Goal: Task Accomplishment & Management: Use online tool/utility

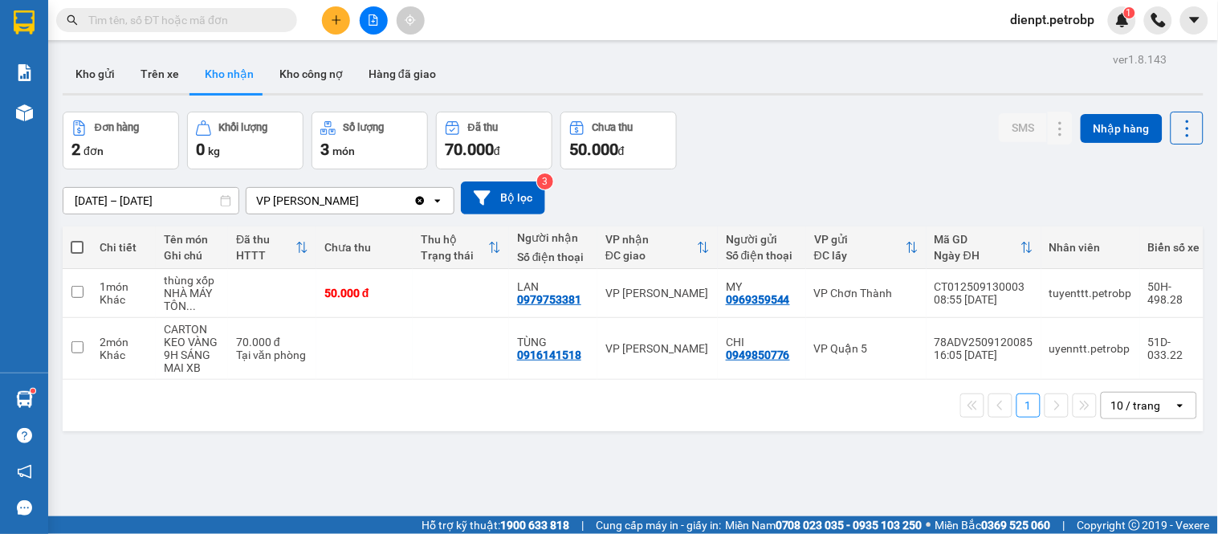
click at [822, 159] on div "Đơn hàng 2 đơn Khối lượng 0 kg Số lượng 3 món Đã thu 70.000 đ Chưa thu 50.000 đ…" at bounding box center [633, 141] width 1141 height 58
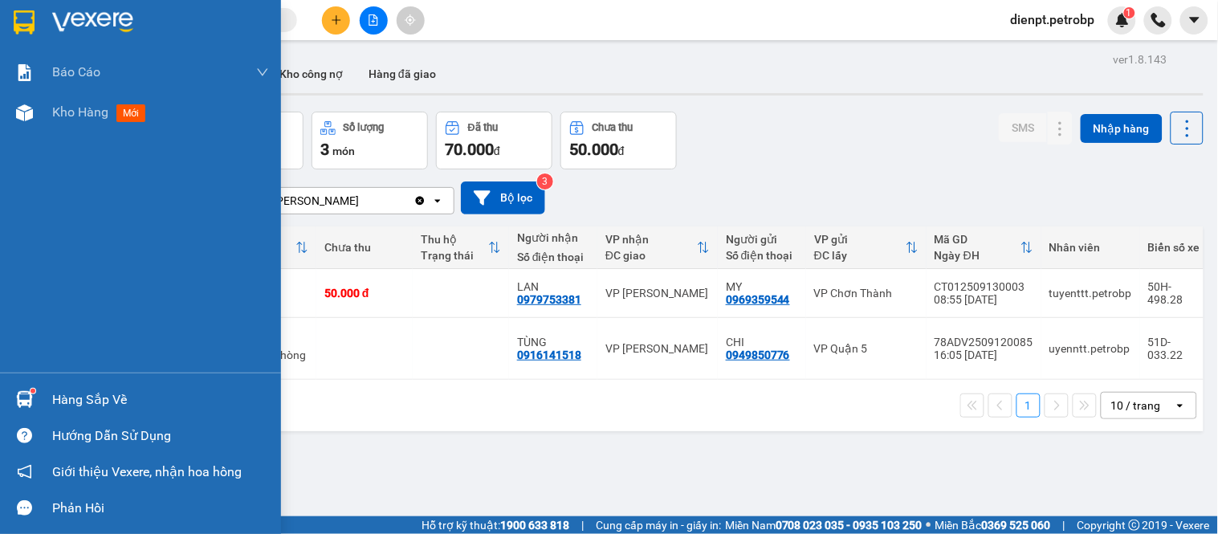
click at [0, 399] on div "Hàng sắp về" at bounding box center [140, 399] width 281 height 36
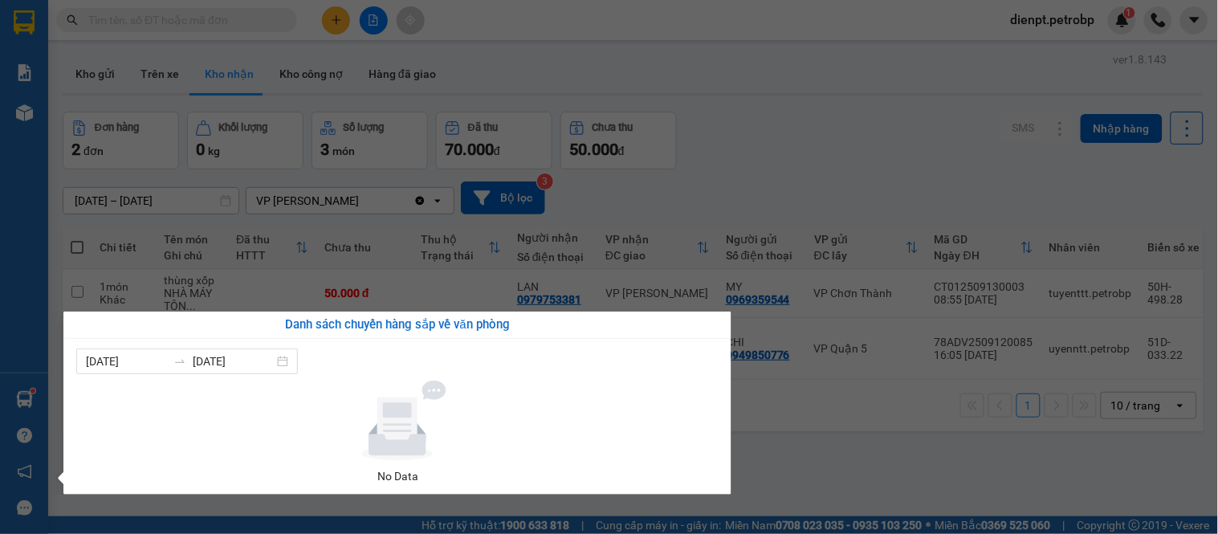
click at [8, 399] on div "Báo cáo BC tiền tận nơi (trưởng trạm) Báo cáo 1 (nv): Số tiền đã thu của văn ph…" at bounding box center [24, 267] width 48 height 534
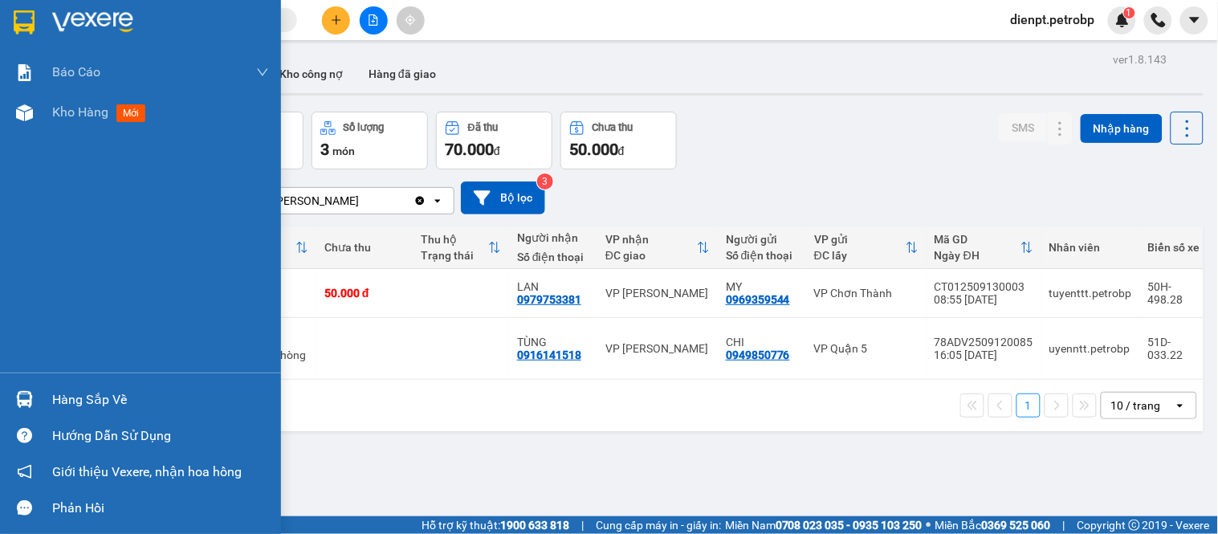
click at [14, 402] on div at bounding box center [24, 399] width 28 height 28
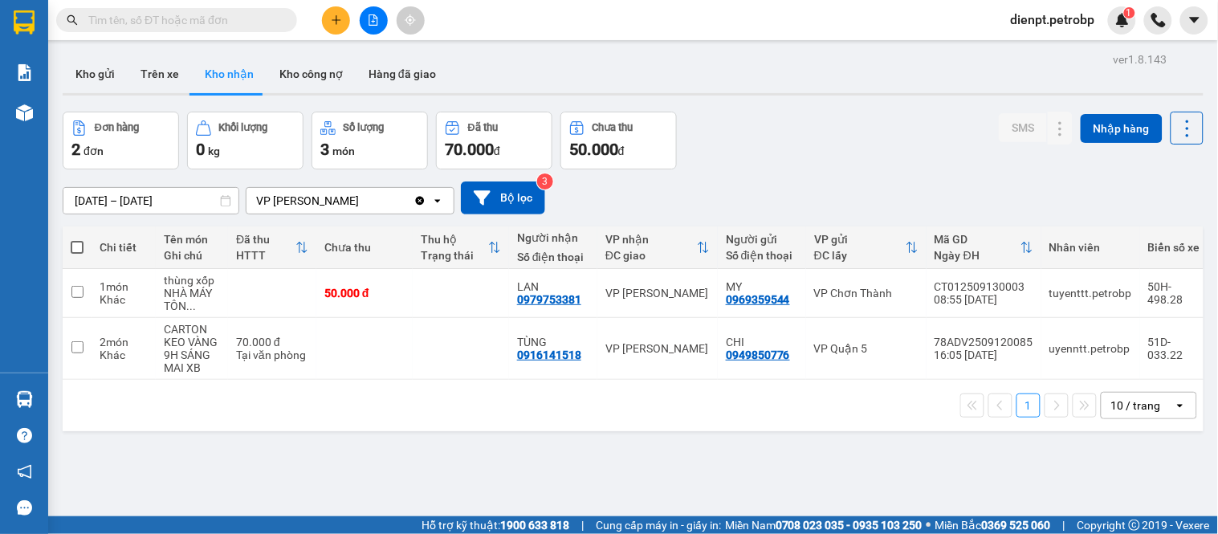
click at [752, 475] on section "Kết quả tìm kiếm ( 0 ) Bộ lọc No Data dienpt.petrobp 1 Báo cáo BC tiền tận nơi …" at bounding box center [609, 267] width 1218 height 534
click at [825, 124] on div "Đơn hàng 2 đơn Khối lượng 0 kg Số lượng 3 món Đã thu 70.000 đ Chưa thu 50.000 đ…" at bounding box center [633, 141] width 1141 height 58
click at [801, 70] on div "Kho gửi Trên xe Kho nhận Kho công nợ Hàng đã giao" at bounding box center [633, 76] width 1141 height 43
click at [853, 154] on div "Đơn hàng 2 đơn Khối lượng 0 kg Số lượng 3 món Đã thu 70.000 đ Chưa thu 50.000 đ…" at bounding box center [633, 141] width 1141 height 58
drag, startPoint x: 801, startPoint y: 173, endPoint x: 538, endPoint y: 3, distance: 313.2
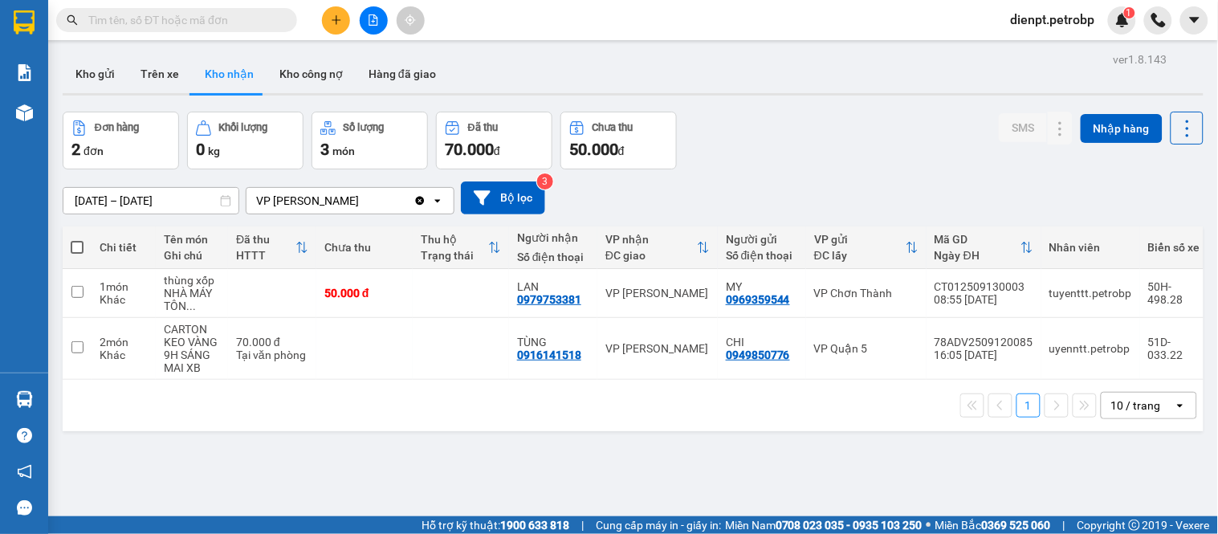
click at [801, 172] on div "[DATE] – [DATE] Press the down arrow key to interact with the calendar and sele…" at bounding box center [633, 197] width 1141 height 57
click at [744, 169] on div "[DATE] – [DATE] Press the down arrow key to interact with the calendar and sele…" at bounding box center [633, 197] width 1141 height 57
drag, startPoint x: 551, startPoint y: 467, endPoint x: 773, endPoint y: 499, distance: 224.7
click at [559, 467] on div "ver 1.8.143 Kho gửi Trên xe Kho nhận Kho công nợ Hàng đã giao Đơn hàng 2 đơn Kh…" at bounding box center [633, 315] width 1154 height 534
click at [716, 122] on div "Đơn hàng 2 đơn Khối lượng 0 kg Số lượng 3 món Đã thu 70.000 đ Chưa thu 50.000 đ…" at bounding box center [633, 141] width 1141 height 58
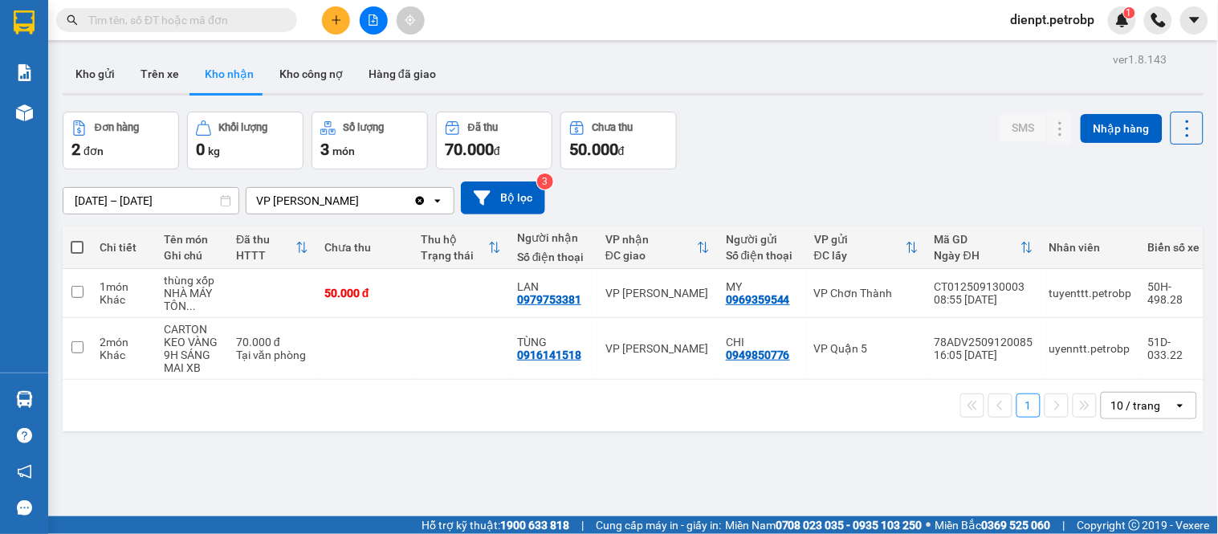
scroll to position [74, 0]
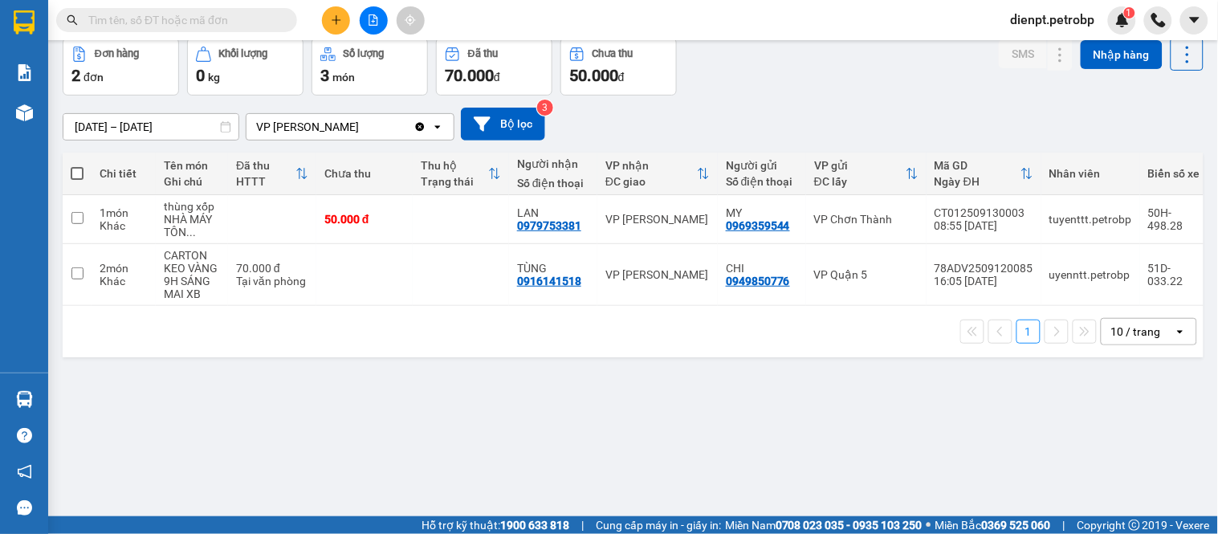
drag, startPoint x: 695, startPoint y: 444, endPoint x: 756, endPoint y: 190, distance: 260.8
click at [703, 420] on div "ver 1.8.143 Kho gửi Trên xe Kho nhận Kho công nợ Hàng đã giao Đơn hàng 2 đơn Kh…" at bounding box center [633, 241] width 1154 height 534
click at [776, 105] on div "[DATE] – [DATE] Press the down arrow key to interact with the calendar and sele…" at bounding box center [633, 124] width 1141 height 57
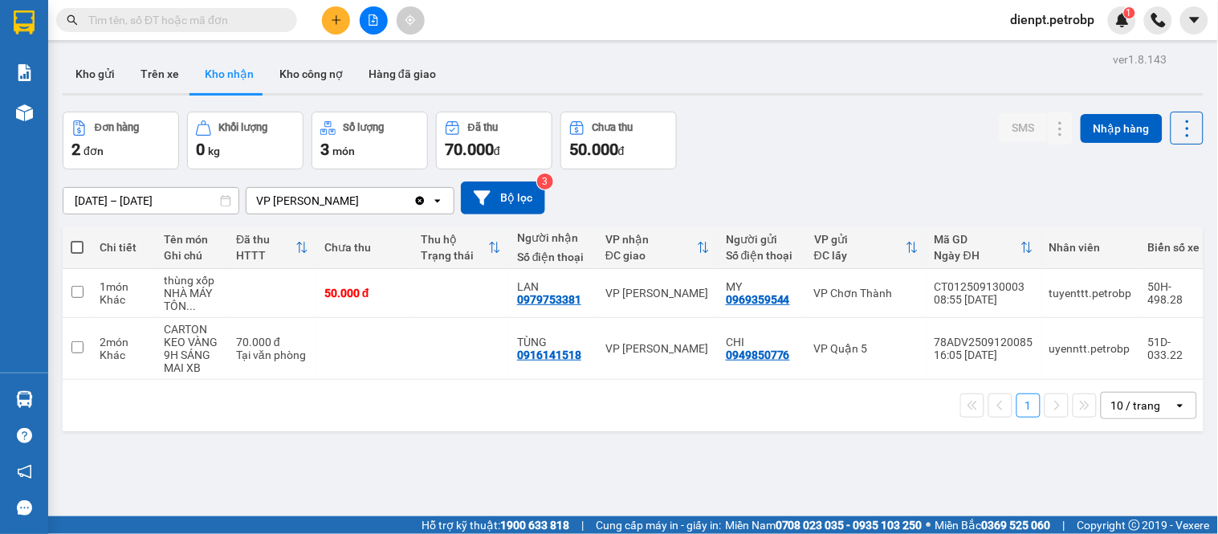
click at [796, 147] on div "Đơn hàng 2 đơn Khối lượng 0 kg Số lượng 3 món Đã thu 70.000 đ Chưa thu 50.000 đ…" at bounding box center [633, 141] width 1141 height 58
click at [811, 180] on div "[DATE] – [DATE] Press the down arrow key to interact with the calendar and sele…" at bounding box center [633, 197] width 1141 height 57
drag, startPoint x: 884, startPoint y: 471, endPoint x: 873, endPoint y: 408, distance: 64.4
click at [878, 434] on div "ver 1.8.143 Kho gửi Trên xe Kho nhận Kho công nợ Hàng đã giao Đơn hàng 2 đơn Kh…" at bounding box center [633, 315] width 1154 height 534
click at [820, 191] on div "[DATE] – [DATE] Press the down arrow key to interact with the calendar and sele…" at bounding box center [633, 197] width 1141 height 33
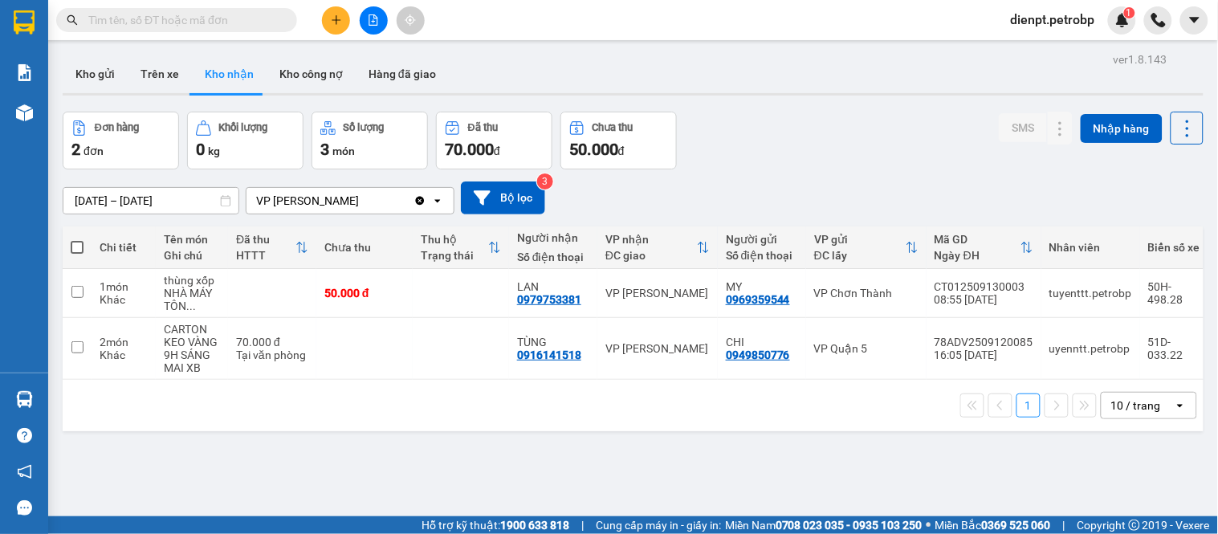
click at [547, 81] on div "Kho gửi Trên xe Kho nhận Kho công nợ Hàng đã giao" at bounding box center [633, 76] width 1141 height 43
click at [823, 128] on div "Đơn hàng 2 đơn Khối lượng 0 kg Số lượng 3 món Đã thu 70.000 đ Chưa thu 50.000 đ…" at bounding box center [633, 141] width 1141 height 58
click at [562, 88] on div "Kho gửi Trên xe Kho nhận Kho công nợ Hàng đã giao" at bounding box center [633, 76] width 1141 height 43
click at [896, 117] on div "Đơn hàng 2 đơn Khối lượng 0 kg Số lượng 3 món Đã thu 70.000 đ Chưa thu 50.000 đ…" at bounding box center [633, 141] width 1141 height 58
click at [468, 72] on div "Kho gửi Trên xe Kho nhận Kho công nợ Hàng đã giao" at bounding box center [633, 76] width 1141 height 43
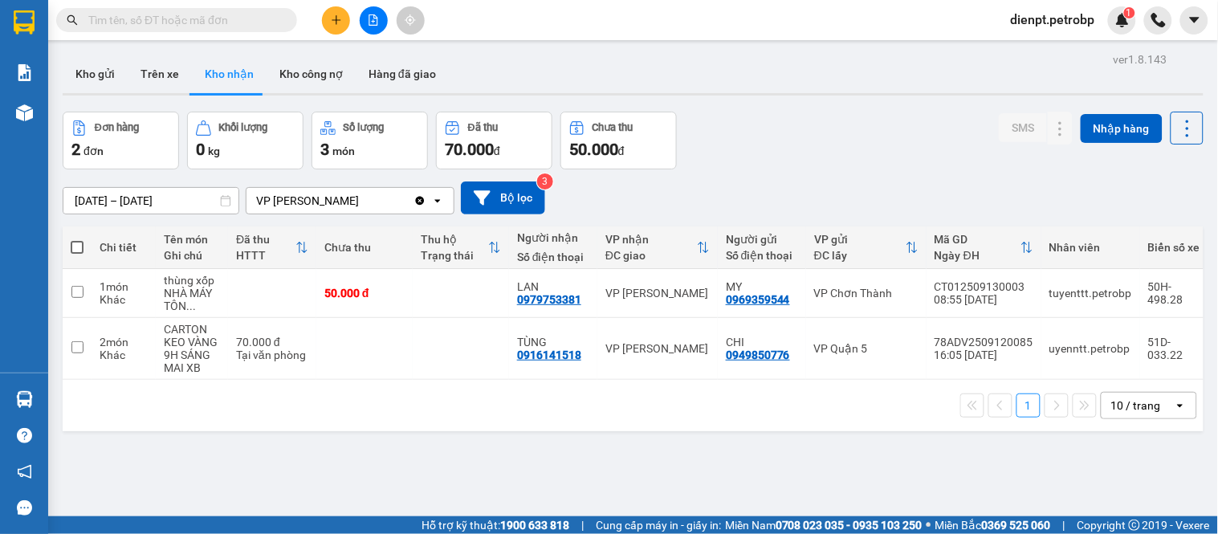
click at [805, 148] on div "Đơn hàng 2 đơn Khối lượng 0 kg Số lượng 3 món Đã thu 70.000 đ Chưa thu 50.000 đ…" at bounding box center [633, 141] width 1141 height 58
click at [252, 20] on input "text" at bounding box center [183, 20] width 190 height 18
click at [886, 133] on div "Đơn hàng 2 đơn Khối lượng 0 kg Số lượng 3 món Đã thu 70.000 đ Chưa thu 50.000 đ…" at bounding box center [633, 141] width 1141 height 58
drag, startPoint x: 751, startPoint y: 190, endPoint x: 1131, endPoint y: 141, distance: 383.0
click at [755, 181] on div "[DATE] – [DATE] Press the down arrow key to interact with the calendar and sele…" at bounding box center [633, 197] width 1141 height 33
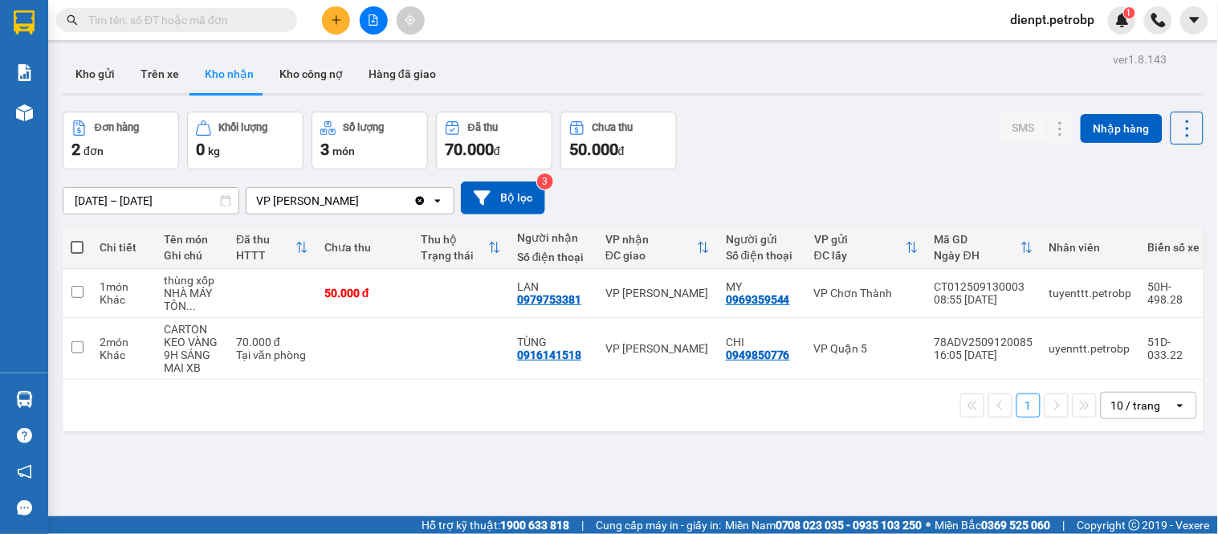
click at [1199, 157] on main "ver 1.8.143 Kho gửi Trên xe Kho nhận Kho công nợ Hàng đã giao Đơn hàng 2 đơn Kh…" at bounding box center [609, 258] width 1218 height 516
click at [834, 194] on div "[DATE] – [DATE] Press the down arrow key to interact with the calendar and sele…" at bounding box center [633, 197] width 1141 height 33
click at [675, 211] on div "[DATE] – [DATE] Press the down arrow key to interact with the calendar and sele…" at bounding box center [633, 197] width 1141 height 33
click at [894, 188] on div "[DATE] – [DATE] Press the down arrow key to interact with the calendar and sele…" at bounding box center [633, 197] width 1141 height 33
click at [154, 17] on input "text" at bounding box center [183, 20] width 190 height 18
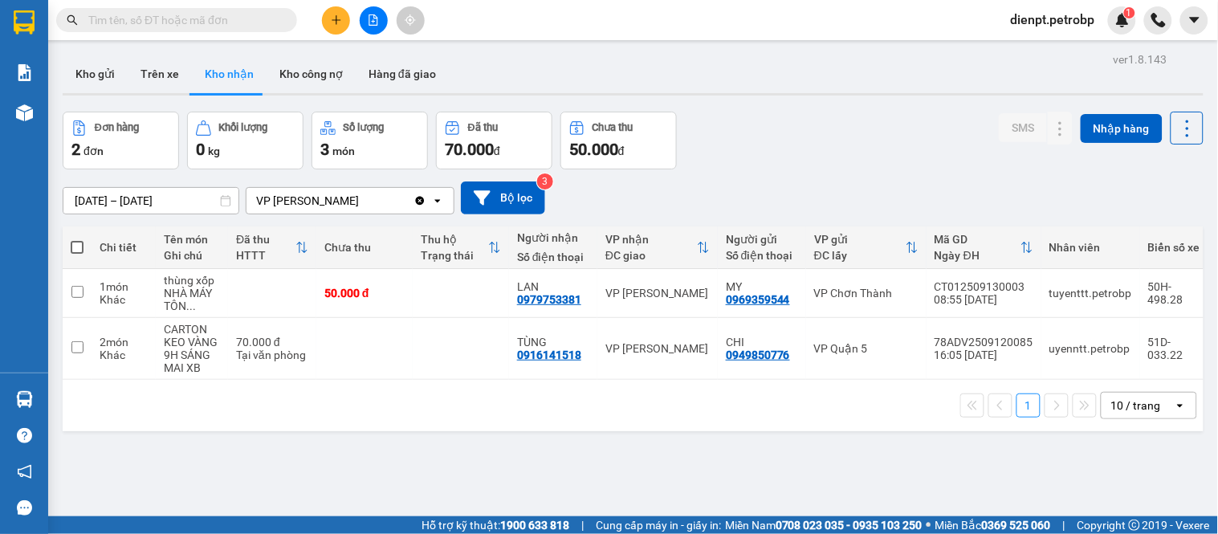
click at [808, 104] on div "ver 1.8.143 Kho gửi Trên xe Kho nhận Kho công nợ Hàng đã giao Đơn hàng 2 đơn Kh…" at bounding box center [633, 315] width 1154 height 534
click at [805, 133] on div "Đơn hàng 2 đơn Khối lượng 0 kg Số lượng 3 món Đã thu 70.000 đ Chưa thu 50.000 đ…" at bounding box center [633, 141] width 1141 height 58
click at [197, 37] on div "Kết quả tìm kiếm ( 0 ) Bộ lọc No Data dienpt.petrobp 1" at bounding box center [609, 20] width 1218 height 40
click at [202, 21] on input "text" at bounding box center [183, 20] width 190 height 18
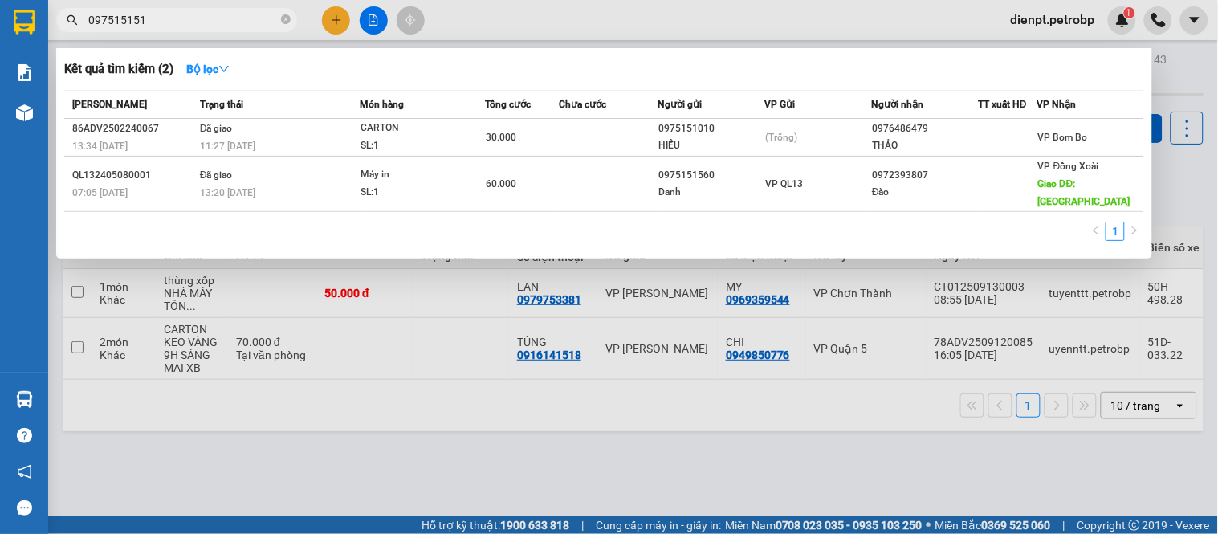
type input "0975151515"
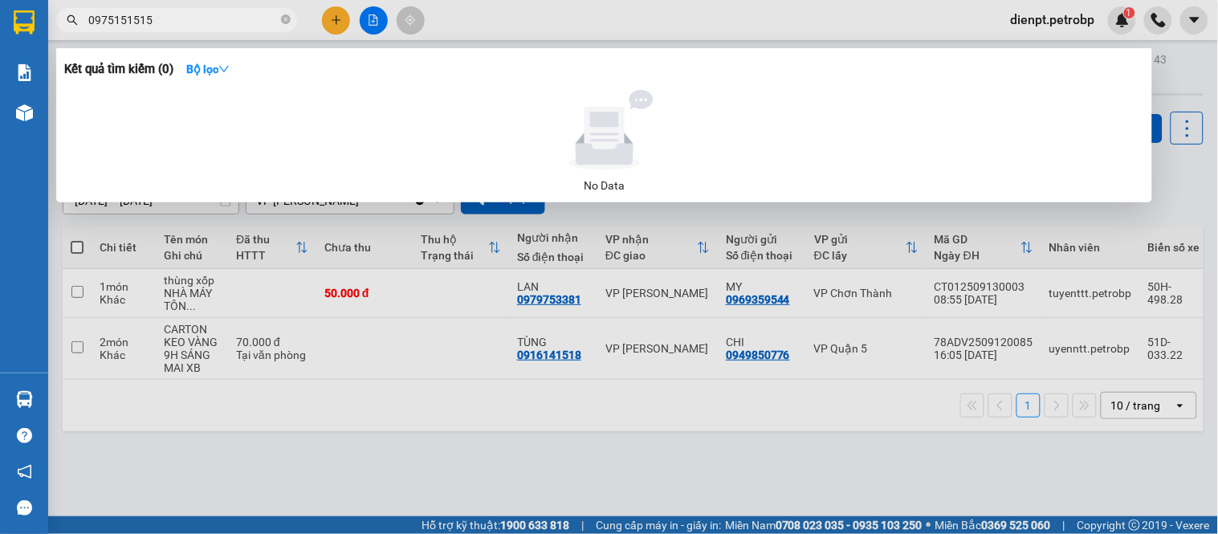
click at [164, 18] on input "0975151515" at bounding box center [183, 20] width 190 height 18
click at [275, 18] on input "0975151515" at bounding box center [183, 20] width 190 height 18
click at [285, 20] on icon "close-circle" at bounding box center [286, 19] width 10 height 10
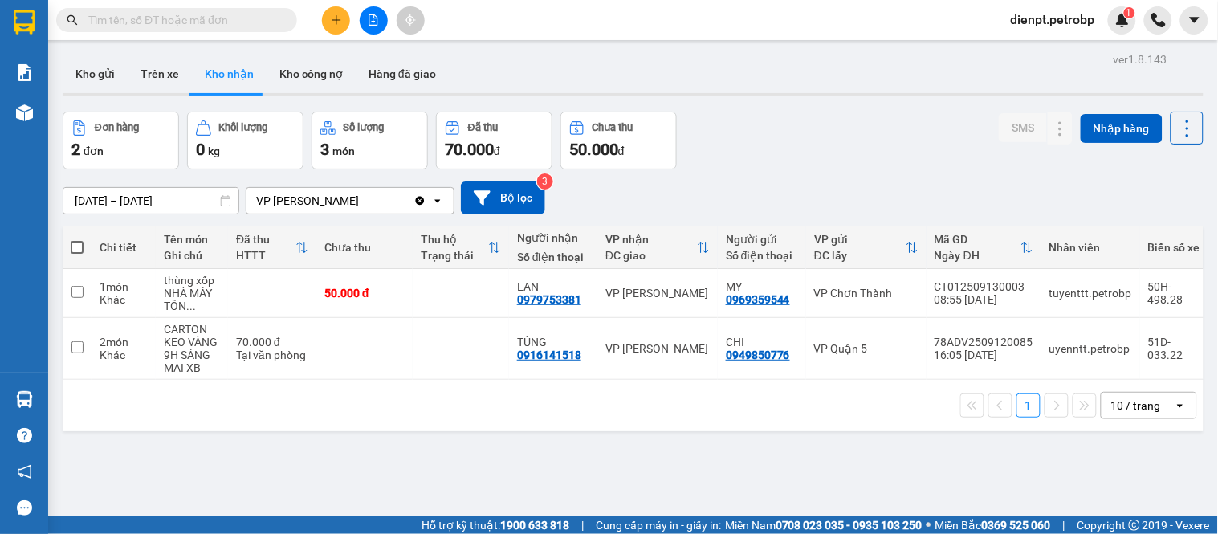
drag, startPoint x: 138, startPoint y: 28, endPoint x: 180, endPoint y: 6, distance: 47.4
click at [138, 28] on input "text" at bounding box center [183, 20] width 190 height 18
click at [186, 16] on input "text" at bounding box center [183, 20] width 190 height 18
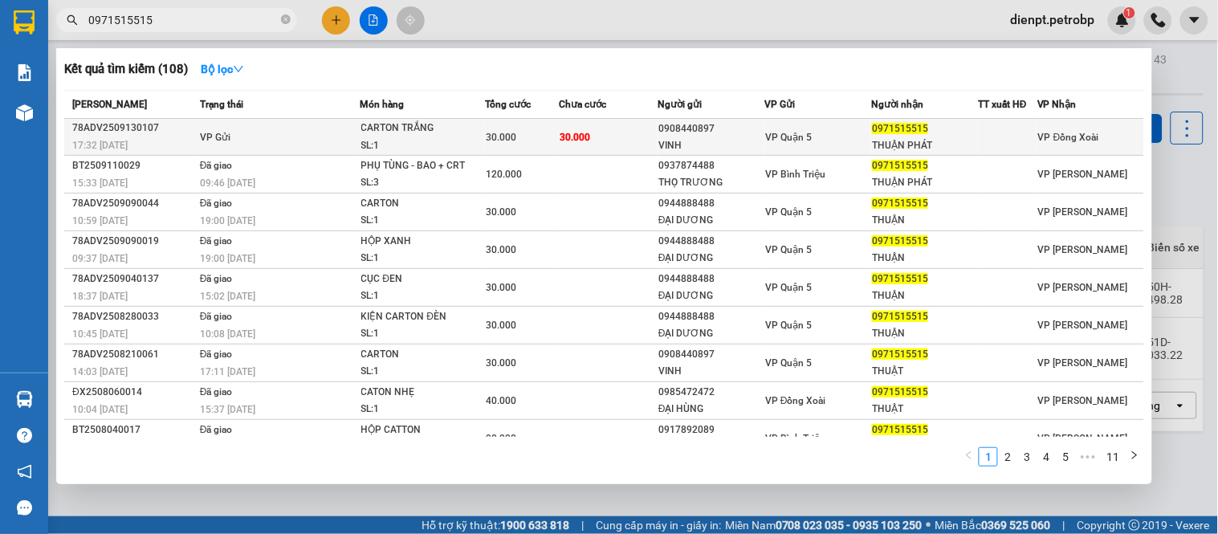
type input "0971515515"
click at [275, 146] on td "VP Gửi" at bounding box center [278, 137] width 165 height 37
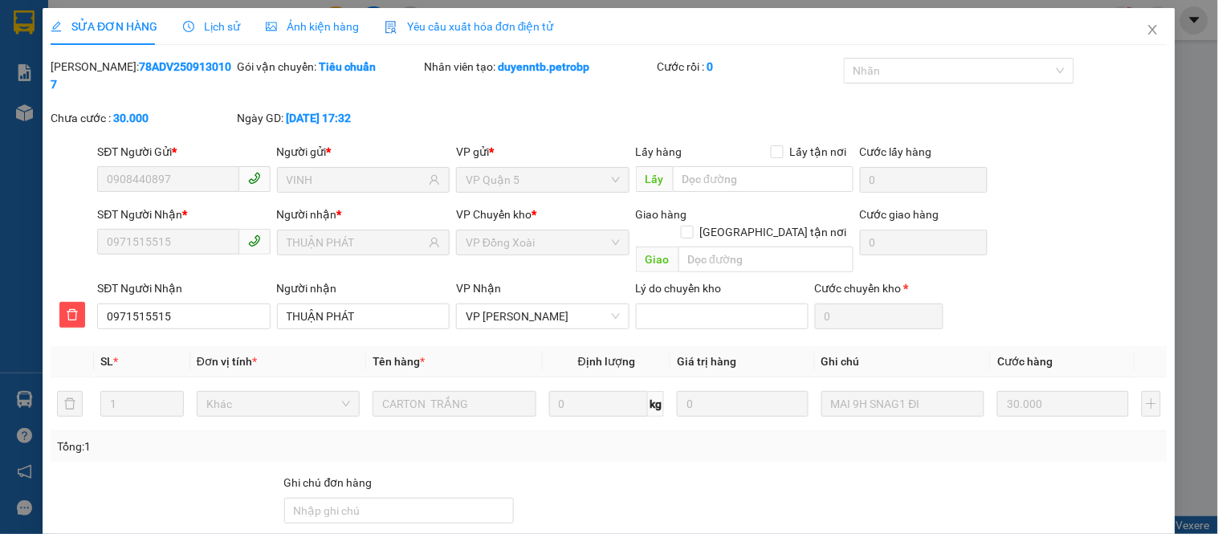
type input "0908440897"
type input "VINH"
type input "0971515515"
type input "THUẬN PHÁT"
type input "30.000"
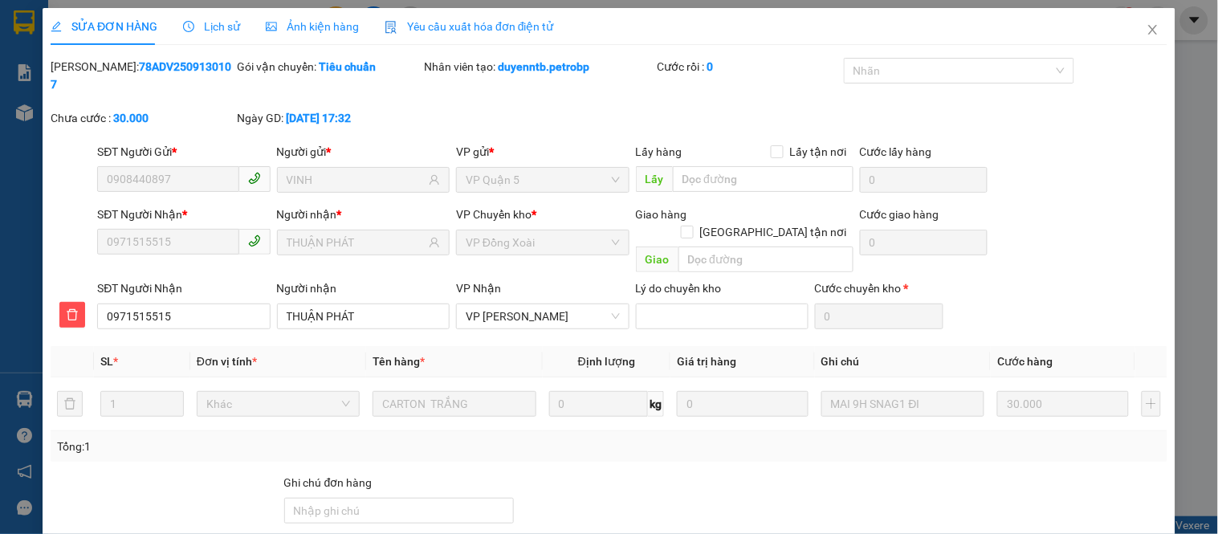
type input "30.000"
click at [226, 36] on div "Lịch sử" at bounding box center [211, 26] width 57 height 37
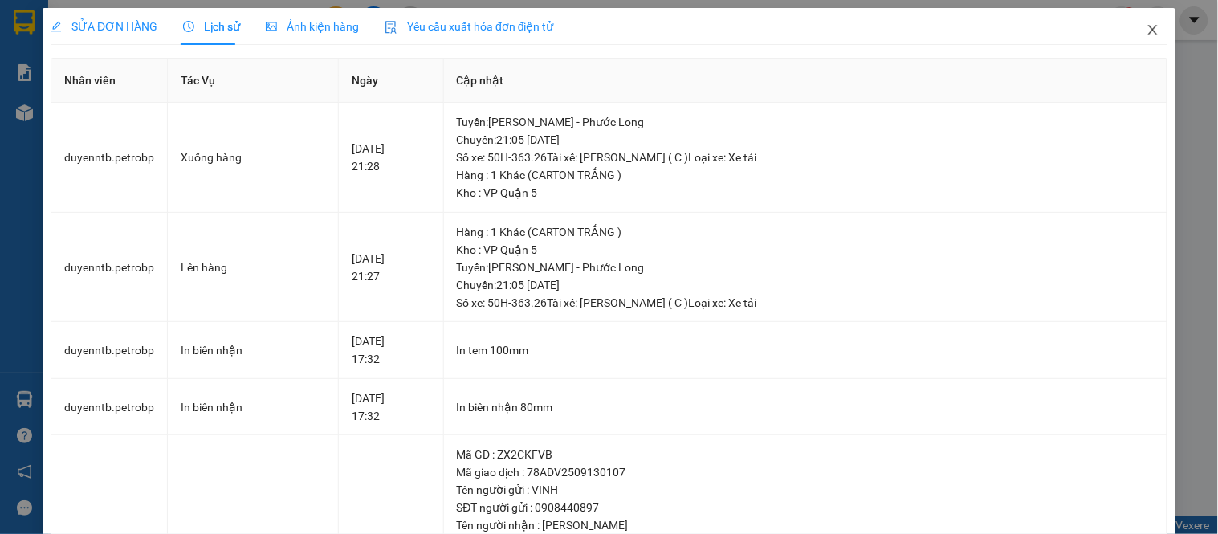
click at [1147, 35] on icon "close" at bounding box center [1153, 29] width 13 height 13
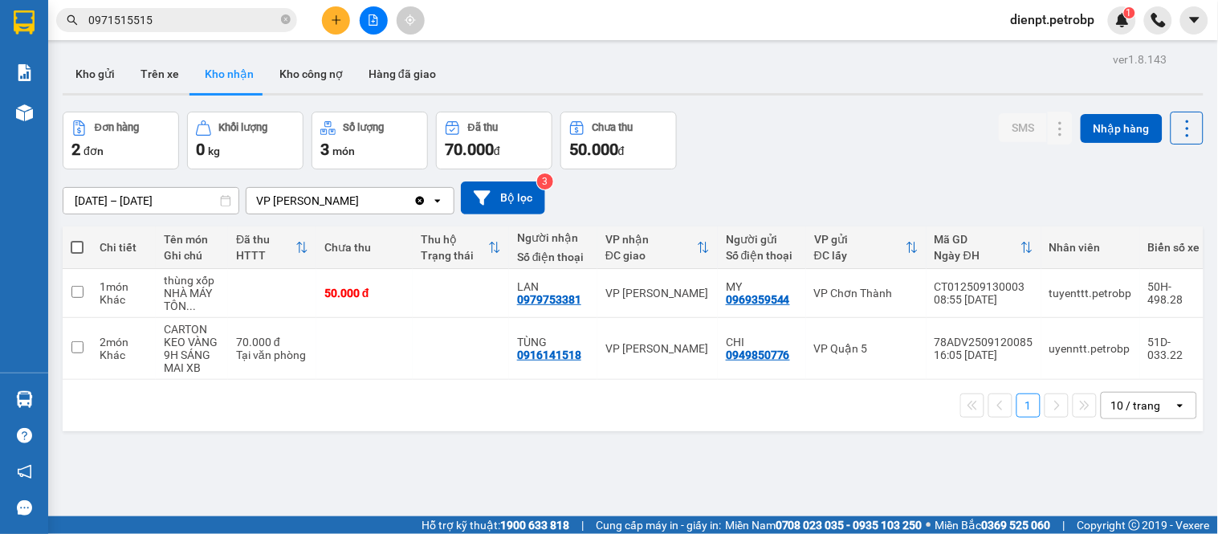
drag, startPoint x: 756, startPoint y: 157, endPoint x: 648, endPoint y: 218, distance: 123.7
click at [756, 156] on div "Đơn hàng 2 đơn Khối lượng 0 kg Số lượng 3 món Đã thu 70.000 đ Chưa thu 50.000 đ…" at bounding box center [633, 141] width 1141 height 58
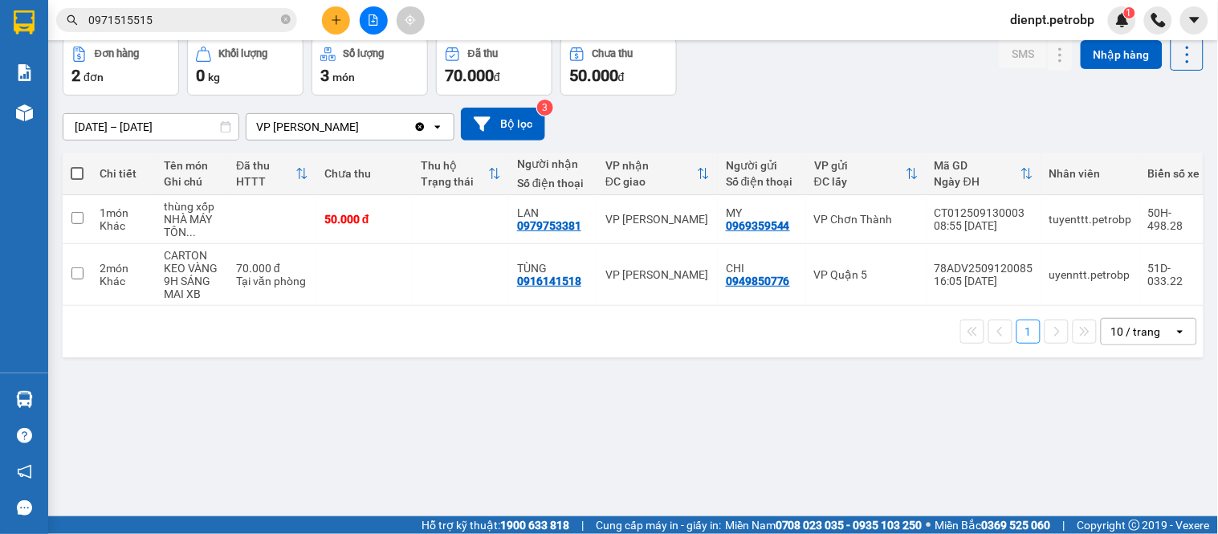
click at [123, 423] on div "ver 1.8.143 Kho gửi Trên xe Kho nhận Kho công nợ Hàng đã giao Đơn hàng 2 đơn Kh…" at bounding box center [633, 241] width 1154 height 534
click at [830, 84] on div "Đơn hàng 2 đơn Khối lượng 0 kg Số lượng 3 món Đã thu 70.000 đ Chưa thu 50.000 đ…" at bounding box center [633, 67] width 1141 height 58
click at [173, 20] on input "0971515515" at bounding box center [183, 20] width 190 height 18
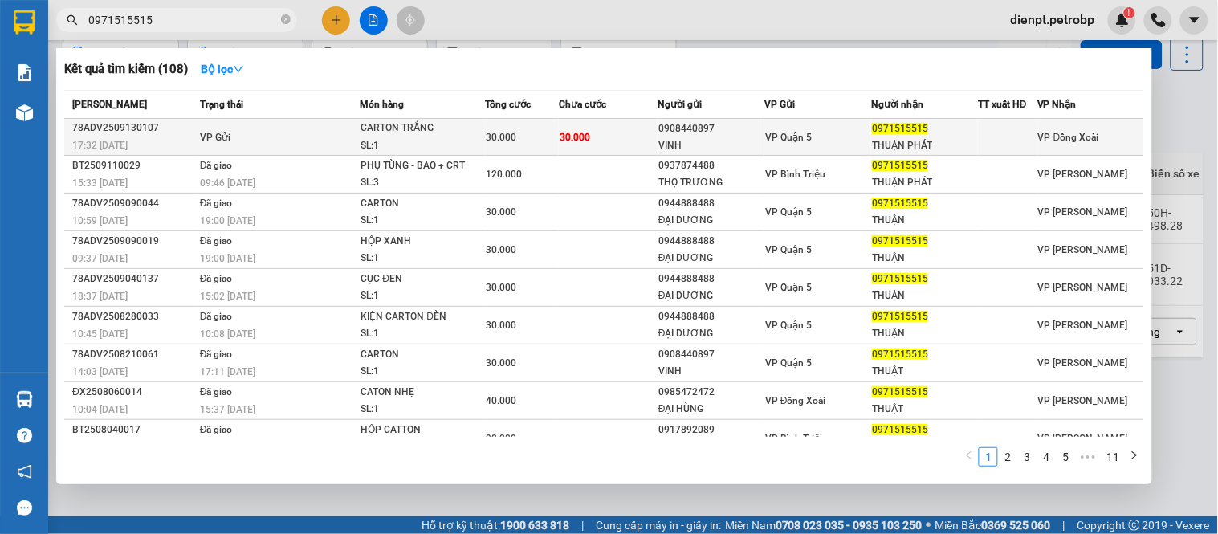
click at [570, 141] on span "30.000" at bounding box center [575, 137] width 31 height 11
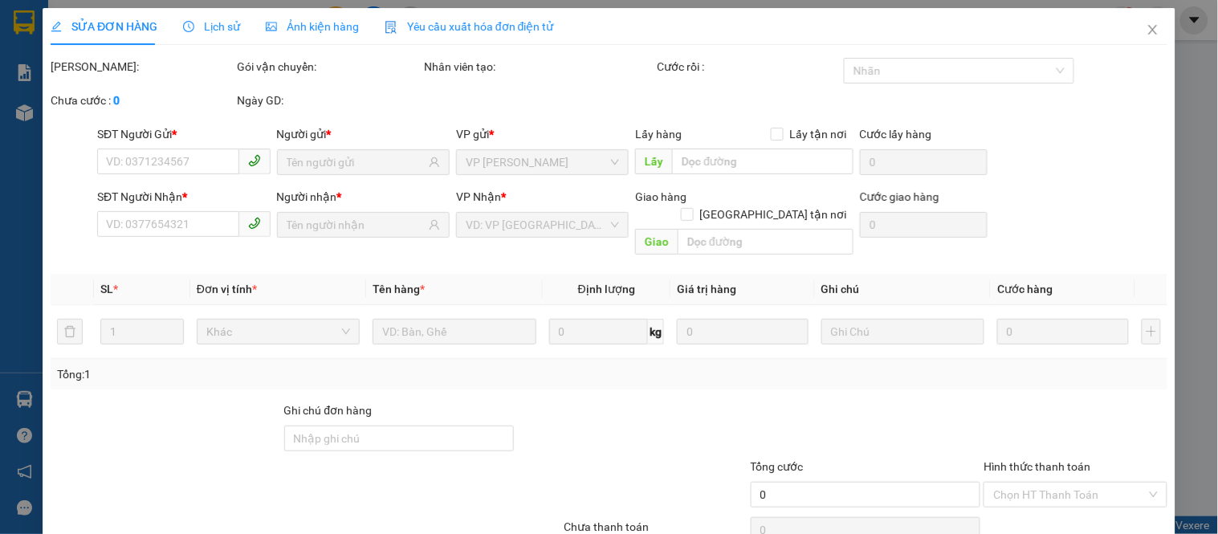
type input "0908440897"
type input "VINH"
type input "0971515515"
type input "THUẬN PHÁT"
type input "30.000"
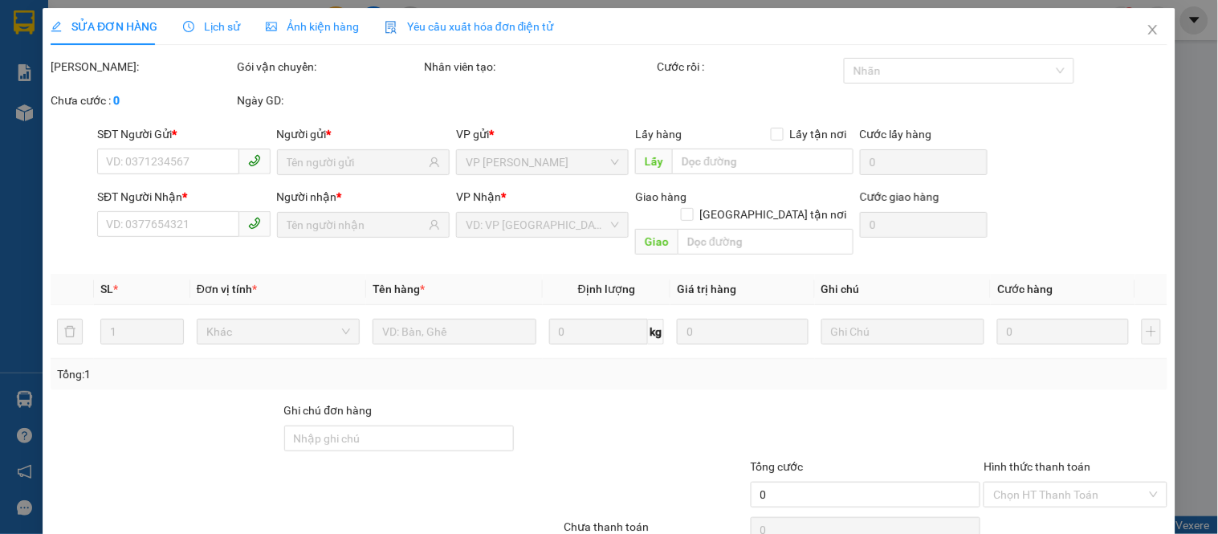
type input "30.000"
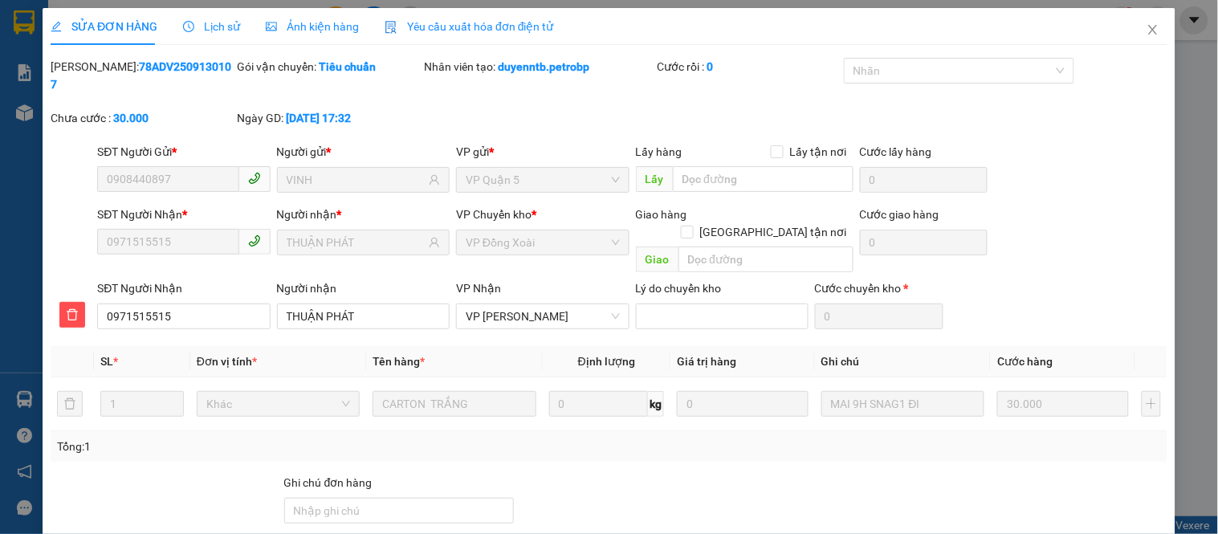
drag, startPoint x: 1078, startPoint y: 174, endPoint x: 1119, endPoint y: 77, distance: 105.8
click at [1093, 145] on div "SĐT Người Gửi * 0908440897 Người gửi * VINH VP gửi * VP Quận 5 Lấy hàng Lấy tận…" at bounding box center [632, 171] width 1077 height 56
click at [1147, 27] on icon "close" at bounding box center [1153, 29] width 13 height 13
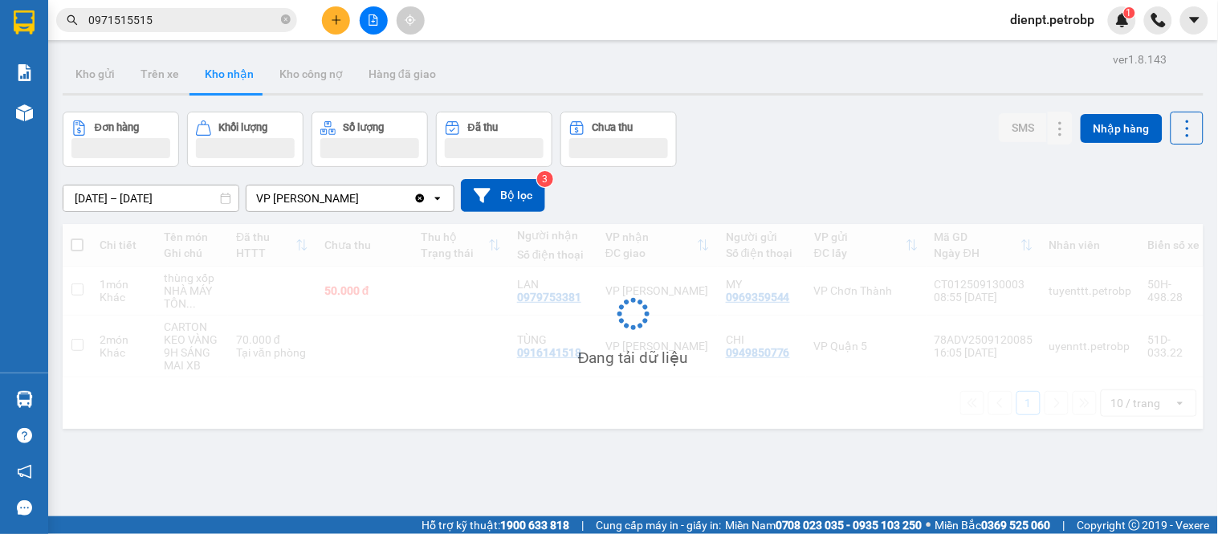
scroll to position [74, 0]
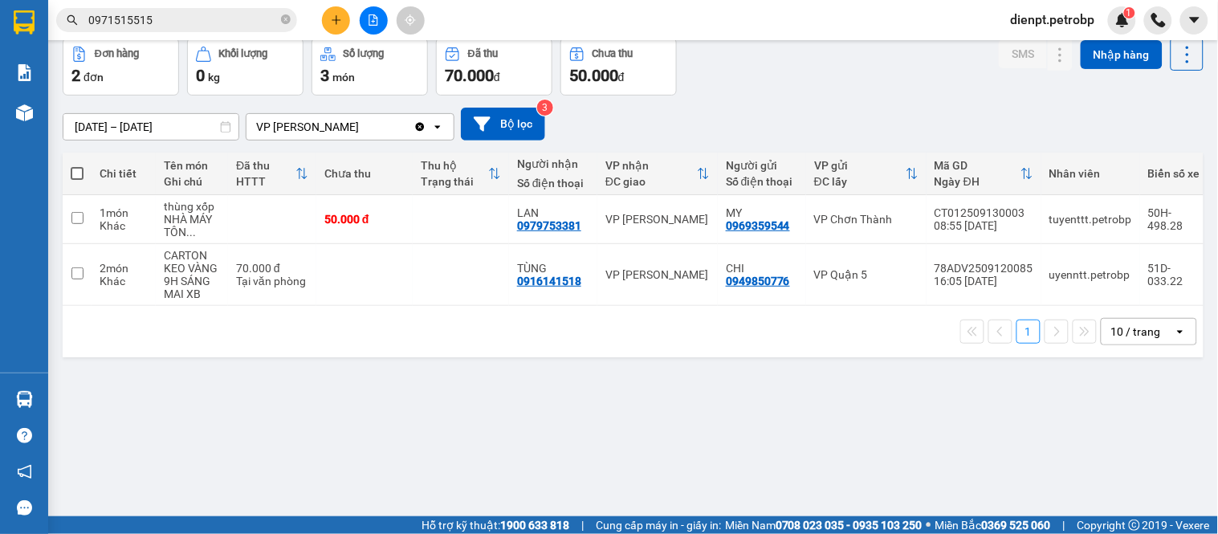
click at [202, 398] on div "ver 1.8.143 Kho gửi Trên xe Kho nhận Kho công nợ Hàng đã giao Đơn hàng 2 đơn Kh…" at bounding box center [633, 241] width 1154 height 534
click at [805, 108] on div "[DATE] – [DATE] Press the down arrow key to interact with the calendar and sele…" at bounding box center [633, 124] width 1141 height 33
click at [800, 102] on div "[DATE] – [DATE] Press the down arrow key to interact with the calendar and sele…" at bounding box center [633, 124] width 1141 height 57
click at [204, 21] on input "0971515515" at bounding box center [183, 20] width 190 height 18
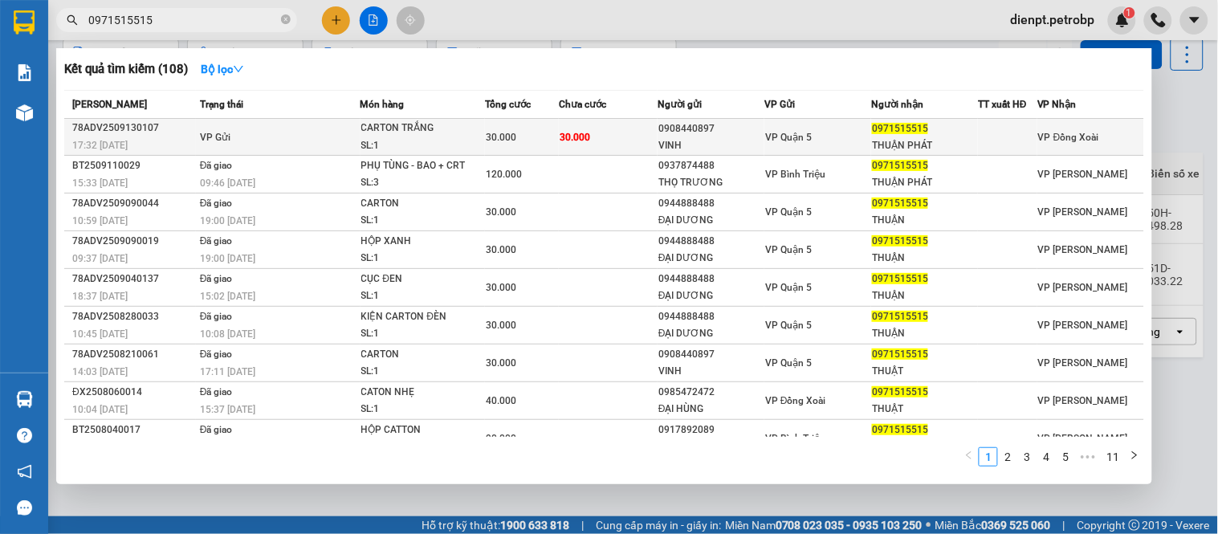
click at [731, 143] on div "VINH" at bounding box center [710, 145] width 105 height 17
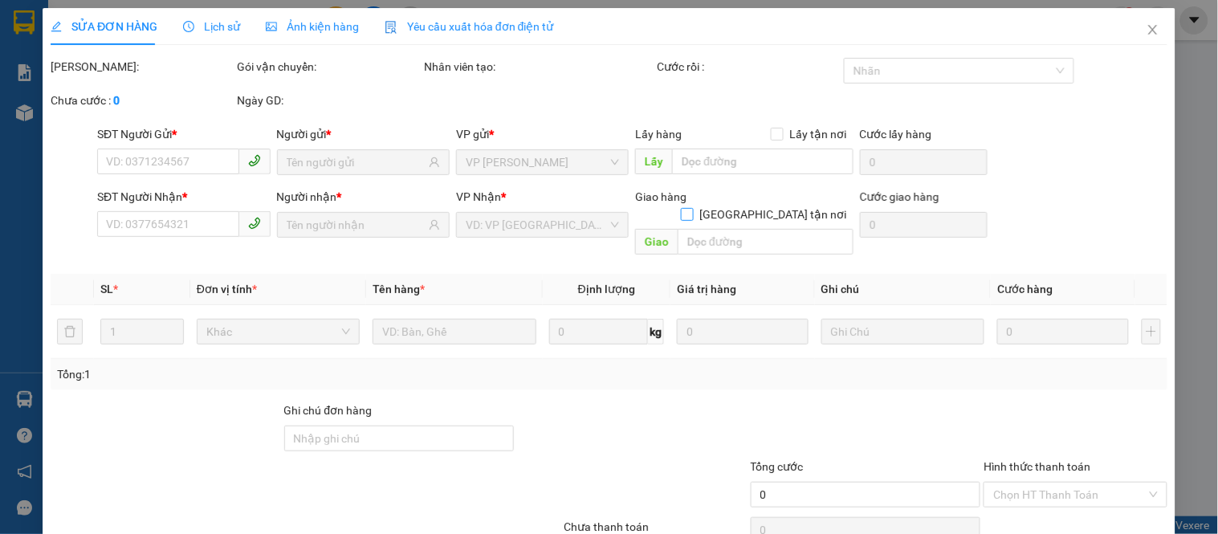
type input "0908440897"
type input "VINH"
type input "0971515515"
type input "THUẬN PHÁT"
type input "30.000"
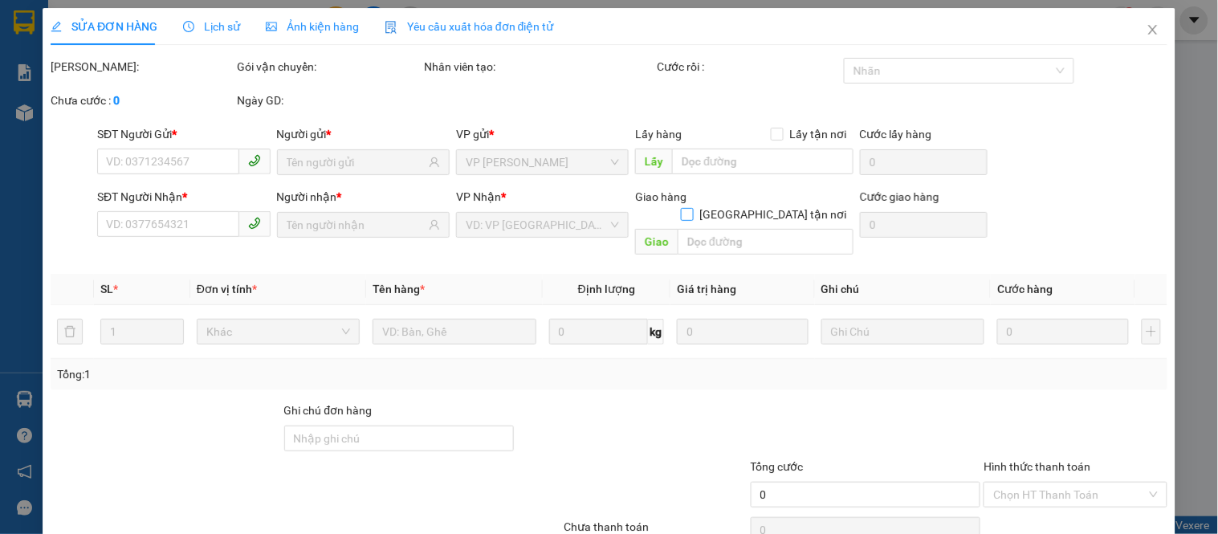
type input "30.000"
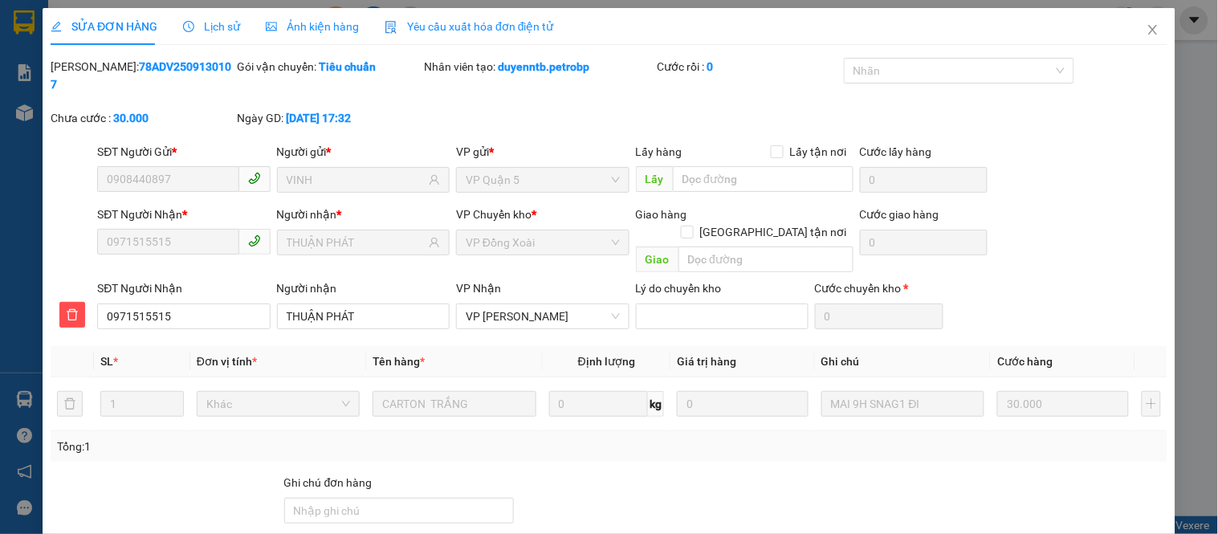
click at [1074, 214] on div "SĐT Người Nhận * 0971515515 Người nhận * THUẬN PHÁT VP Chuyển kho * VP Đồng Xoà…" at bounding box center [632, 243] width 1077 height 74
click at [588, 92] on div "[PERSON_NAME]: 78ADV2509130107 Gói vận chuyển: Tiêu chuẩn Nhân viên tạo: duyenn…" at bounding box center [609, 100] width 1120 height 85
click at [1147, 31] on icon "close" at bounding box center [1153, 29] width 13 height 13
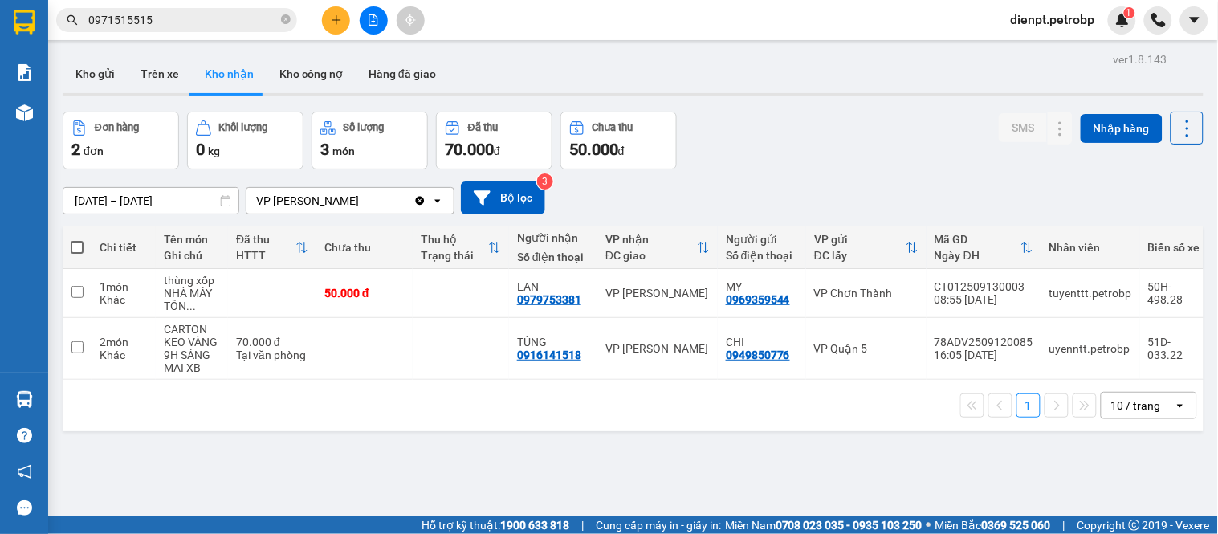
click at [731, 117] on div "Đơn hàng 2 đơn Khối lượng 0 kg Số lượng 3 món Đã thu 70.000 đ Chưa thu 50.000 đ…" at bounding box center [633, 141] width 1141 height 58
drag, startPoint x: 782, startPoint y: 463, endPoint x: 773, endPoint y: 133, distance: 331.0
click at [782, 443] on div "ver 1.8.143 Kho gửi Trên xe Kho nhận Kho công nợ Hàng đã giao Đơn hàng 2 đơn Kh…" at bounding box center [633, 315] width 1154 height 534
drag, startPoint x: 764, startPoint y: 98, endPoint x: 740, endPoint y: 92, distance: 25.7
click at [764, 98] on div "ver 1.8.143 Kho gửi Trên xe Kho nhận Kho công nợ Hàng đã giao Đơn hàng 2 đơn Kh…" at bounding box center [633, 315] width 1154 height 534
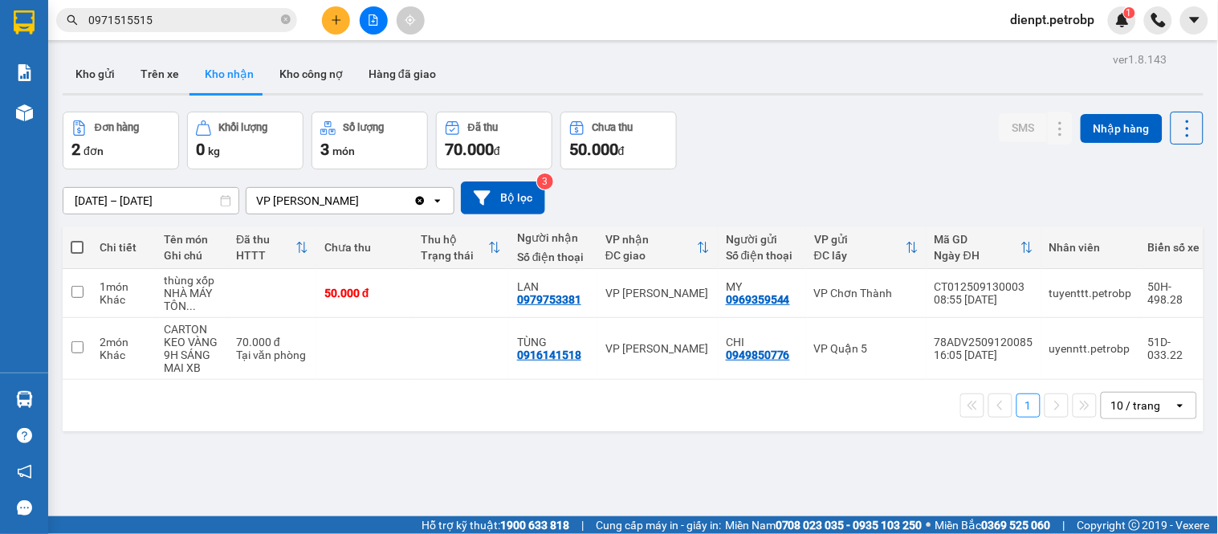
drag, startPoint x: 222, startPoint y: 479, endPoint x: 225, endPoint y: 462, distance: 17.0
click at [223, 470] on div "ver 1.8.143 Kho gửi Trên xe Kho nhận Kho công nợ Hàng đã giao Đơn hàng 2 đơn Kh…" at bounding box center [633, 315] width 1154 height 534
click at [327, 20] on button at bounding box center [336, 20] width 28 height 28
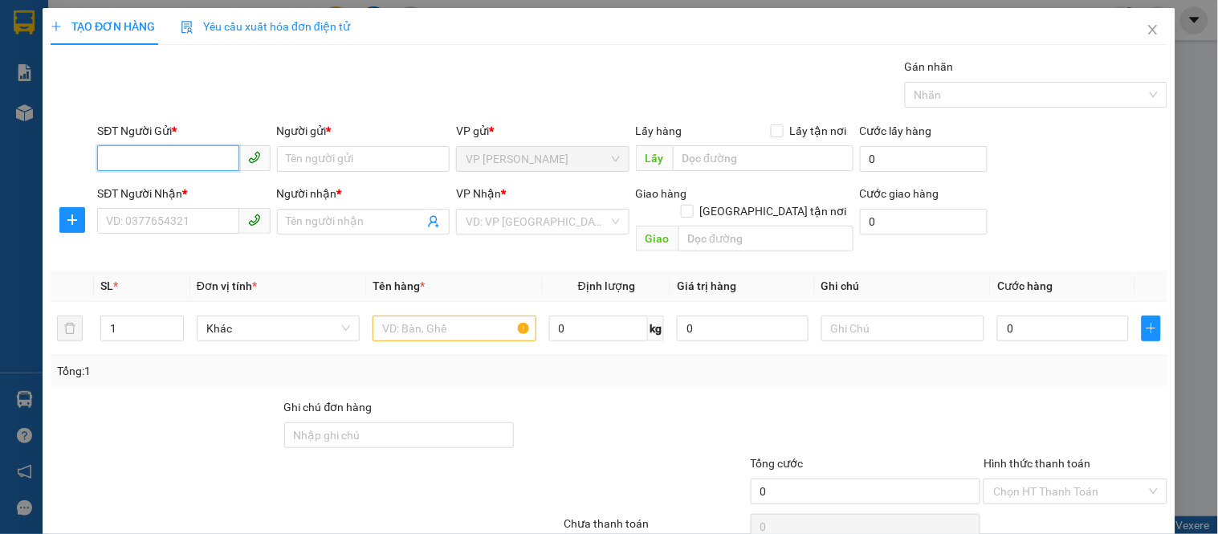
click at [196, 159] on input "SĐT Người Gửi *" at bounding box center [167, 158] width 141 height 26
paste input "0944991758"
type input "0944991758"
click at [195, 183] on div "0944991758 - THỊ BẾ" at bounding box center [182, 191] width 152 height 18
type input "THỊ BẾ"
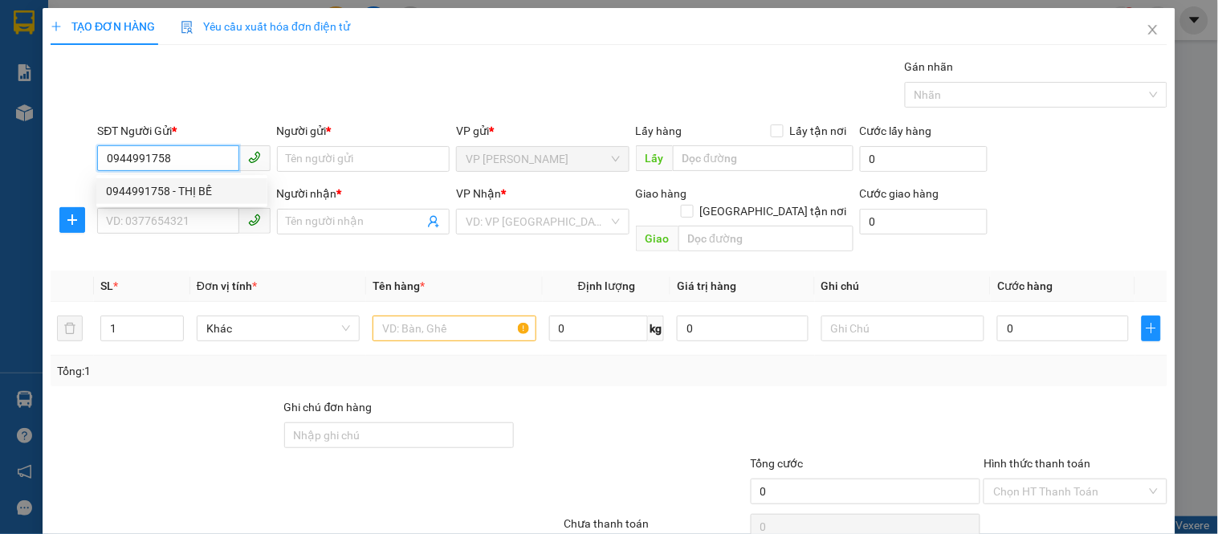
type input "NHÀ THỜ MH"
type input "0834466350"
type input "KHÁCH"
type input "N3 [GEOGRAPHIC_DATA]"
type input "30.000"
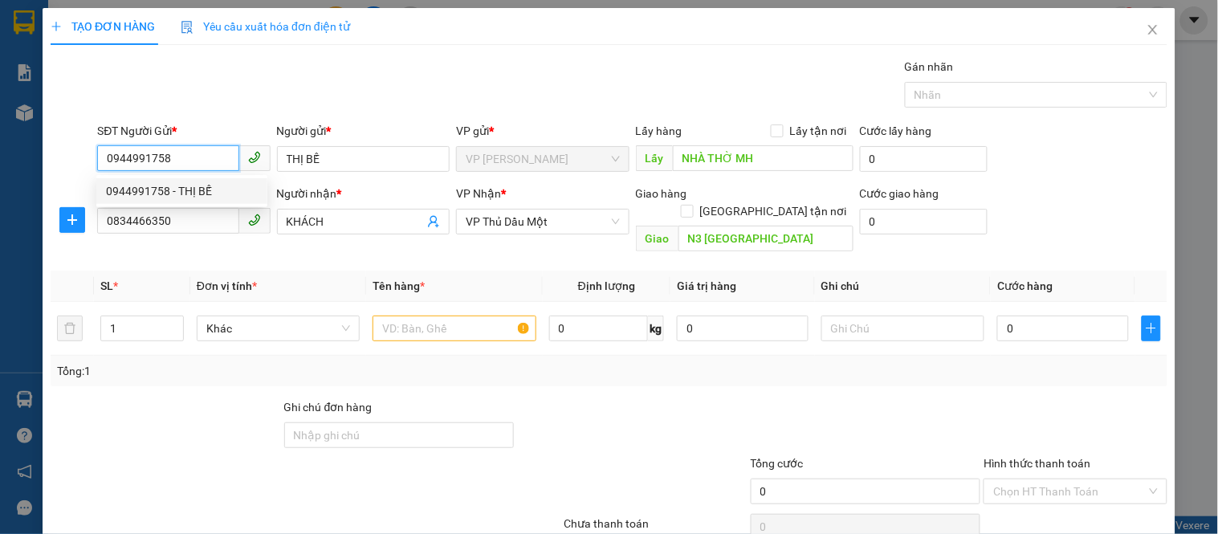
type input "30.000"
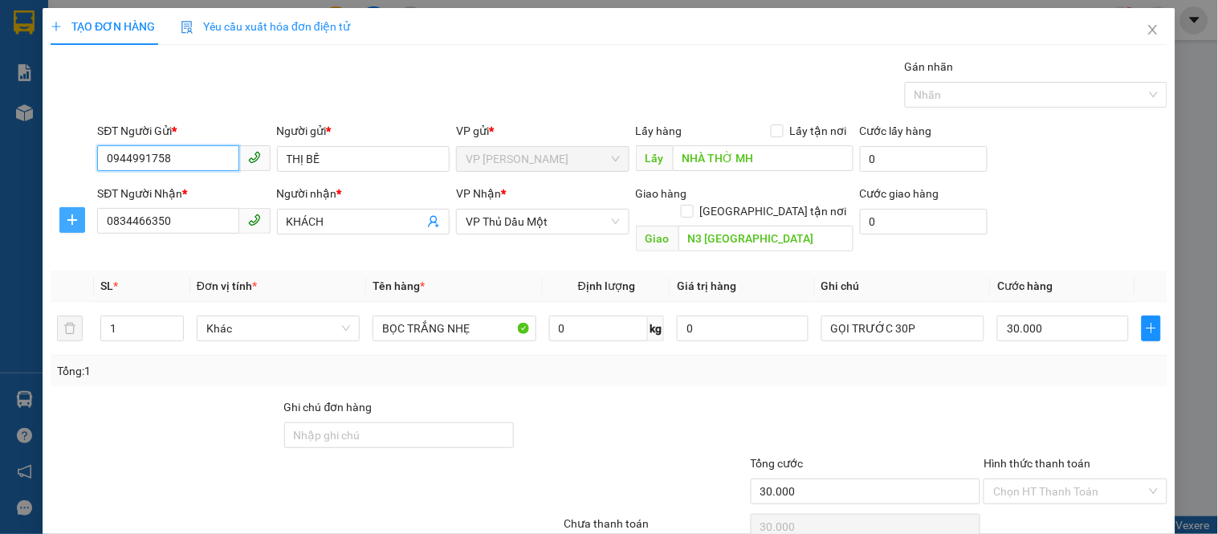
type input "0944991758"
click at [74, 225] on icon "plus" at bounding box center [72, 220] width 13 height 13
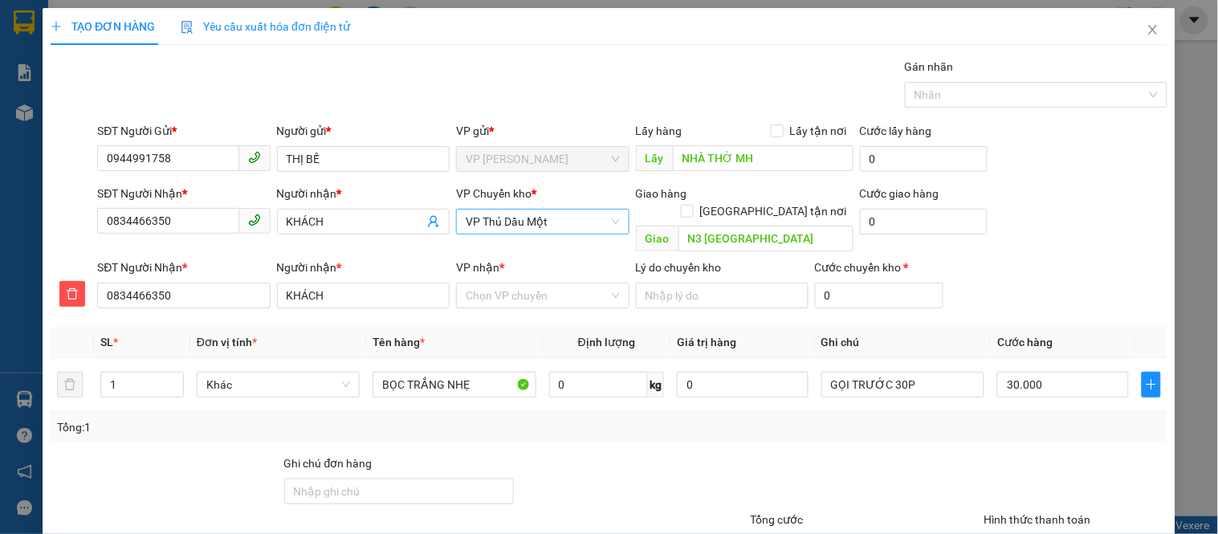
click at [503, 222] on span "VP Thủ Dầu Một" at bounding box center [542, 222] width 153 height 24
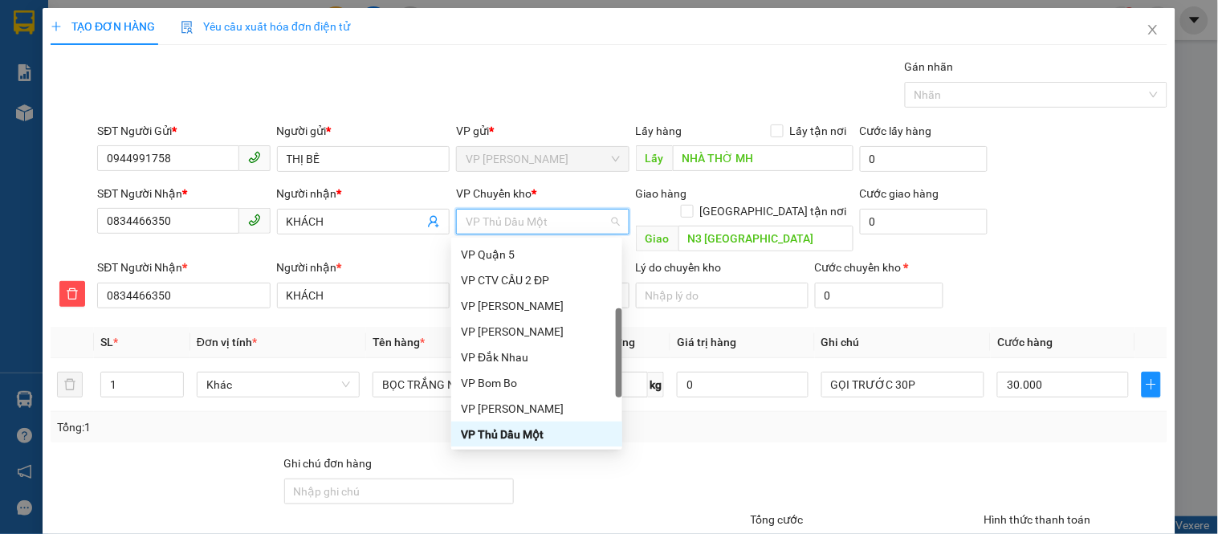
type input "D"
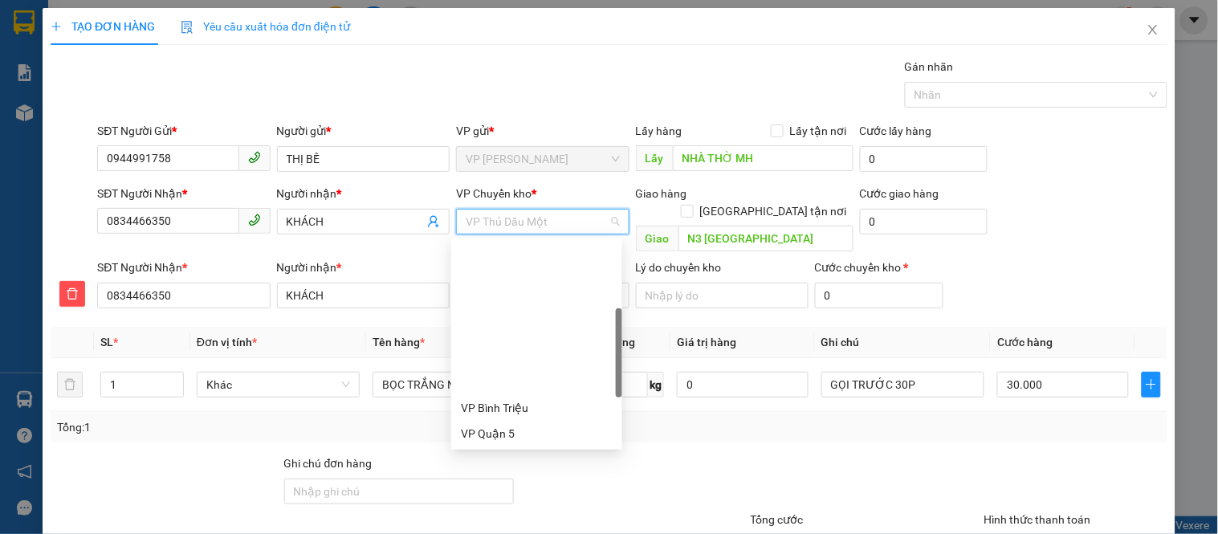
type input "Đ"
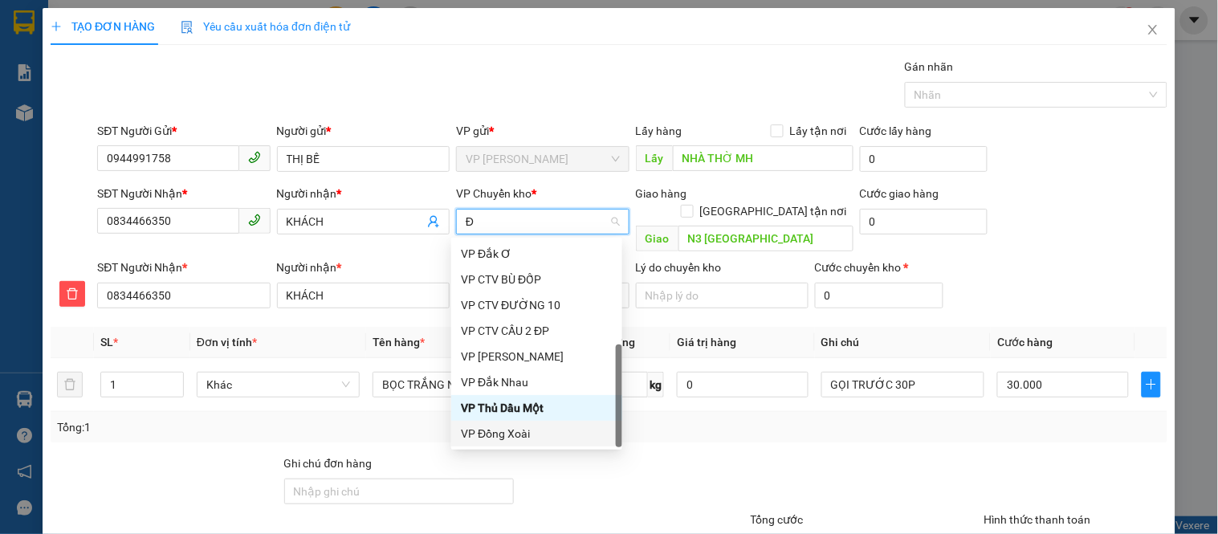
click at [518, 429] on div "VP Đồng Xoài" at bounding box center [537, 434] width 152 height 18
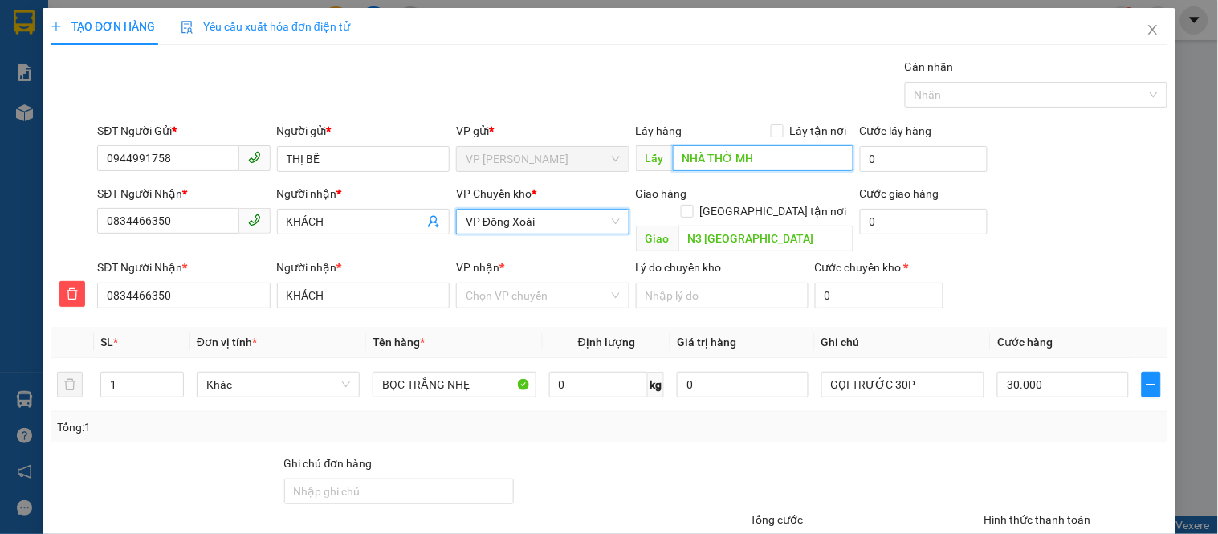
click at [756, 150] on input "NHÀ THỜ MH" at bounding box center [763, 158] width 181 height 26
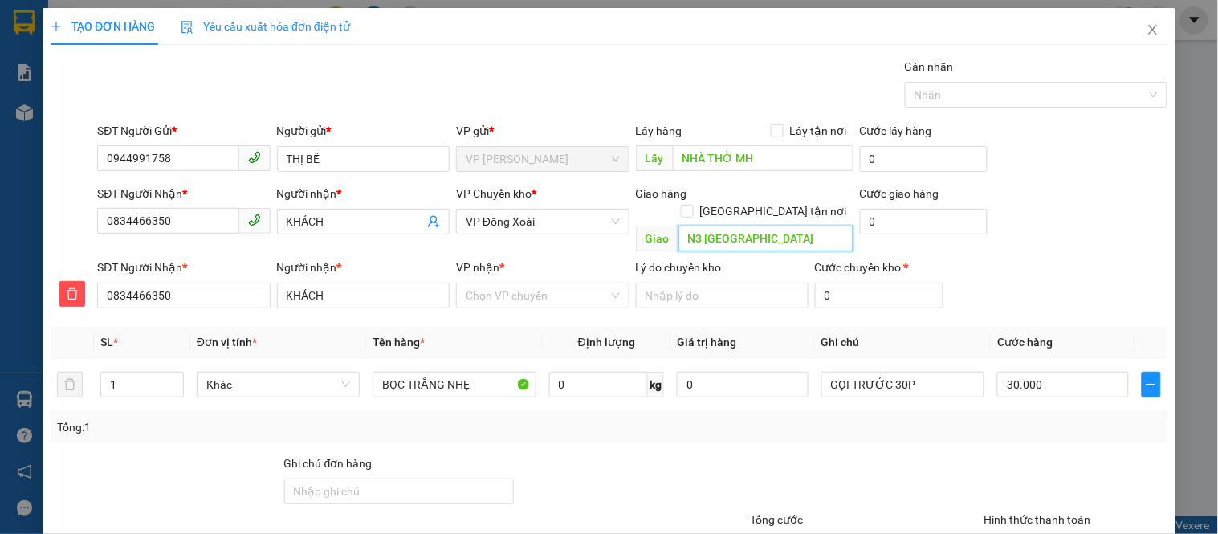
click at [755, 226] on input "N3 [GEOGRAPHIC_DATA]" at bounding box center [766, 239] width 175 height 26
click at [211, 226] on input "0834466350" at bounding box center [167, 221] width 141 height 26
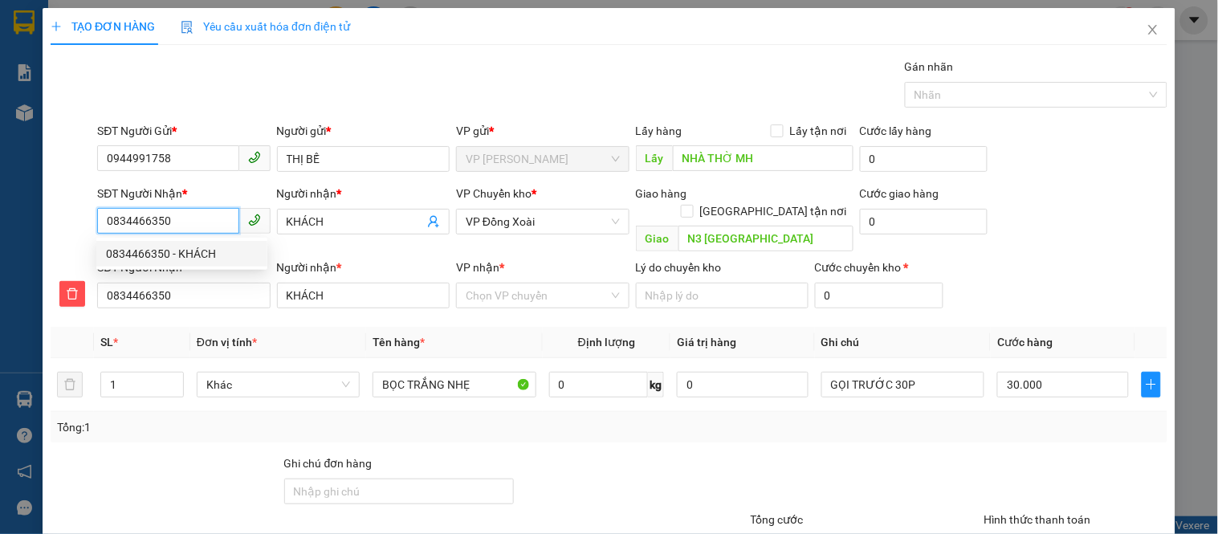
paste input "375606818"
type input "0375606818"
click at [179, 254] on div "0375606818 - BĂNG" at bounding box center [182, 254] width 152 height 18
type input "BĂNG"
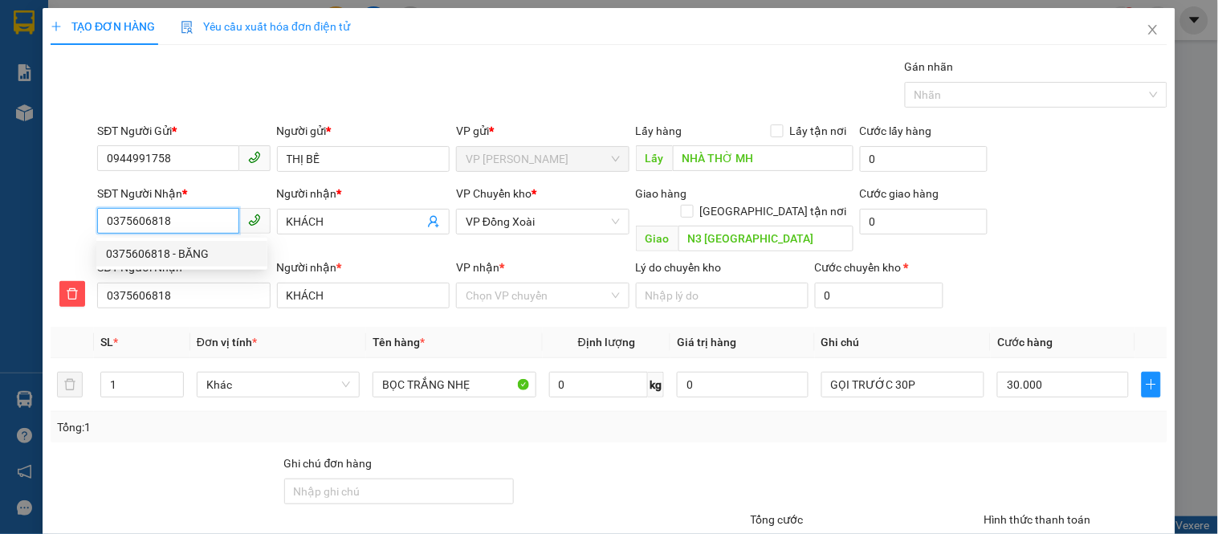
type input "N4 SỞ SAO"
type input "BĂNG"
type input "70.000"
type input "0375606818"
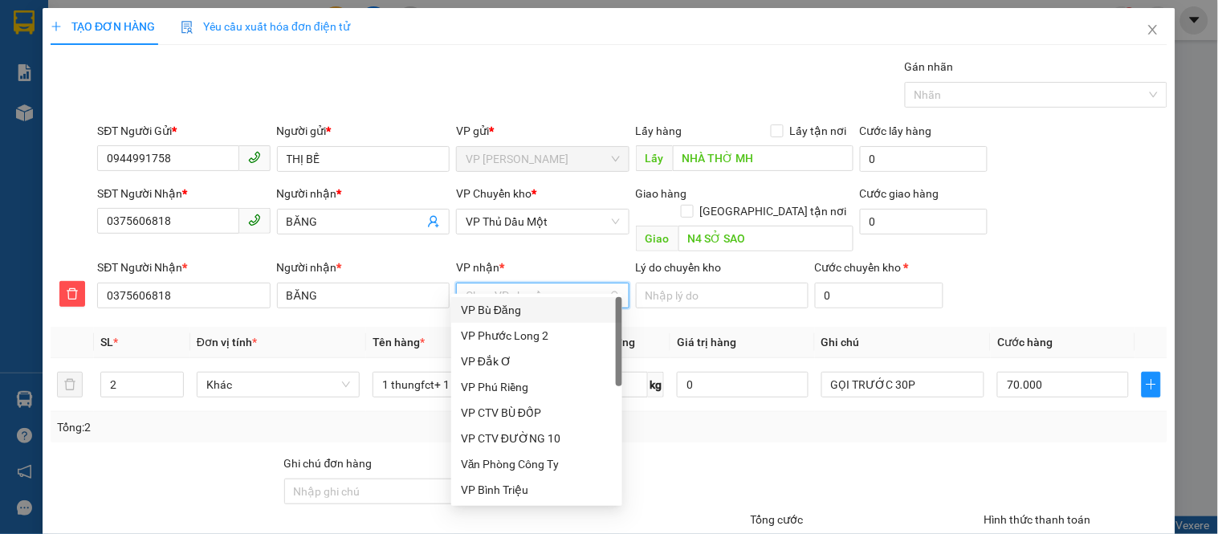
click at [512, 283] on input "VP nhận *" at bounding box center [537, 295] width 142 height 24
click at [504, 215] on span "VP Thủ Dầu Một" at bounding box center [542, 222] width 153 height 24
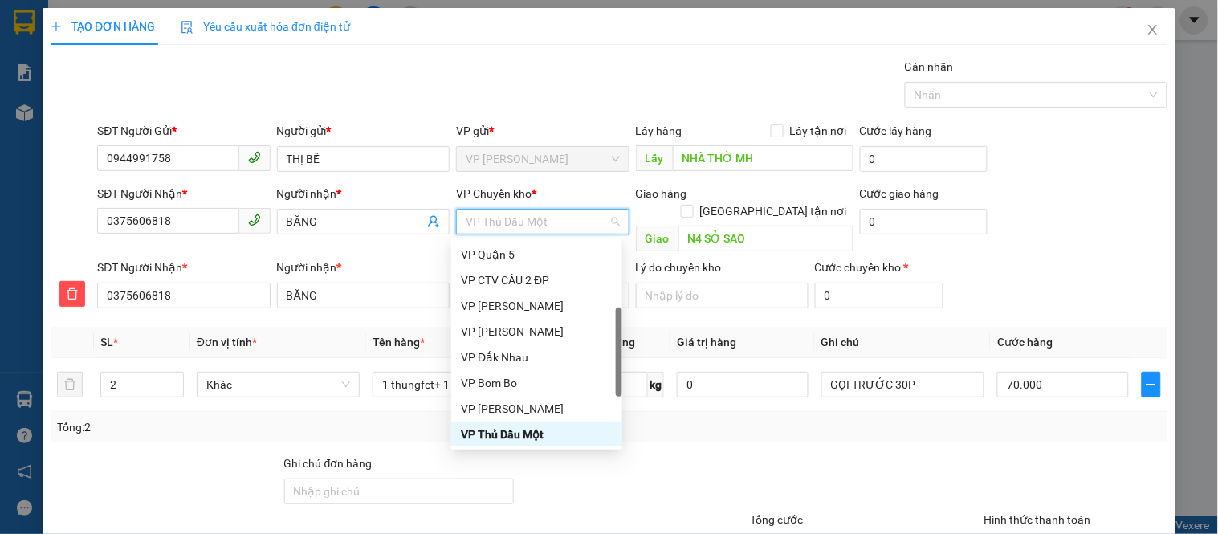
type input "D"
type input "Đ"
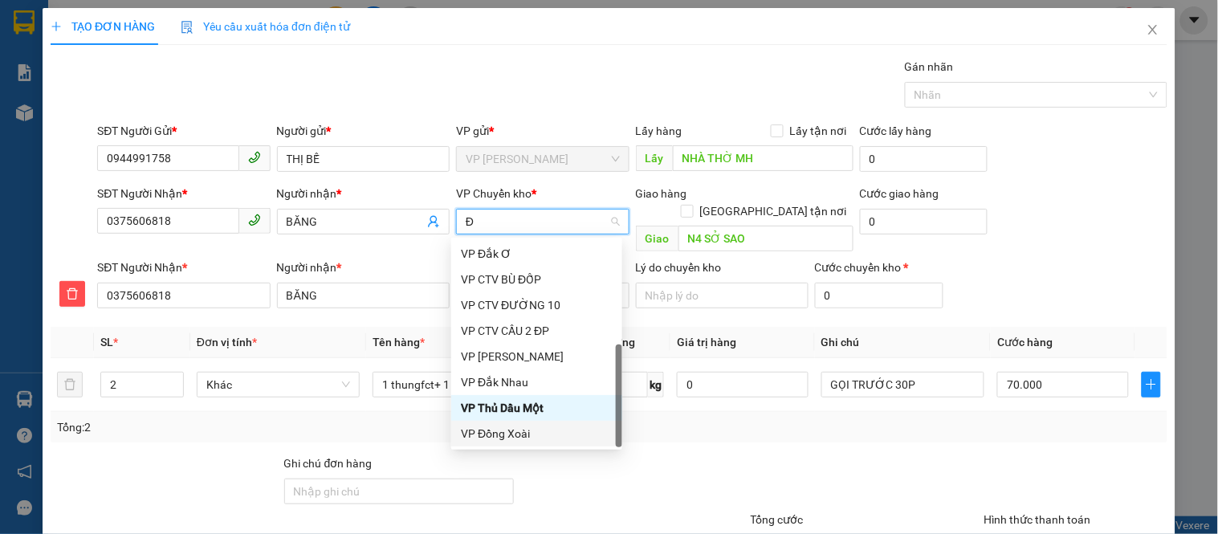
click at [498, 432] on div "VP Đồng Xoài" at bounding box center [537, 434] width 152 height 18
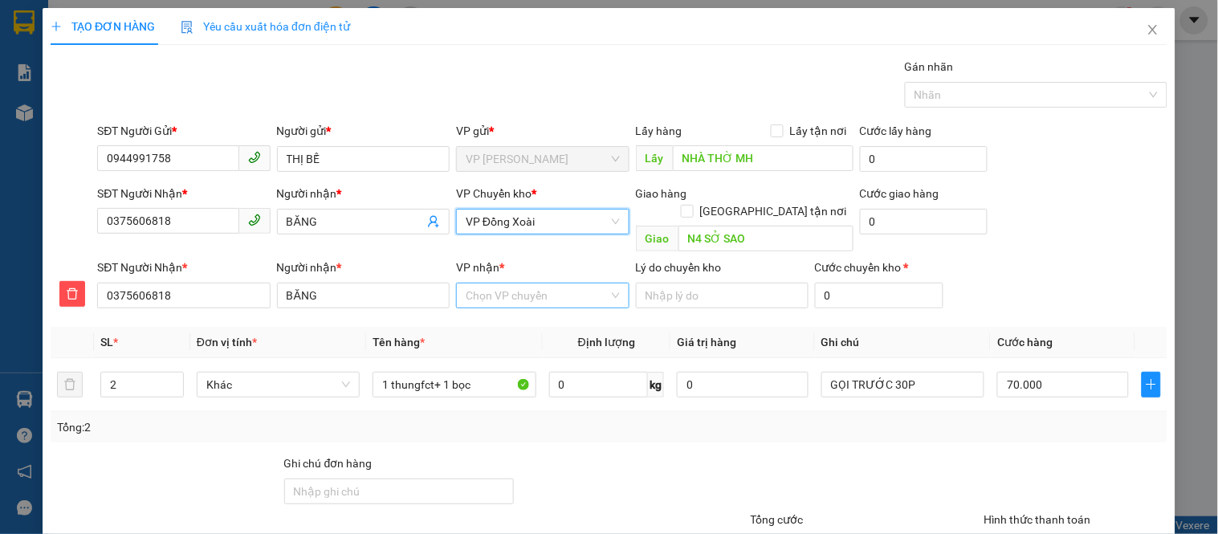
click at [506, 283] on input "VP nhận *" at bounding box center [537, 295] width 142 height 24
type input "THU"
click at [515, 316] on div "VP Thủ Dầu Một" at bounding box center [537, 310] width 152 height 18
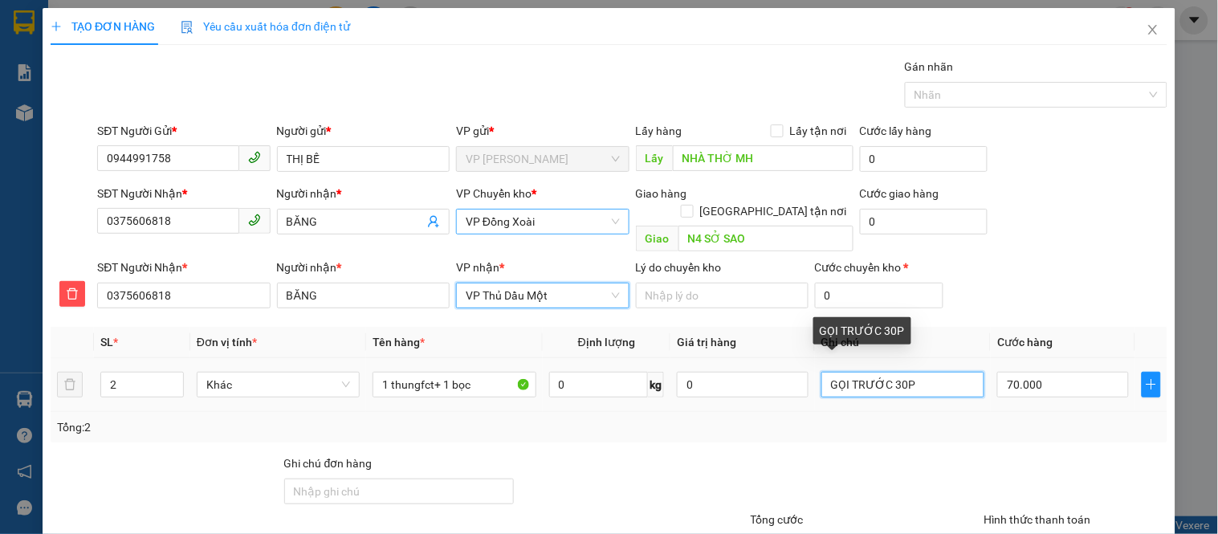
click at [932, 372] on input "GỌI TRƯỚC 30P" at bounding box center [903, 385] width 163 height 26
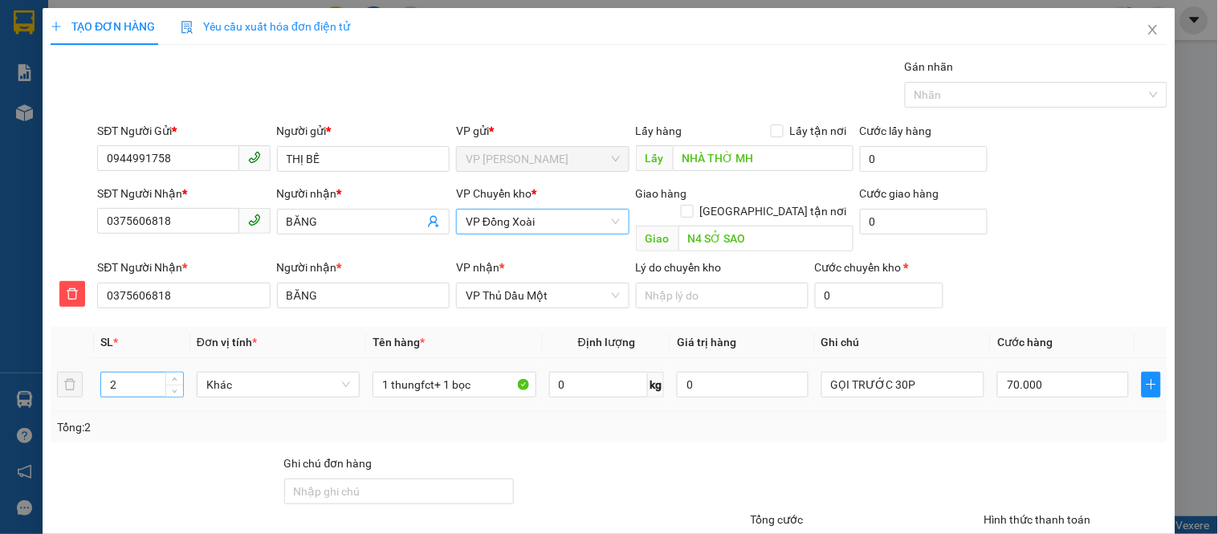
click at [128, 373] on input "2" at bounding box center [142, 385] width 82 height 24
type input "1"
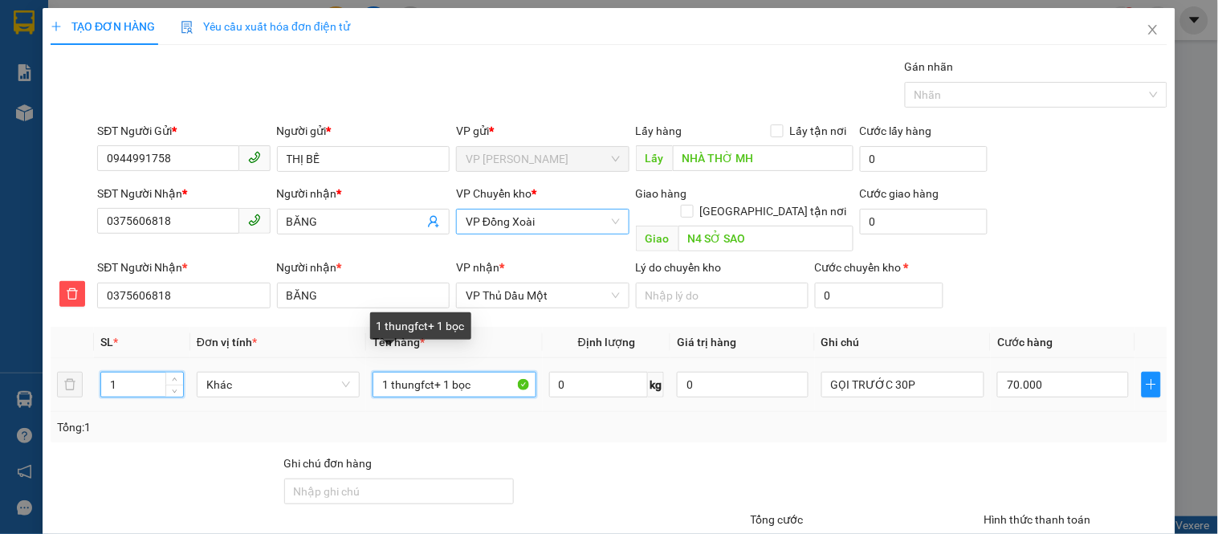
click at [484, 372] on input "1 thungfct+ 1 bọc" at bounding box center [454, 385] width 163 height 26
type input "0"
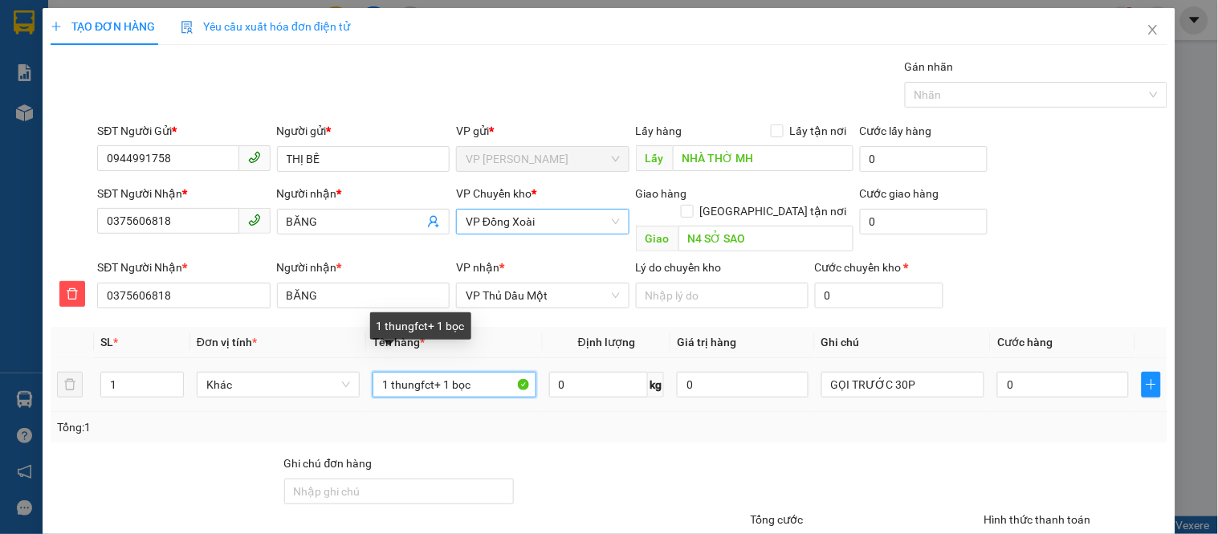
type input "0"
click at [484, 372] on input "1 thungfct+ 1 bọc" at bounding box center [454, 385] width 163 height 26
click at [483, 372] on input "1 thungfct+ 1 bọc" at bounding box center [454, 385] width 163 height 26
type input "THÙNG XỐP VÀNG"
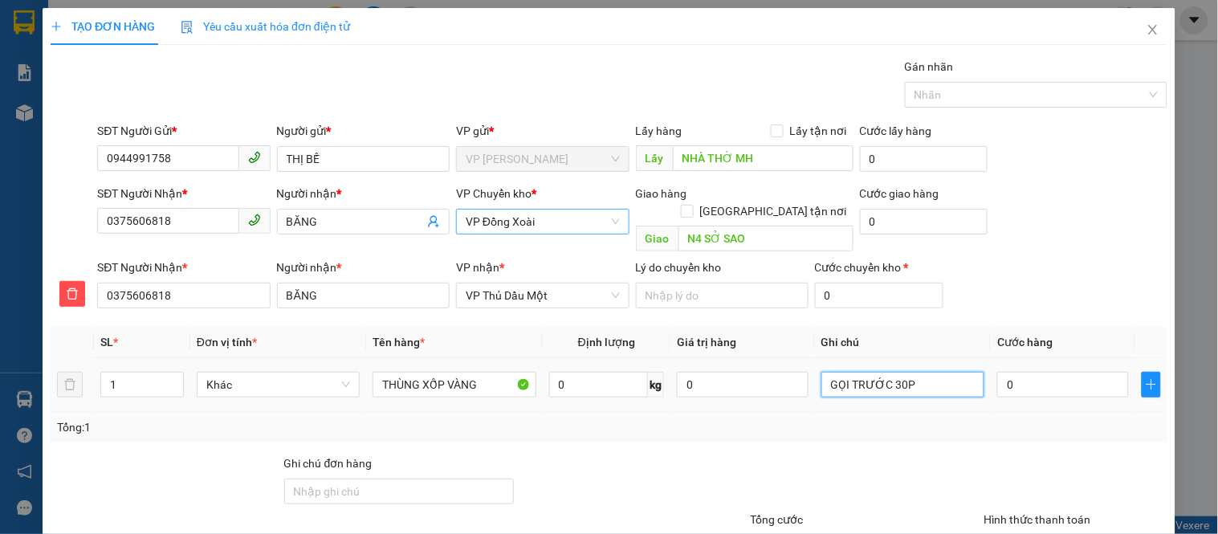
click at [922, 372] on input "GỌI TRƯỚC 30P" at bounding box center [903, 385] width 163 height 26
click at [823, 373] on input "GỌI TRƯỚC 30P" at bounding box center [903, 385] width 163 height 26
click at [959, 373] on input "ĐỒ ĂN, GỌI TRƯỚC 30P" at bounding box center [903, 385] width 163 height 26
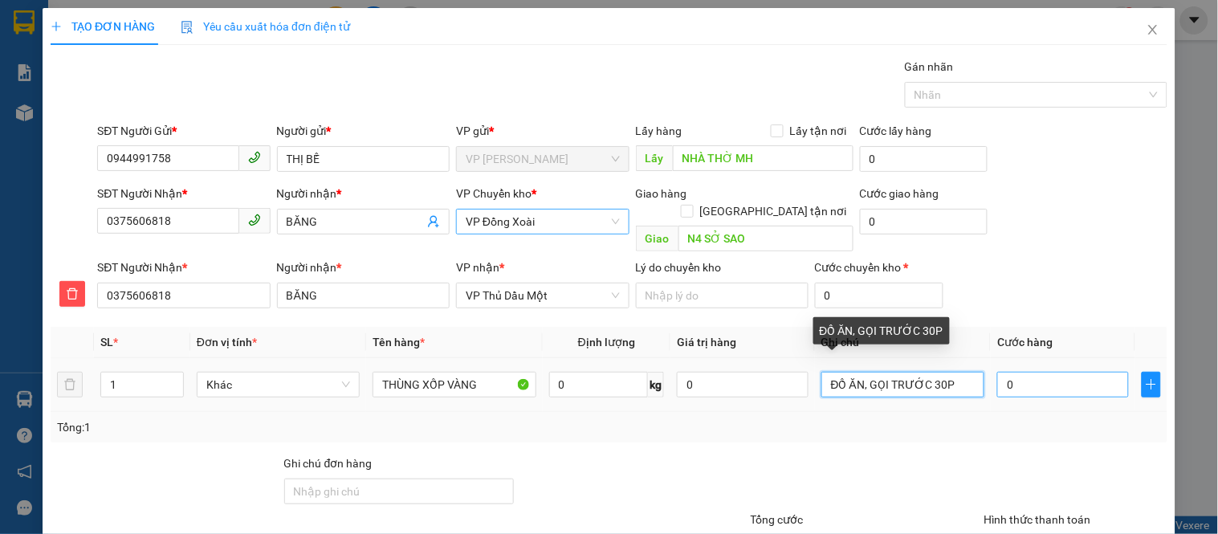
type input "ĐỒ ĂN, GỌI TRƯỚC 30P"
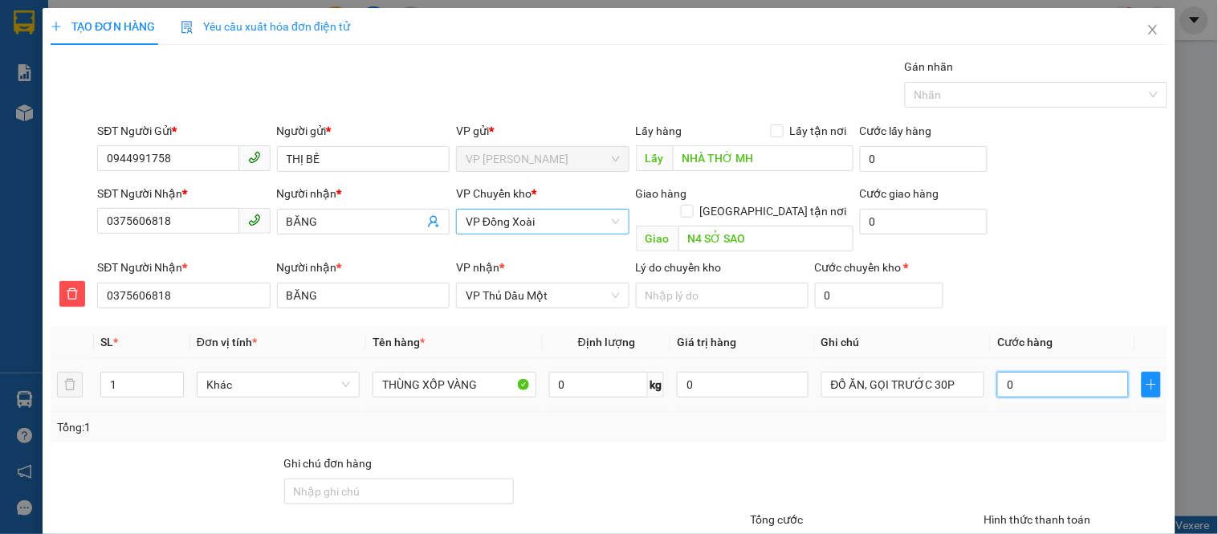
click at [1007, 372] on input "0" at bounding box center [1063, 385] width 132 height 26
type input "5"
type input "50"
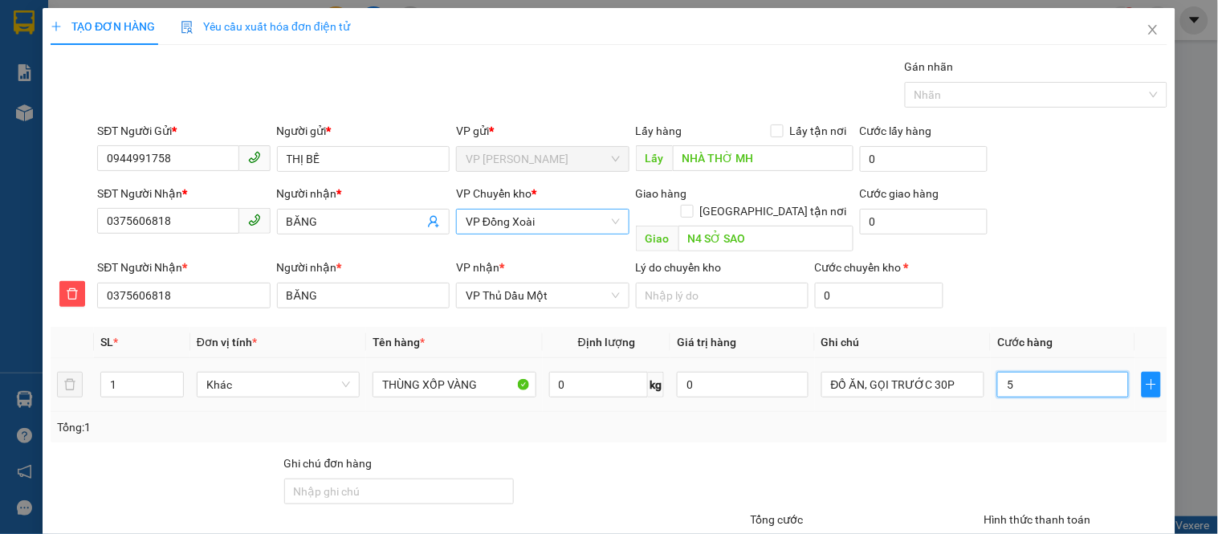
type input "50"
type input "500"
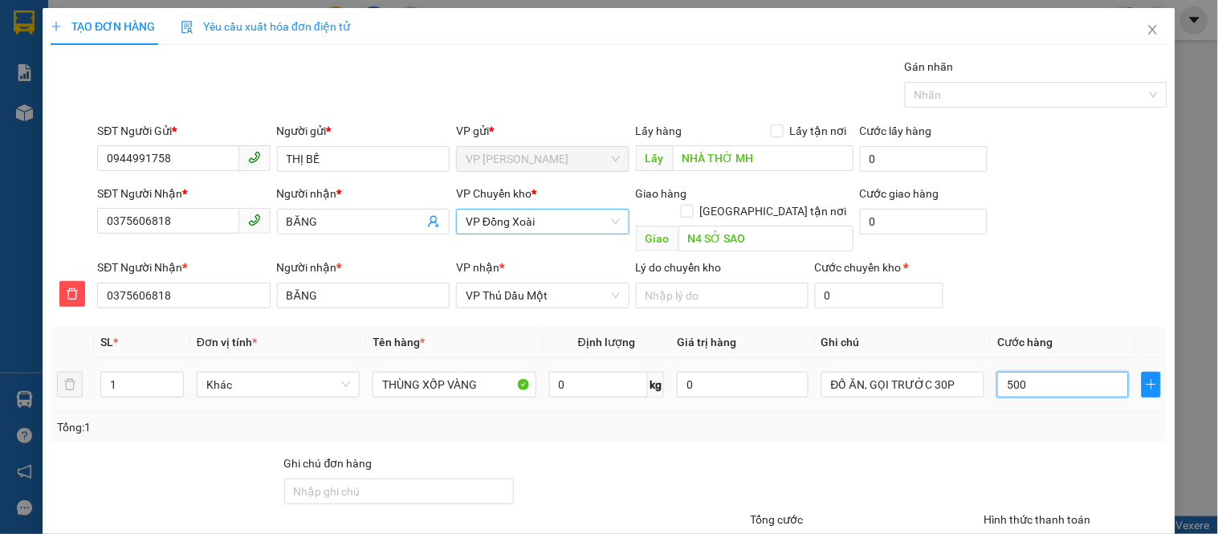
type input "5.000"
type input "50.000"
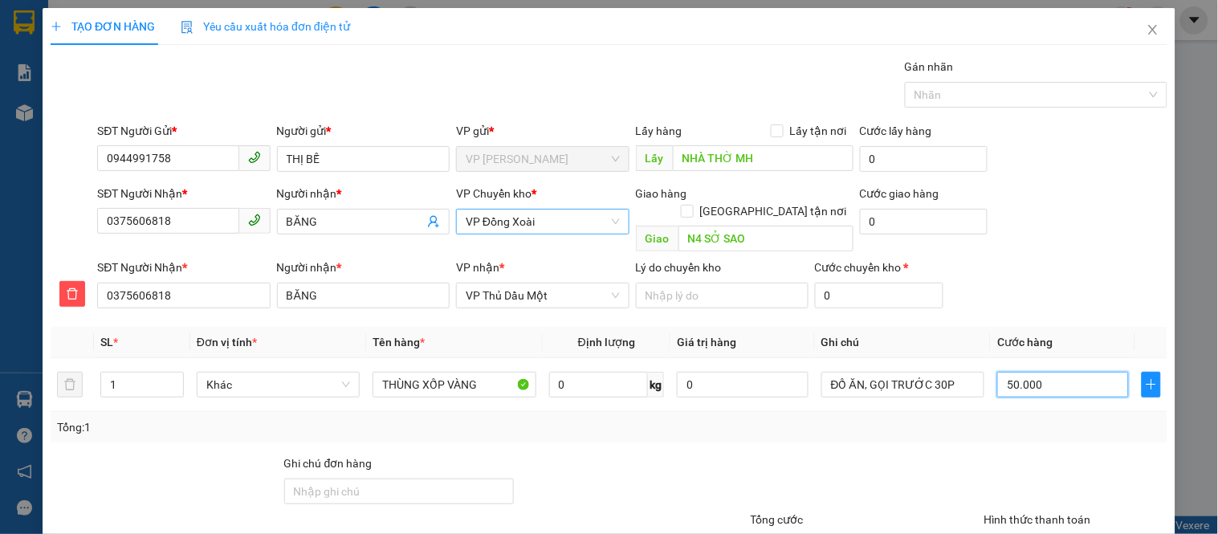
type input "50.000"
click at [683, 434] on div "Transit Pickup Surcharge Ids Transit Deliver Surcharge Ids Transit Deliver Surc…" at bounding box center [609, 347] width 1117 height 579
click at [1085, 259] on div "SĐT Người Nhận * 0375606818 Người nhận * BĂNG VP nhận * VP Thủ Dầu Một Lý do ch…" at bounding box center [632, 287] width 1077 height 56
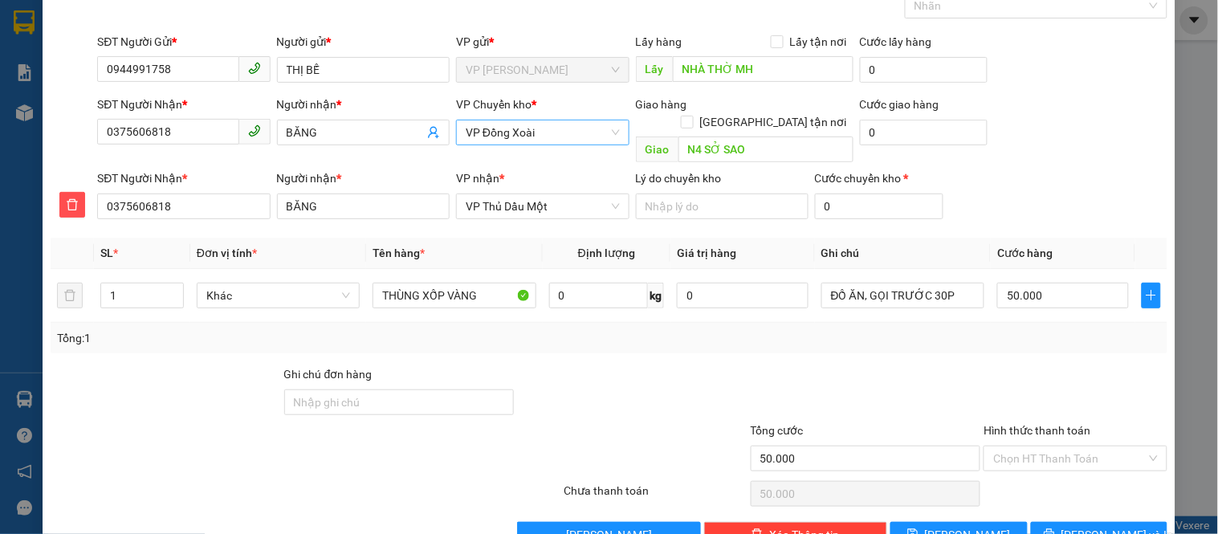
scroll to position [116, 0]
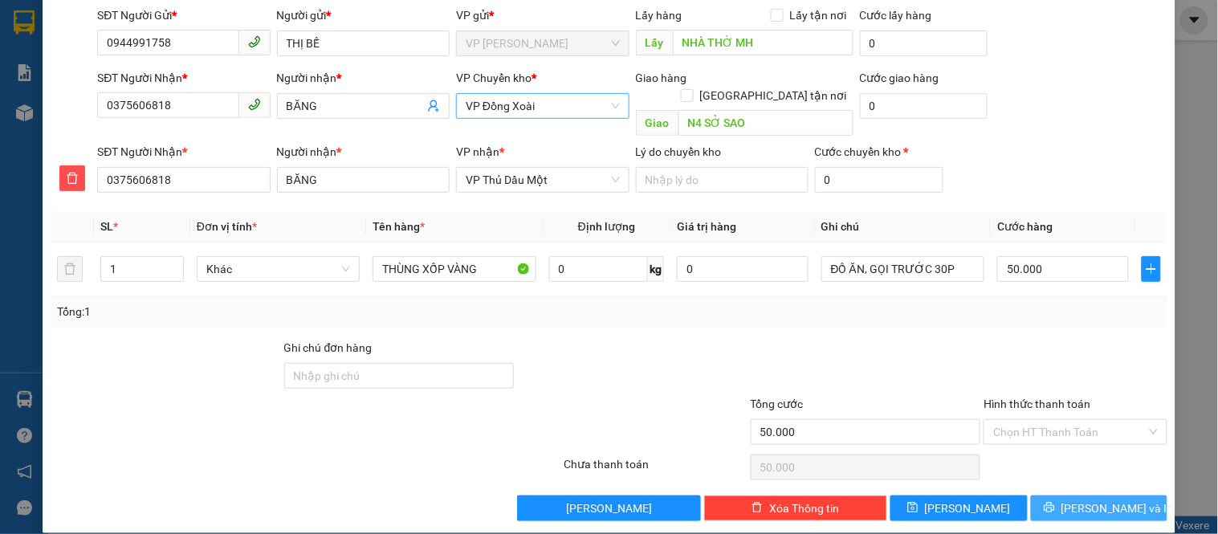
click at [1054, 495] on button "[PERSON_NAME] và In" at bounding box center [1099, 508] width 137 height 26
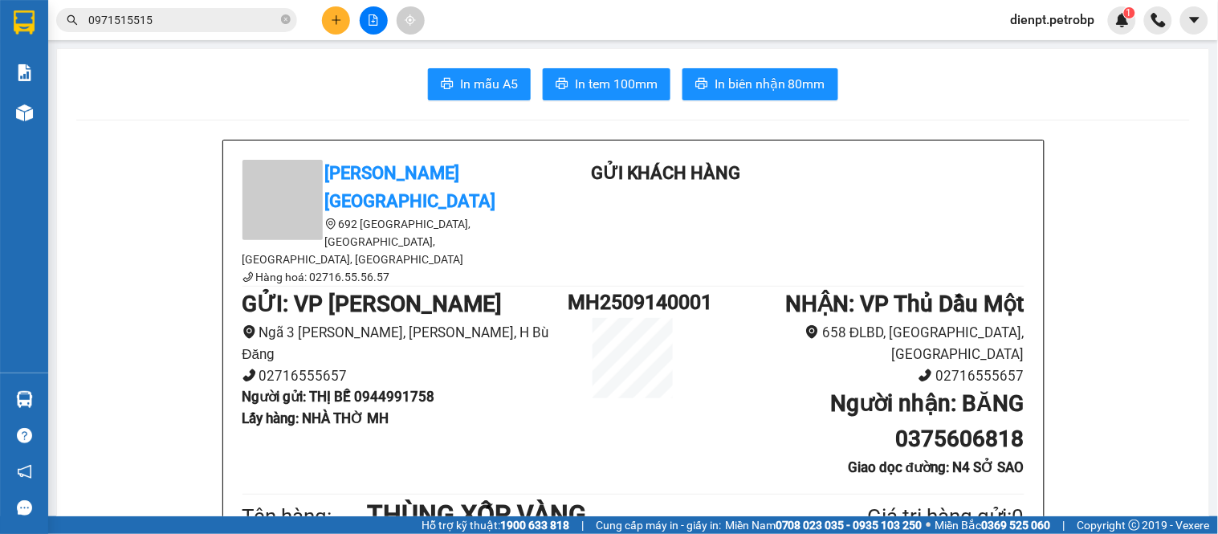
drag, startPoint x: 92, startPoint y: 260, endPoint x: 6, endPoint y: 193, distance: 109.2
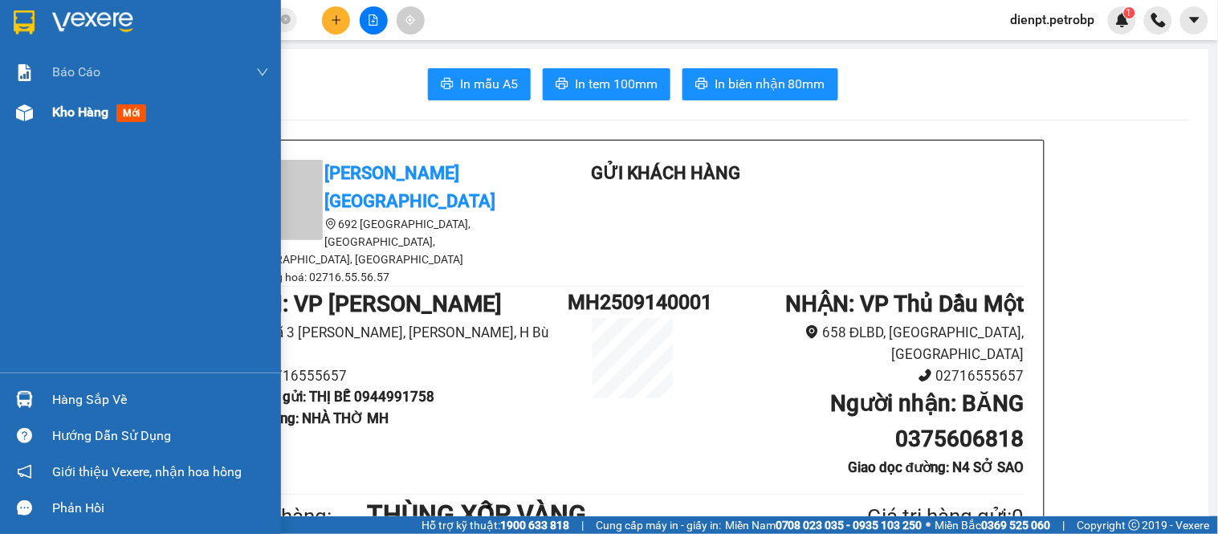
click at [35, 113] on div at bounding box center [24, 113] width 28 height 28
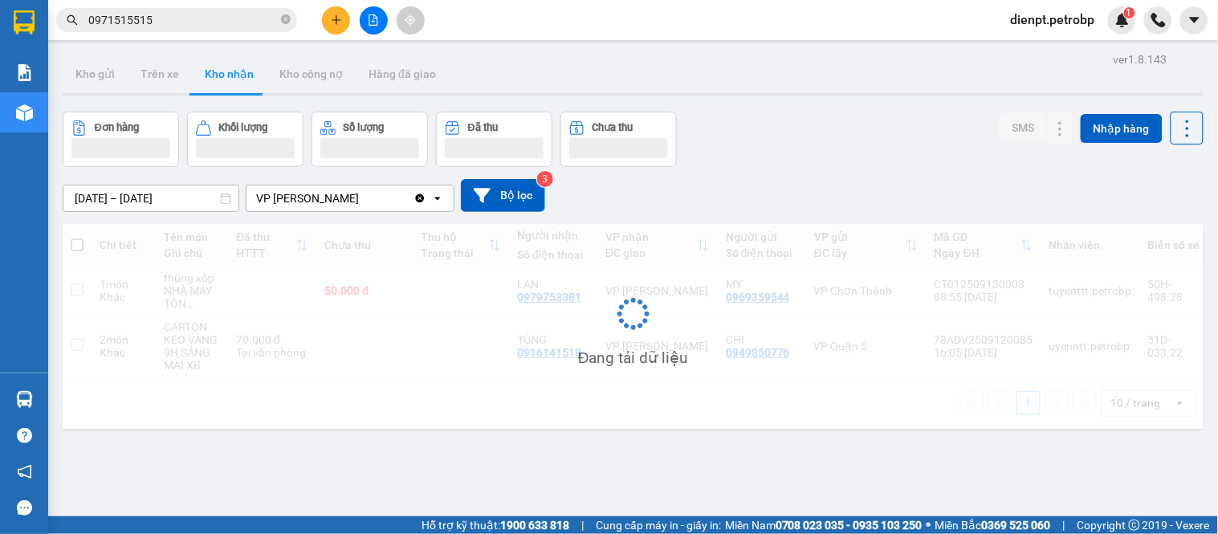
click at [790, 130] on div "Đơn hàng Khối lượng Số lượng Đã thu Chưa thu SMS Nhập hàng" at bounding box center [633, 139] width 1141 height 55
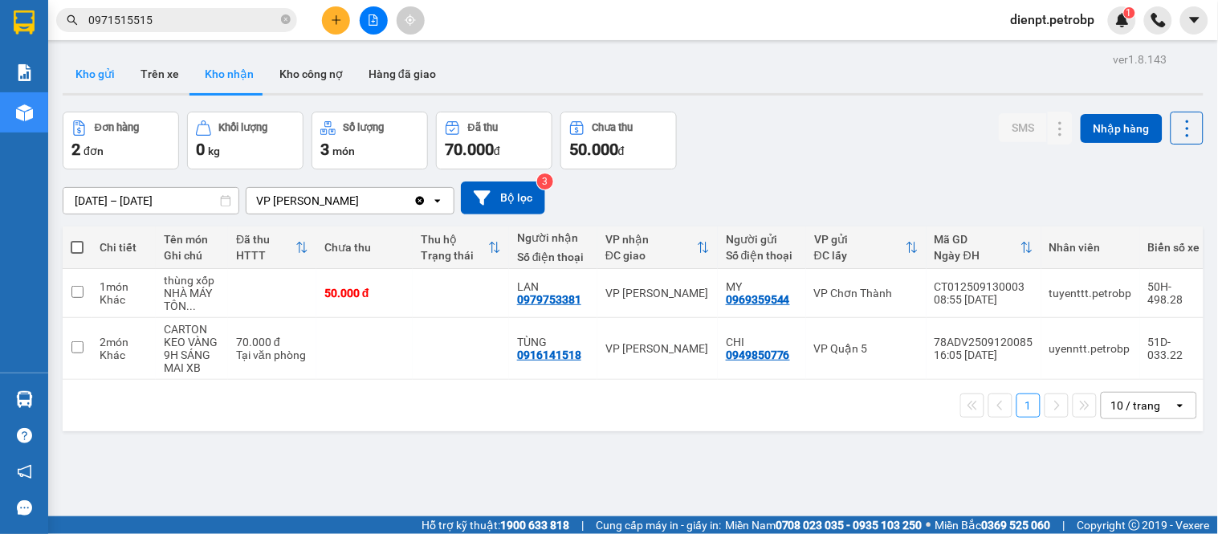
click at [87, 73] on button "Kho gửi" at bounding box center [95, 74] width 65 height 39
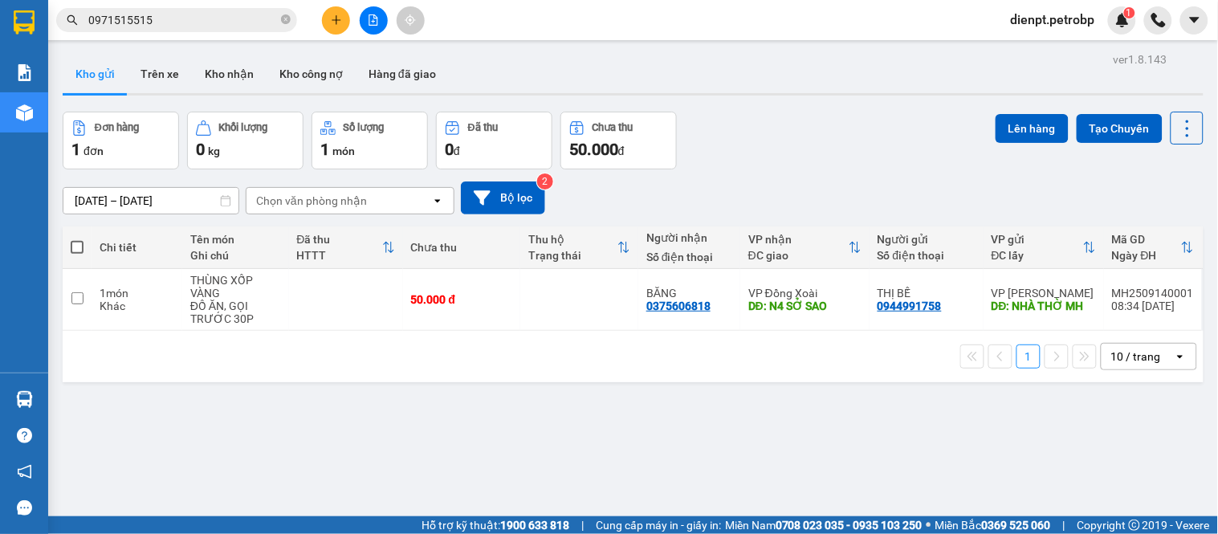
click at [833, 154] on div "Đơn hàng 1 đơn Khối lượng 0 kg Số lượng 1 món Đã thu 0 đ Chưa thu 50.000 đ Lên …" at bounding box center [633, 141] width 1141 height 58
click at [1070, 301] on button at bounding box center [1077, 300] width 22 height 28
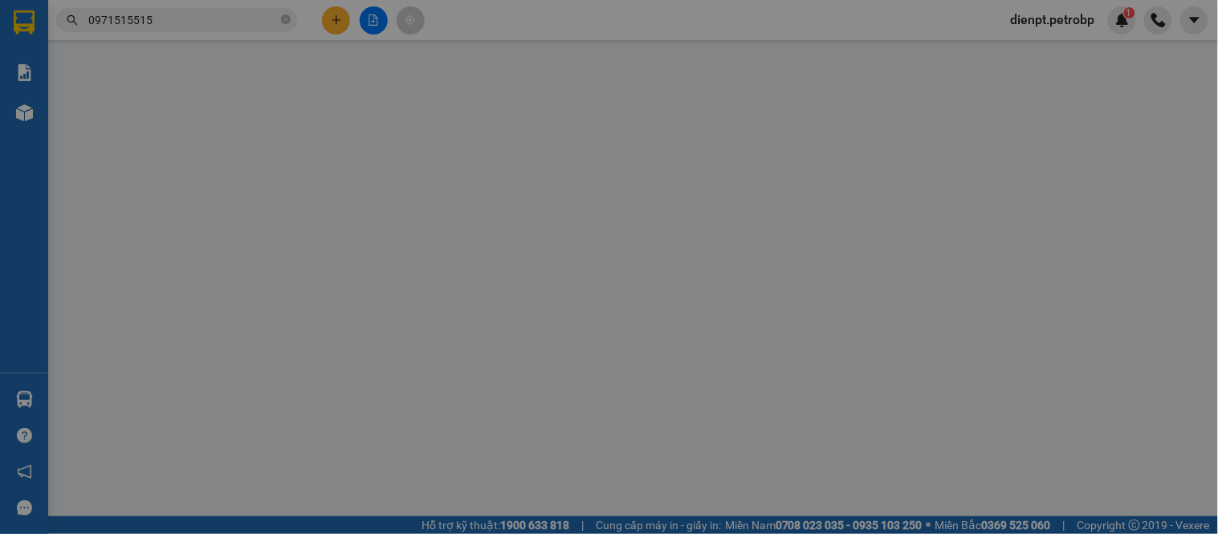
type input "0944991758"
type input "NHÀ THỜ MH"
type input "0375606818"
type input "N4 SỞ SAO"
type input "50.000"
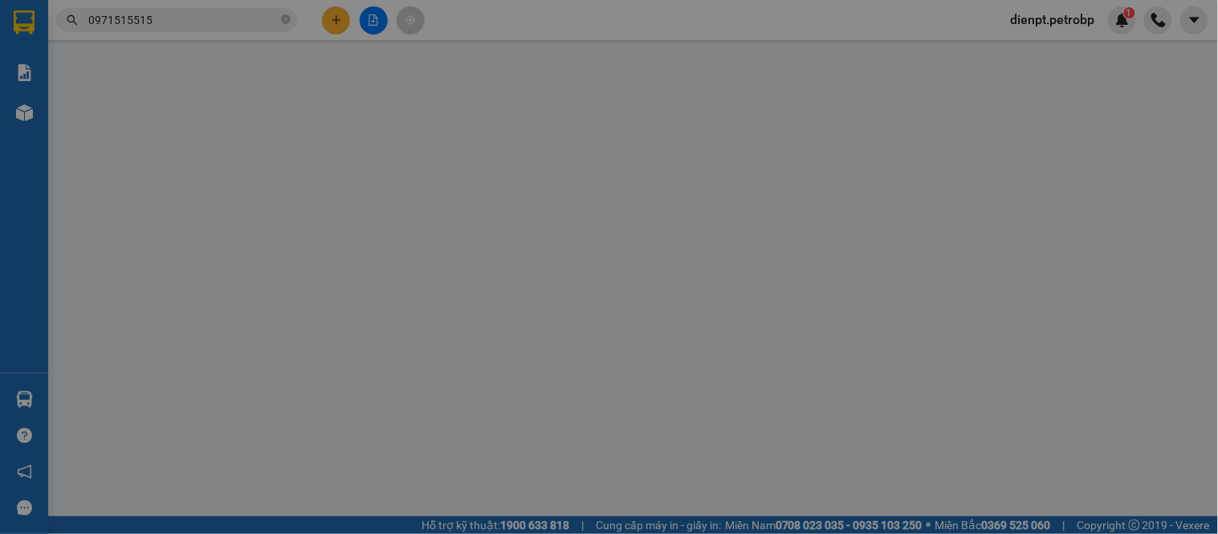
type input "50.000"
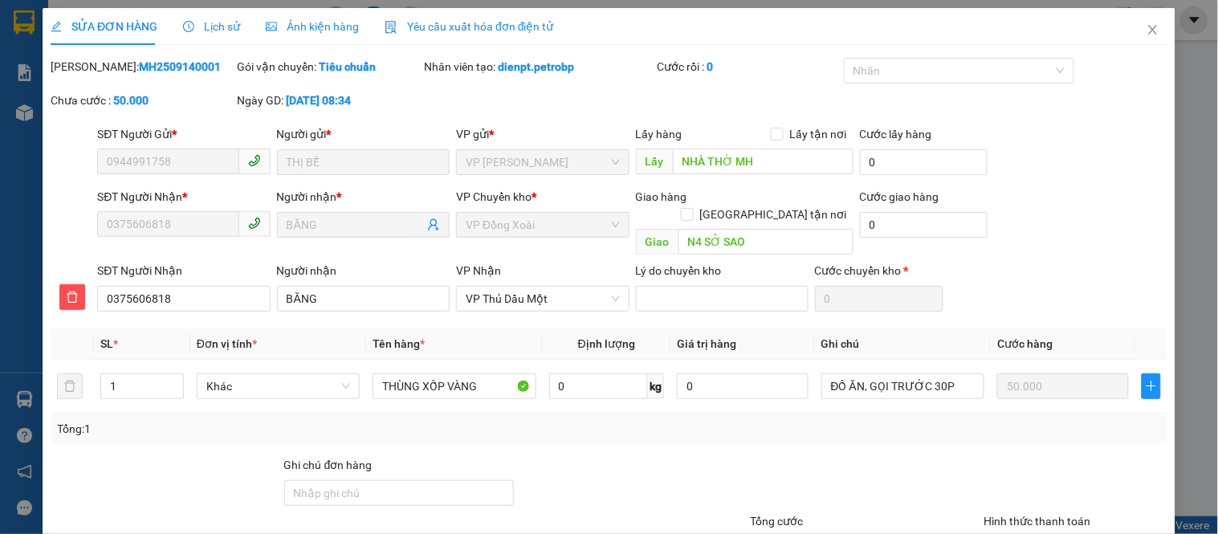
click at [311, 31] on span "Ảnh kiện hàng" at bounding box center [312, 26] width 93 height 13
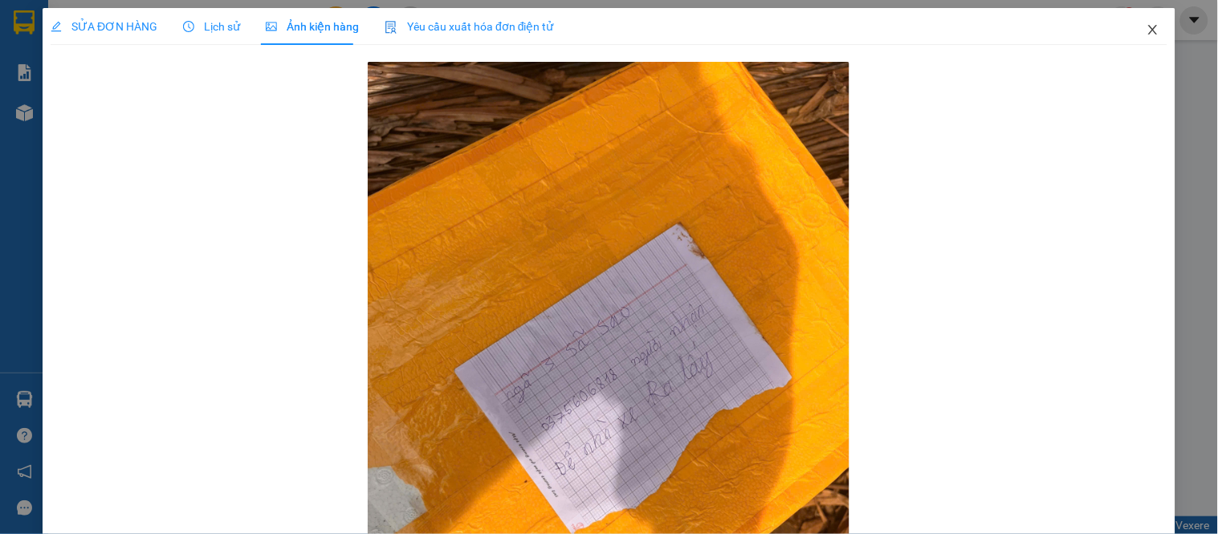
click at [1148, 31] on span "Close" at bounding box center [1153, 30] width 45 height 45
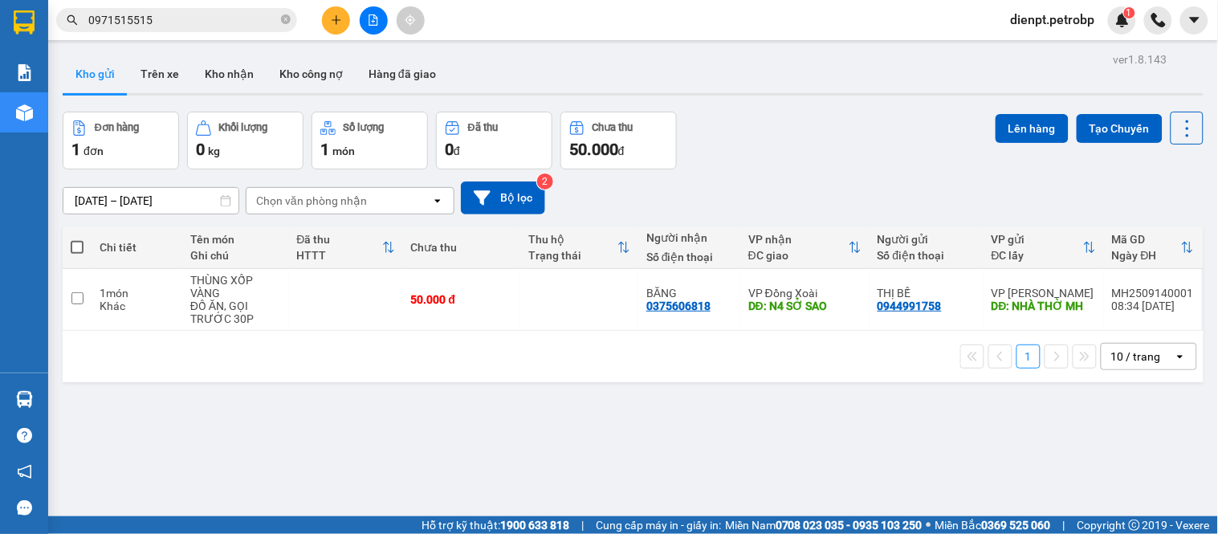
click at [879, 190] on div "[DATE] – [DATE] Press the down arrow key to interact with the calendar and sele…" at bounding box center [633, 197] width 1141 height 33
click at [128, 300] on div "Khác" at bounding box center [137, 306] width 75 height 13
checkbox input "true"
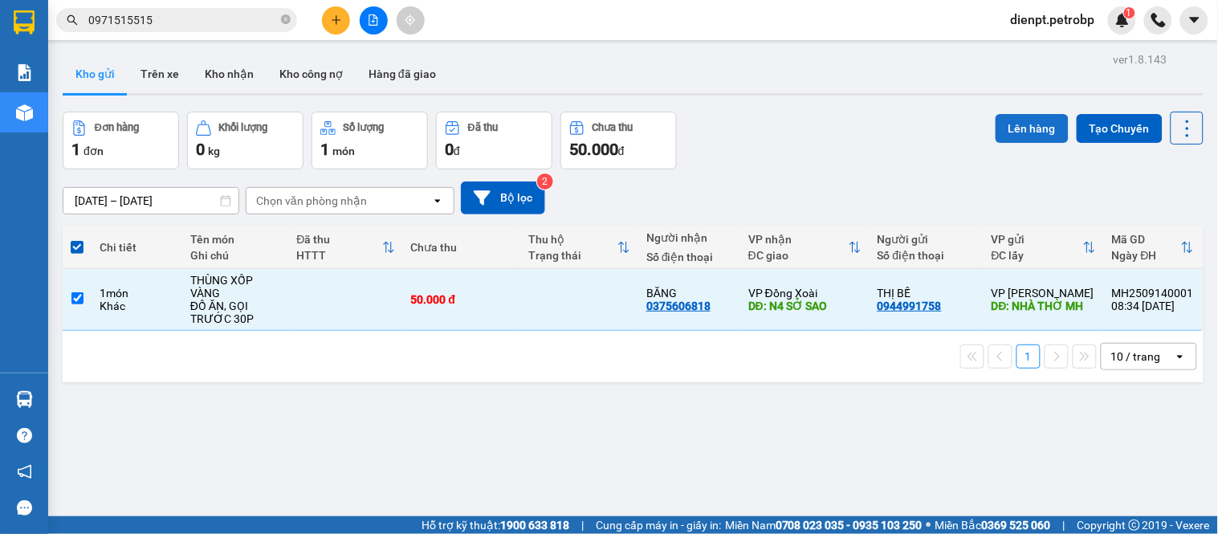
click at [996, 133] on button "Lên hàng" at bounding box center [1032, 128] width 73 height 29
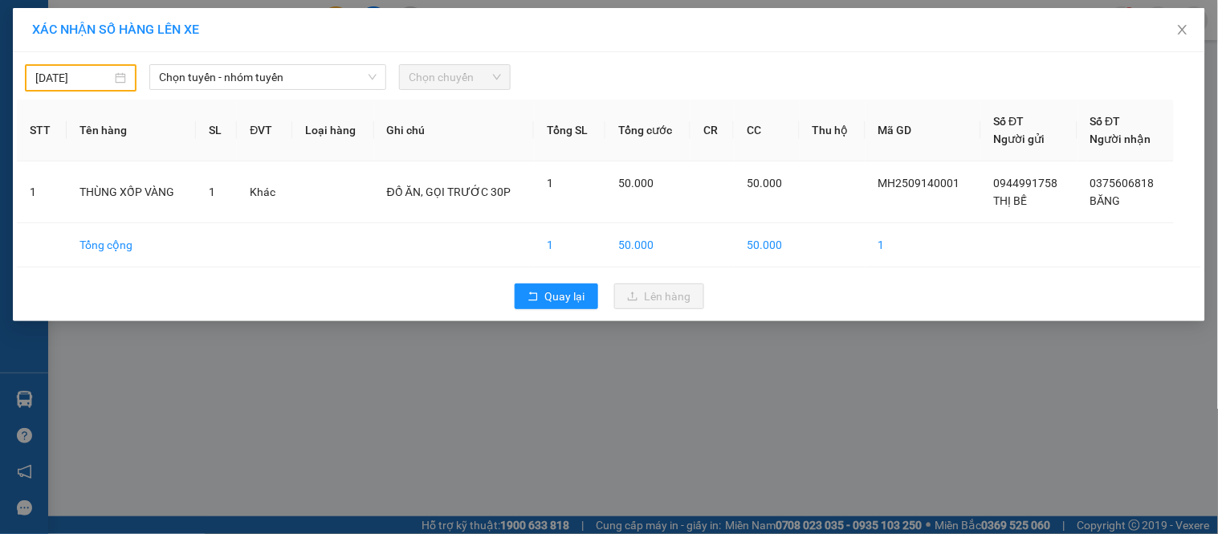
click at [103, 80] on input "[DATE]" at bounding box center [73, 78] width 76 height 18
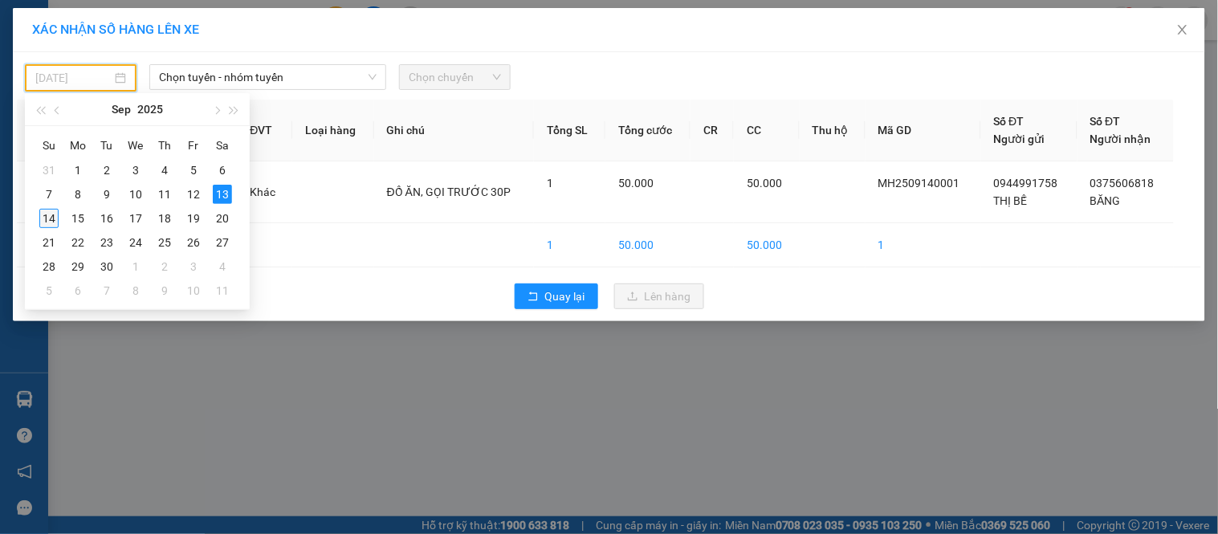
click at [51, 214] on div "14" at bounding box center [48, 218] width 19 height 19
type input "[DATE]"
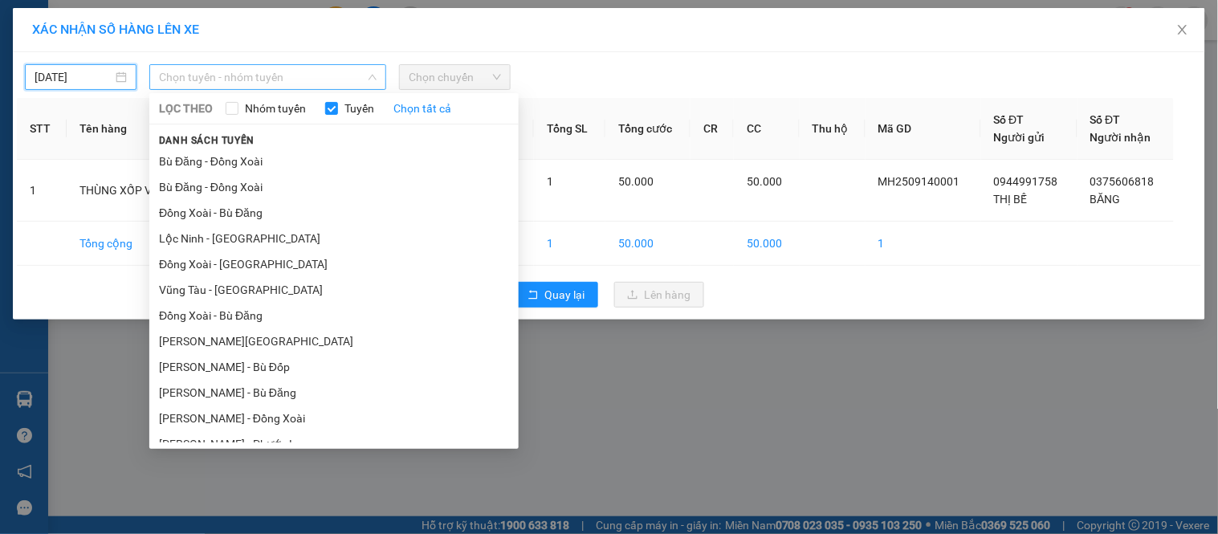
click at [243, 67] on span "Chọn tuyến - nhóm tuyến" at bounding box center [268, 77] width 218 height 24
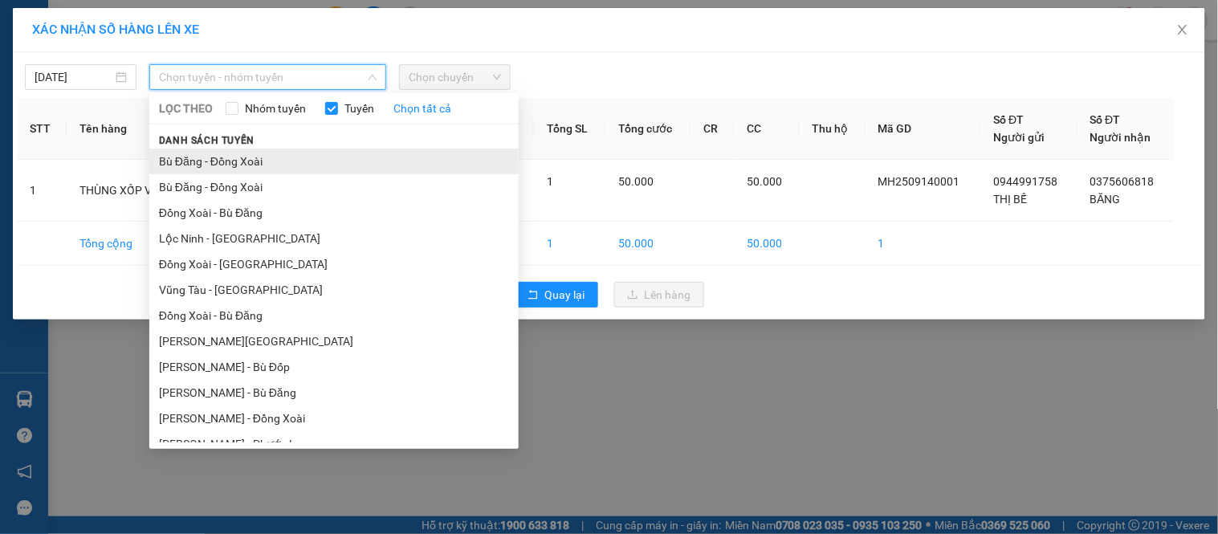
click at [218, 165] on li "Bù Đăng - Đồng Xoài" at bounding box center [333, 162] width 369 height 26
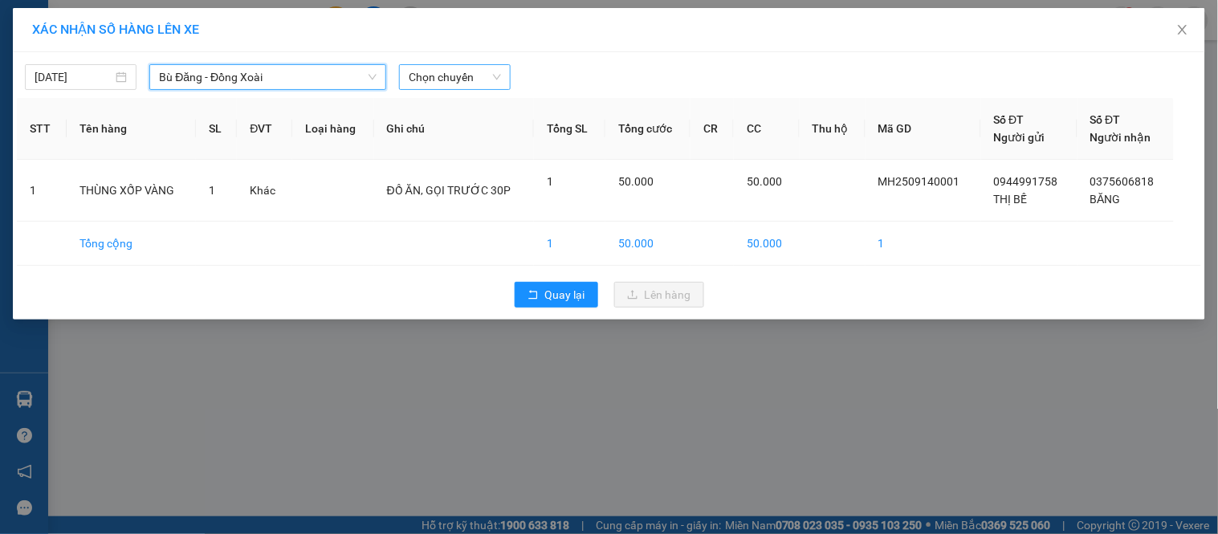
click at [439, 89] on input "search" at bounding box center [449, 77] width 81 height 24
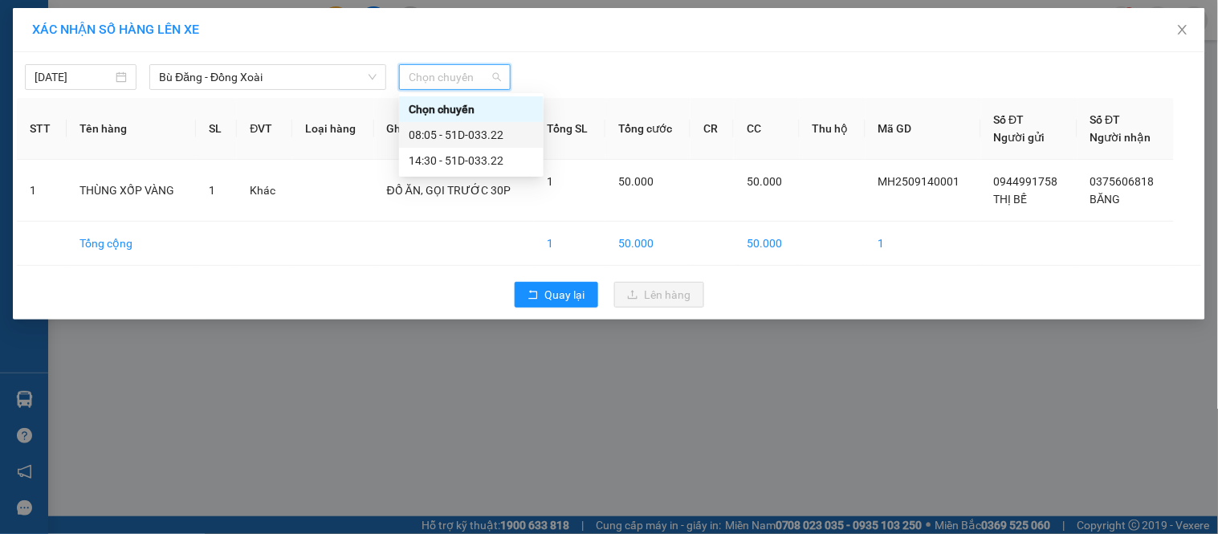
click at [444, 142] on div "08:05 - 51D-033.22" at bounding box center [471, 135] width 125 height 18
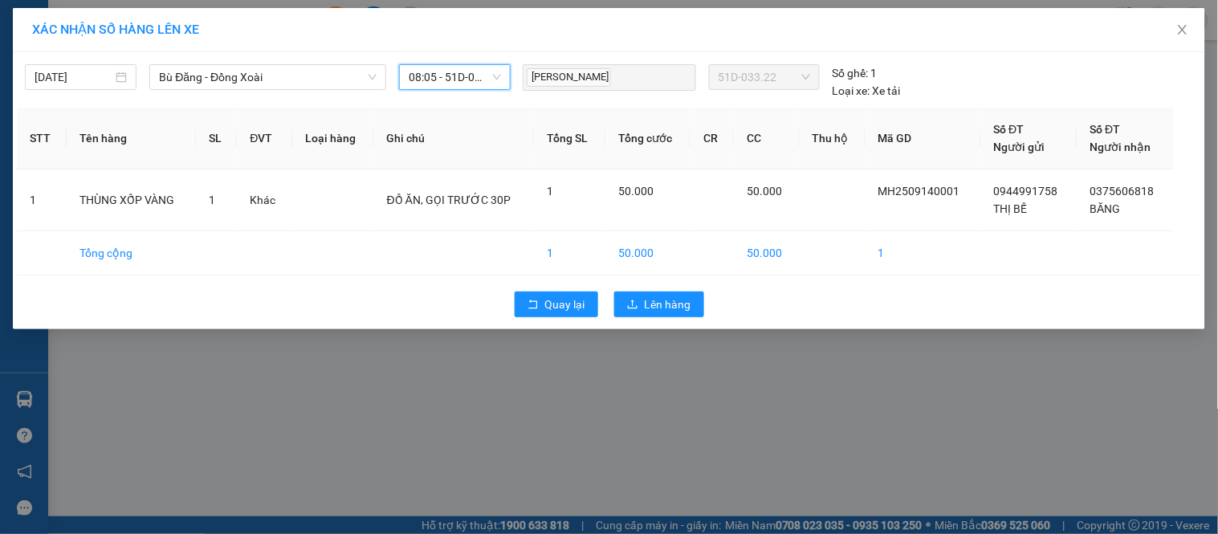
click at [980, 76] on div "[PERSON_NAME] 51D-033.22 Số ghế: 1 Loại xe: Xe tải" at bounding box center [763, 81] width 495 height 35
click at [643, 307] on button "Lên hàng" at bounding box center [659, 305] width 90 height 26
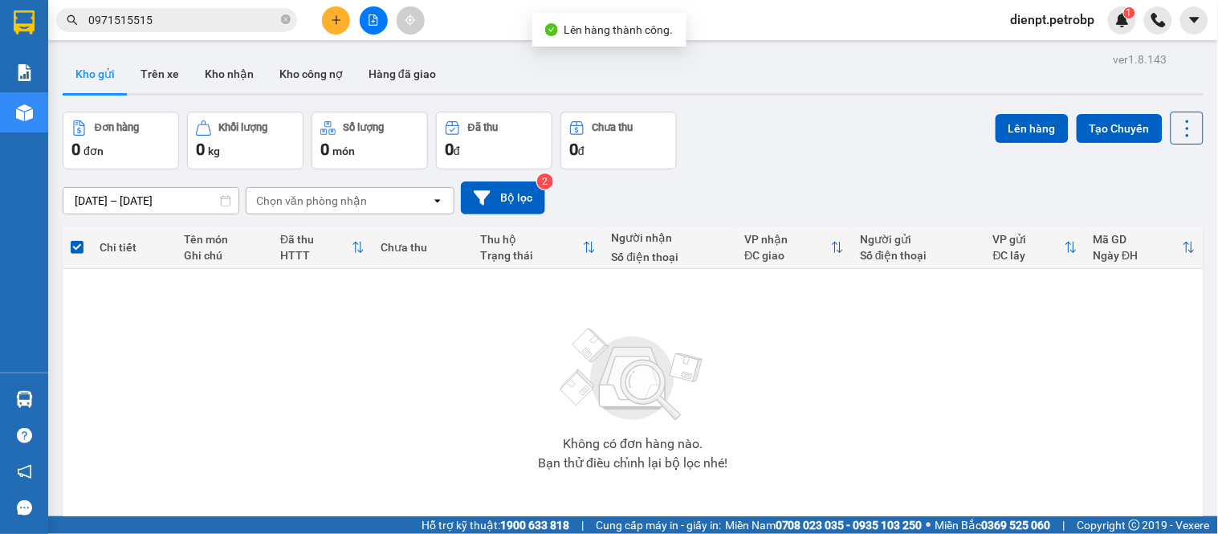
drag, startPoint x: 797, startPoint y: 181, endPoint x: 419, endPoint y: 145, distance: 380.0
click at [792, 181] on div "[DATE] – [DATE] Press the down arrow key to interact with the calendar and sele…" at bounding box center [633, 197] width 1141 height 33
click at [373, 25] on icon "file-add" at bounding box center [373, 19] width 9 height 11
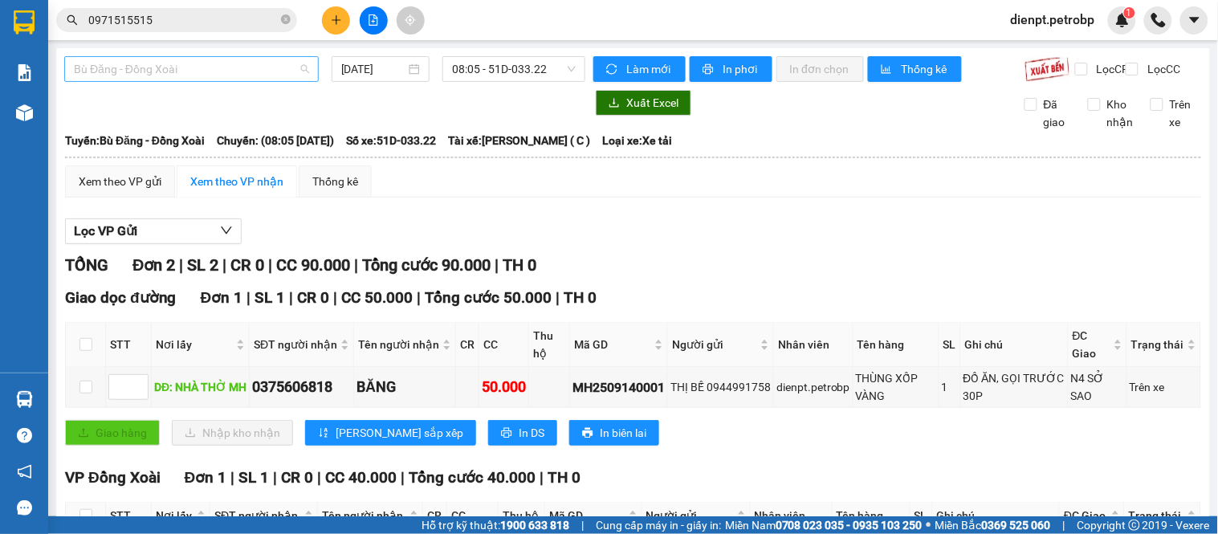
click at [198, 72] on span "Bù Đăng - Đồng Xoài" at bounding box center [191, 69] width 235 height 24
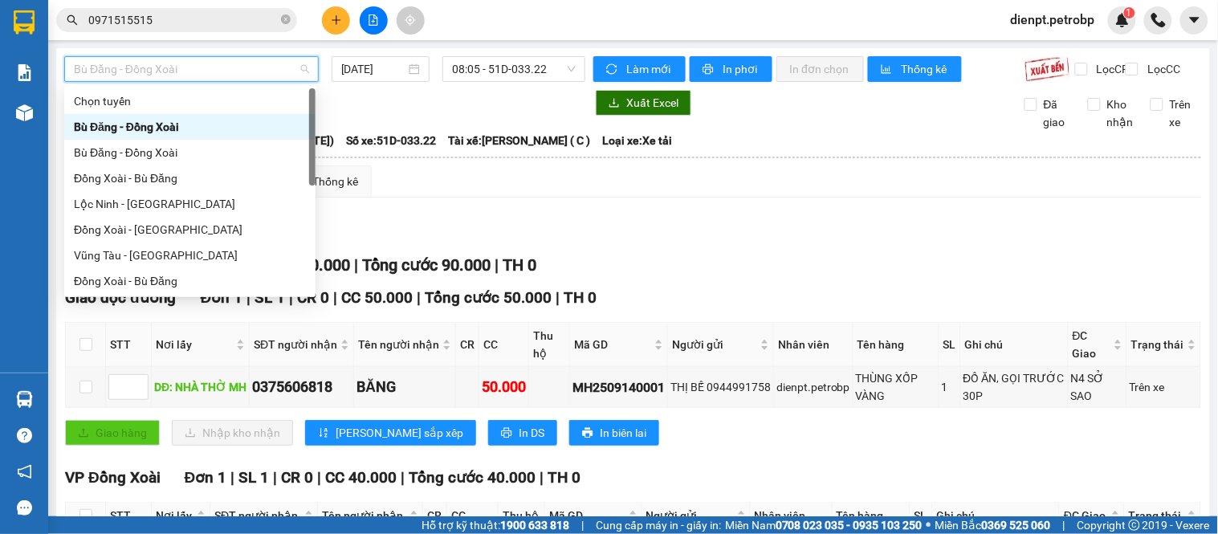
click at [146, 125] on div "Bù Đăng - Đồng Xoài" at bounding box center [190, 127] width 232 height 18
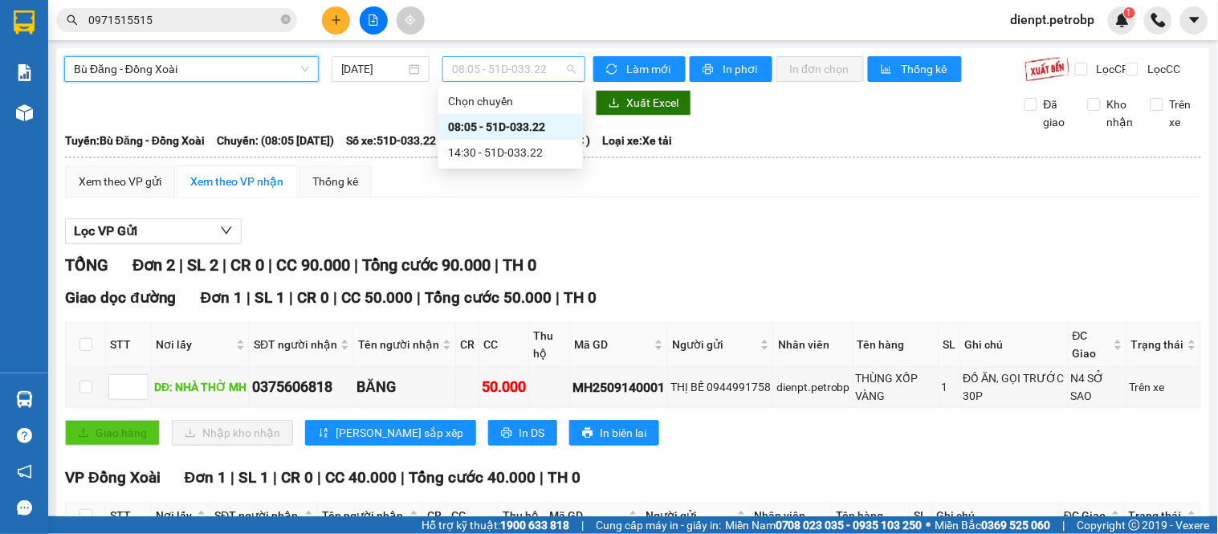
click at [508, 66] on span "08:05 - 51D-033.22" at bounding box center [514, 69] width 124 height 24
click at [499, 120] on div "08:05 - 51D-033.22" at bounding box center [510, 127] width 125 height 18
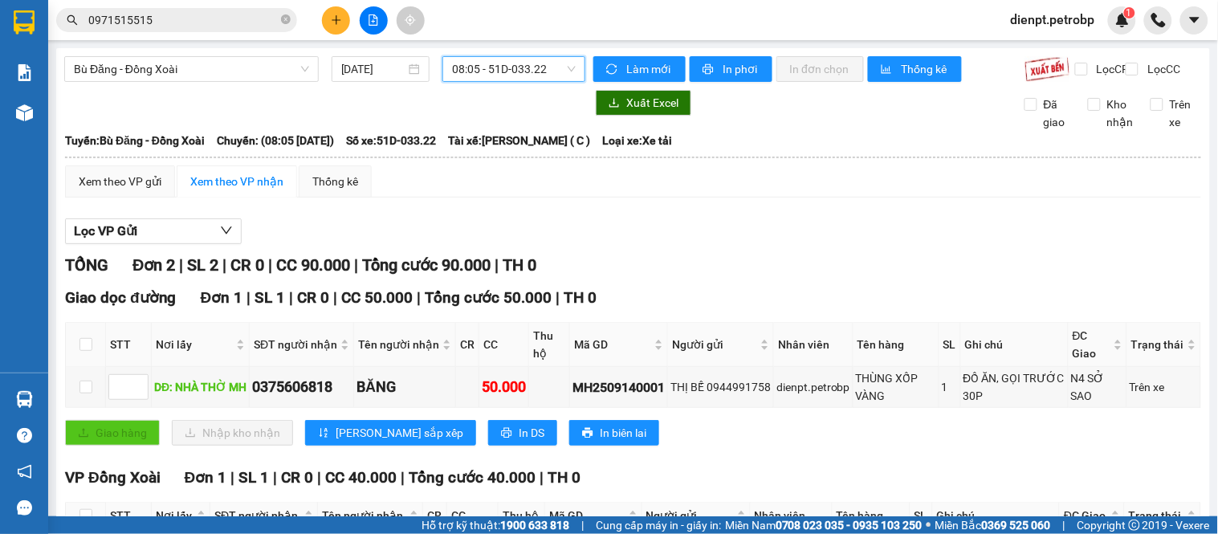
click at [686, 218] on div "Xem theo VP gửi Xem theo VP nhận Thống kê Lọc VP Gửi TỔNG Đơn 2 | SL 2 | CR 0 …" at bounding box center [633, 391] width 1136 height 453
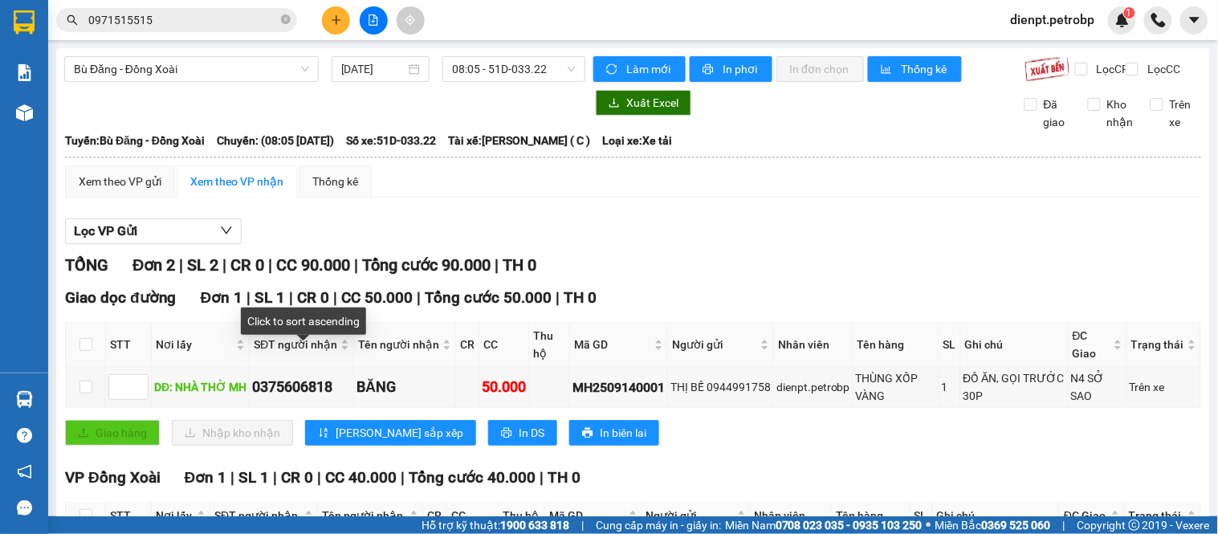
scroll to position [141, 0]
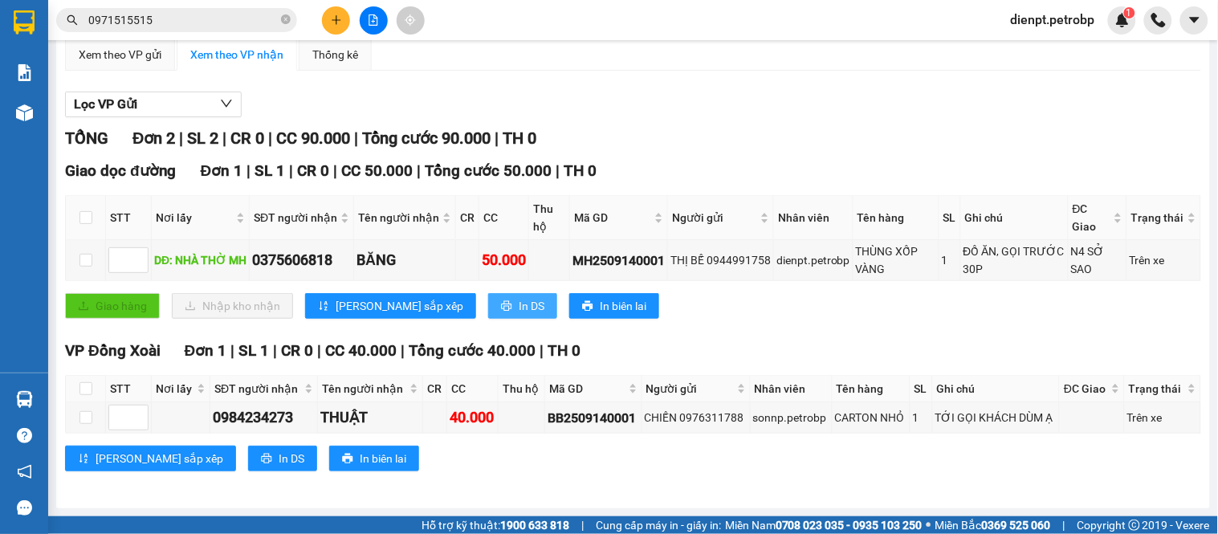
click at [519, 309] on span "In DS" at bounding box center [532, 306] width 26 height 18
drag, startPoint x: 972, startPoint y: 128, endPoint x: 956, endPoint y: 133, distance: 16.6
click at [970, 128] on div "TỔNG Đơn 2 | SL 2 | CR 0 | CC 90.000 | Tổng cước 90.000 | TH 0" at bounding box center [633, 138] width 1136 height 25
click at [641, 267] on div "MH2509140001" at bounding box center [619, 261] width 92 height 20
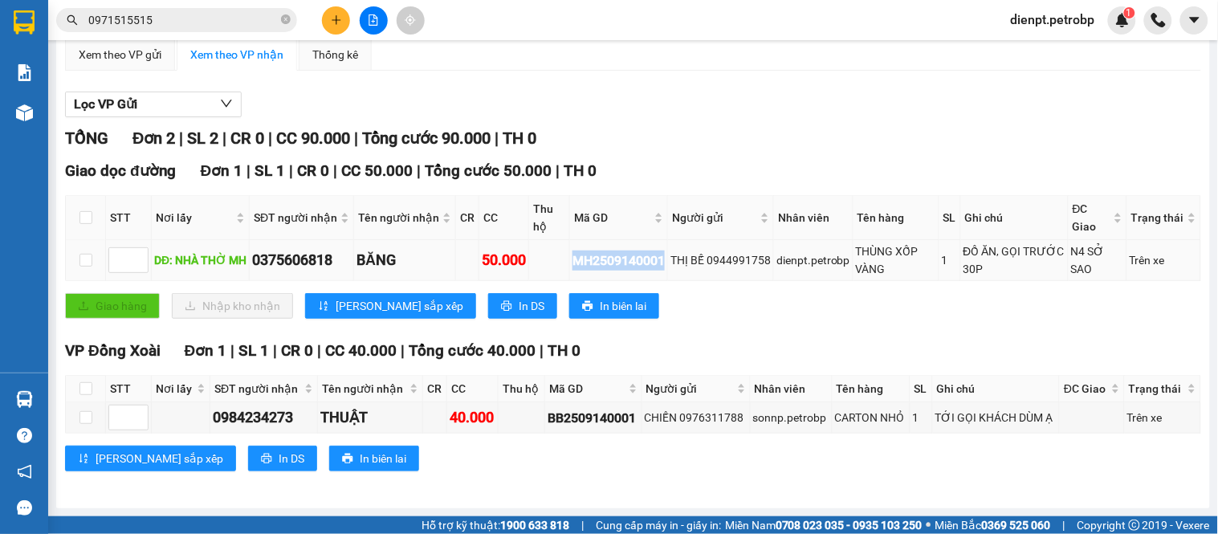
click at [641, 267] on div "MH2509140001" at bounding box center [619, 261] width 92 height 20
copy div "MH2509140001"
click at [198, 16] on input "0971515515" at bounding box center [183, 20] width 190 height 18
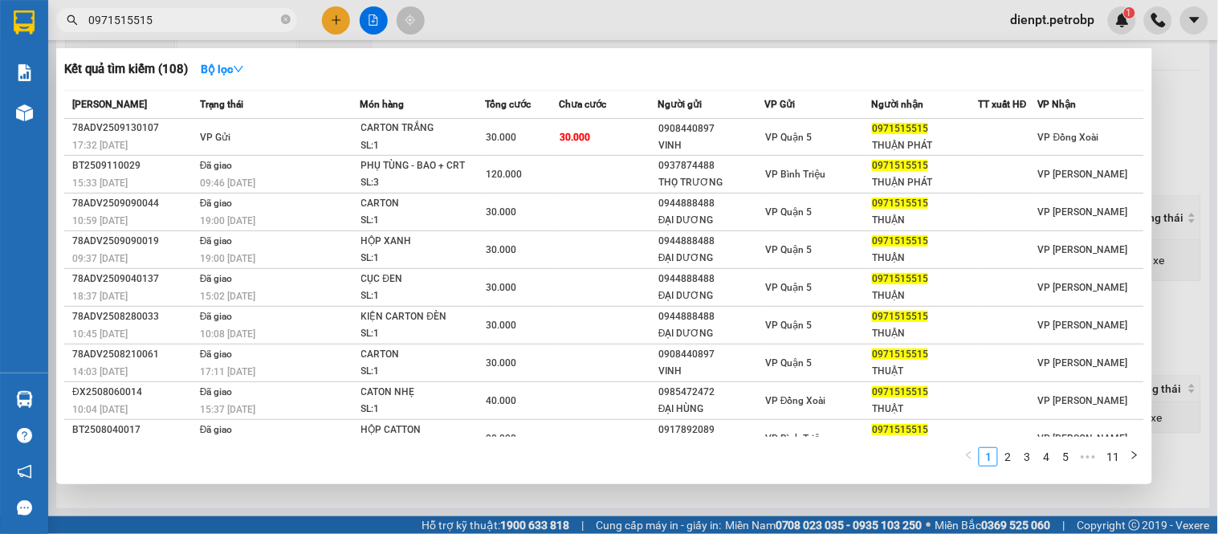
click at [198, 16] on input "0971515515" at bounding box center [183, 20] width 190 height 18
paste input "MH2509140001"
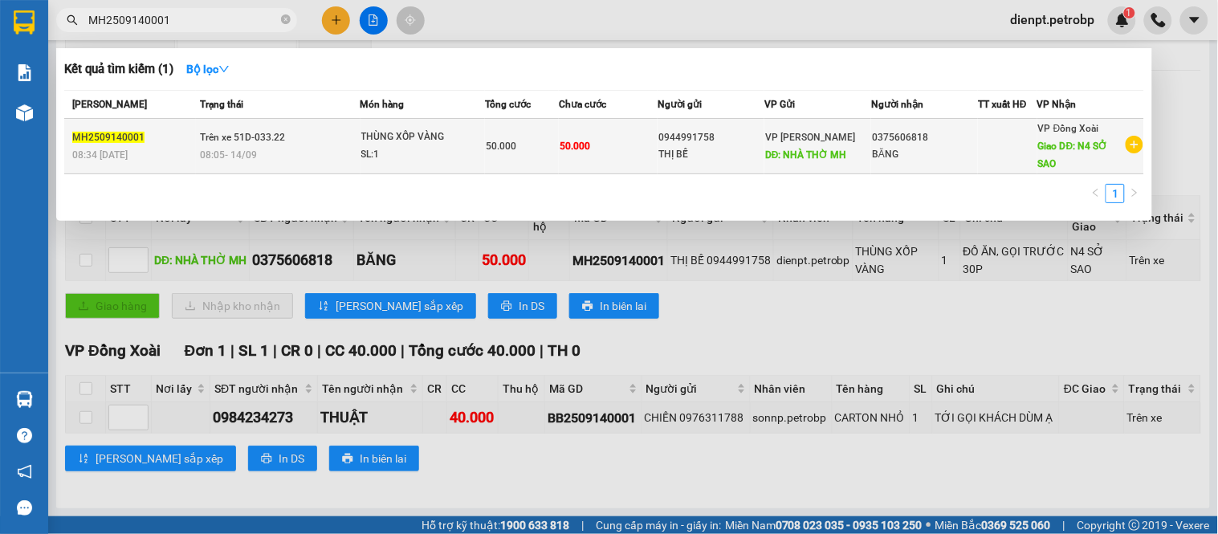
type input "MH2509140001"
click at [594, 157] on td "50.000" at bounding box center [608, 146] width 99 height 55
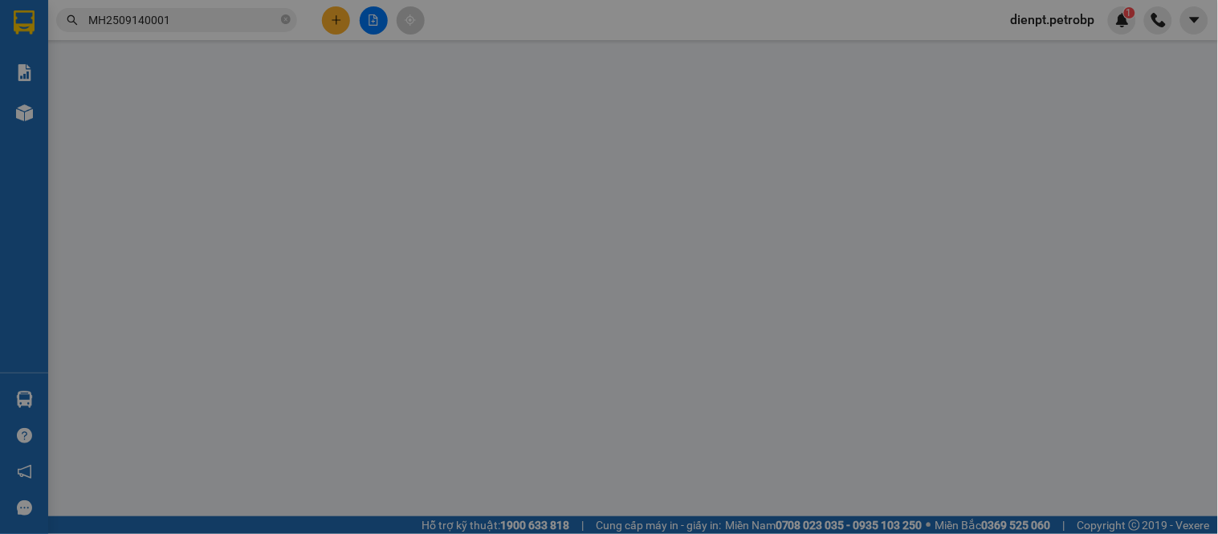
type input "0944991758"
type input "NHÀ THỜ MH"
type input "0375606818"
type input "N4 SỞ SAO"
type input "50.000"
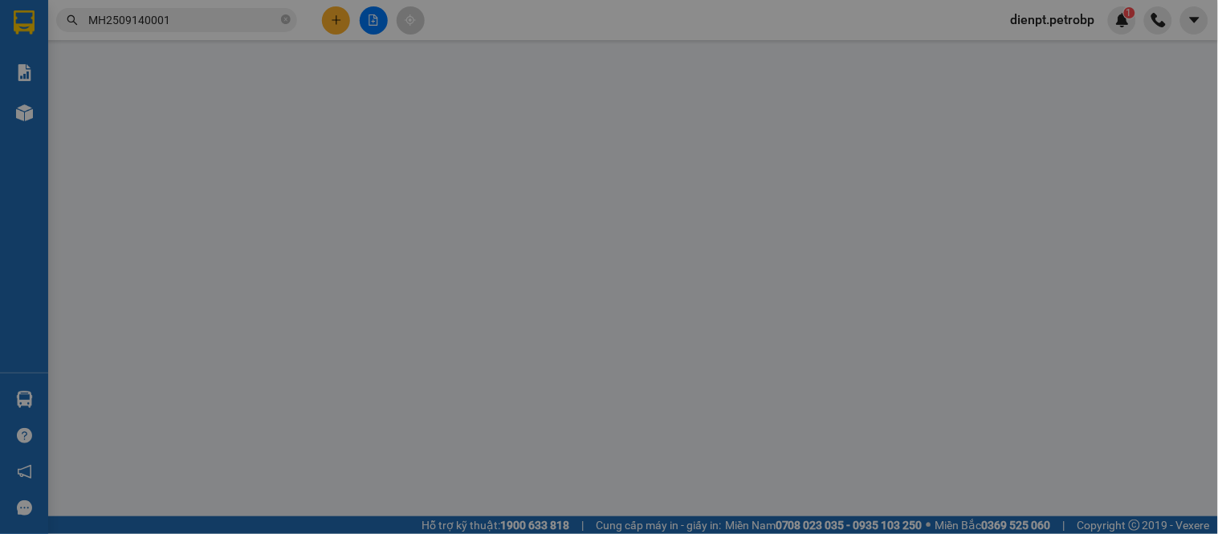
type input "50.000"
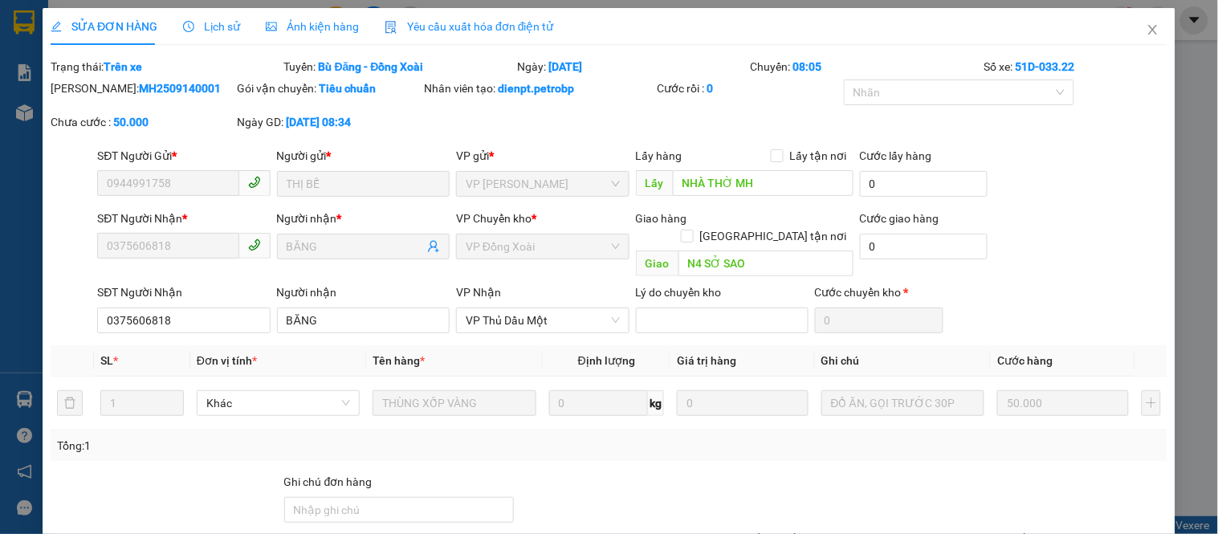
scroll to position [134, 0]
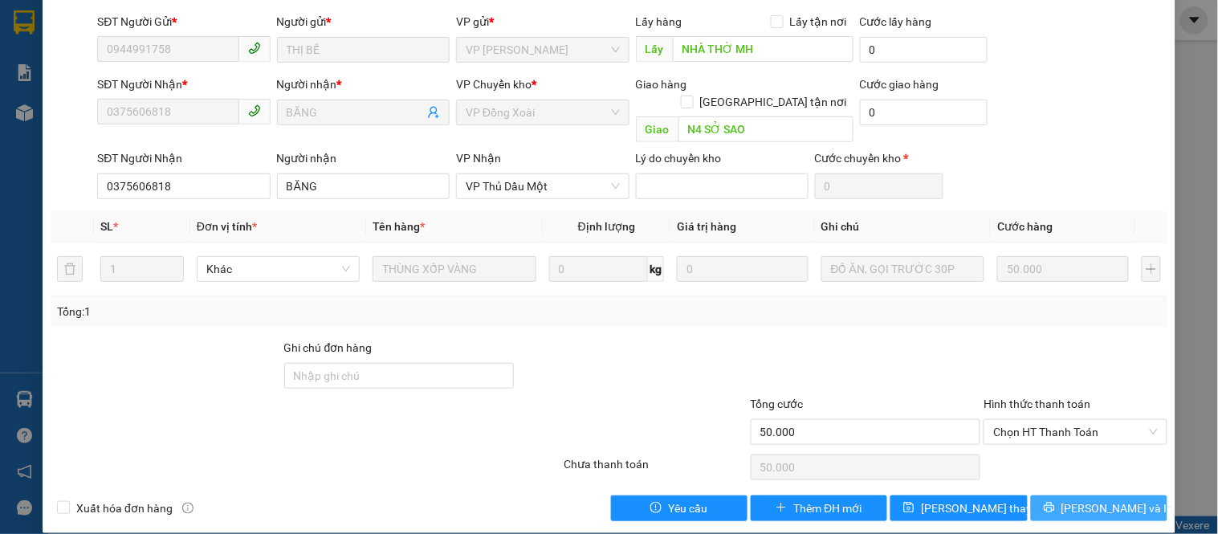
click at [1054, 500] on button "[PERSON_NAME] và In" at bounding box center [1099, 508] width 137 height 26
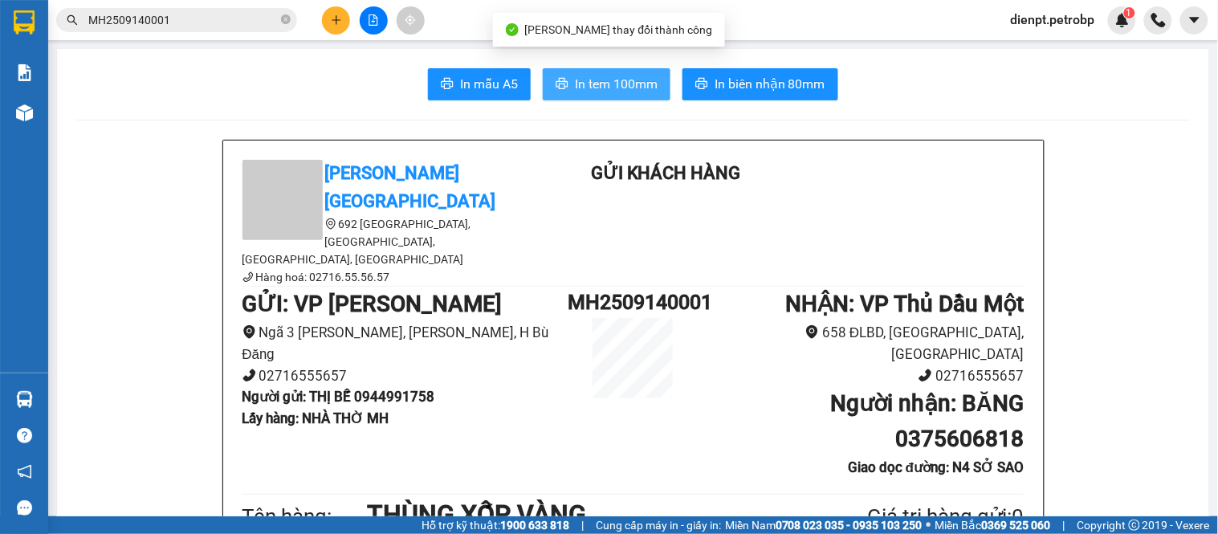
click at [603, 85] on span "In tem 100mm" at bounding box center [616, 84] width 83 height 20
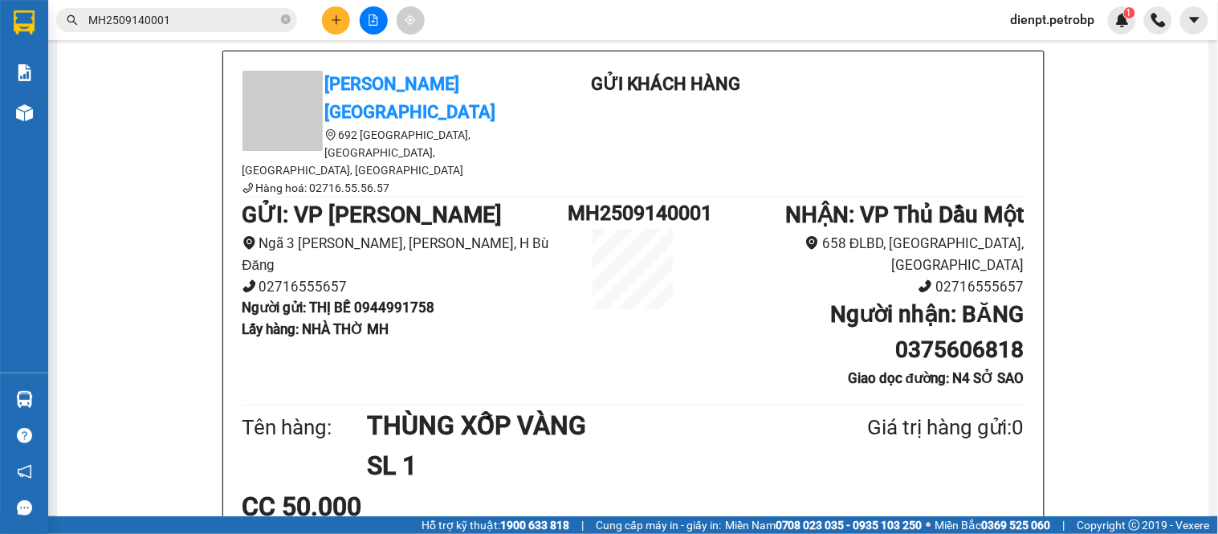
scroll to position [178, 0]
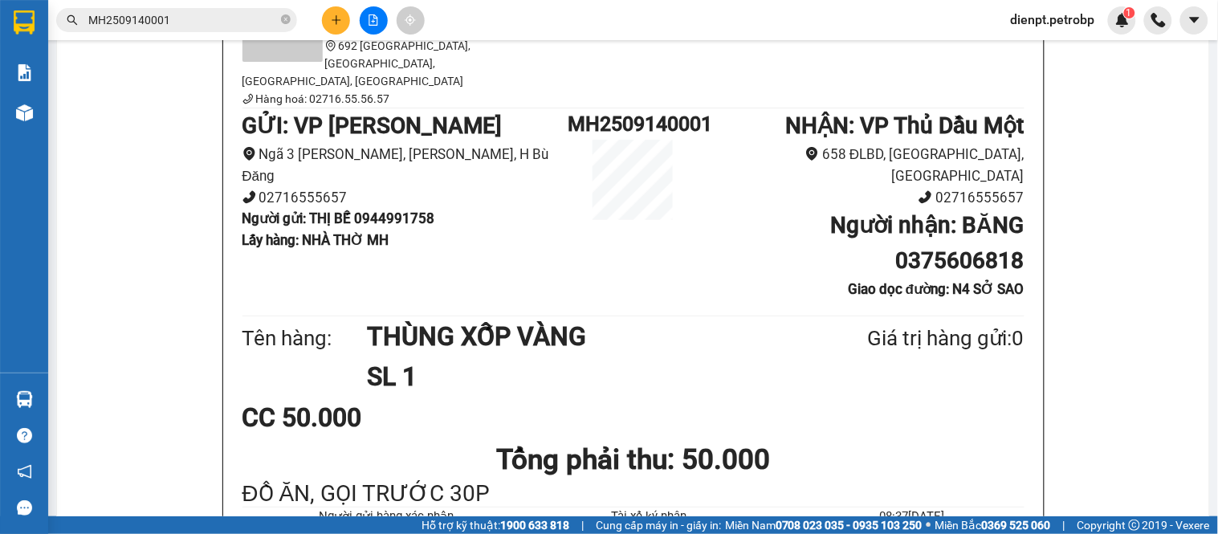
drag, startPoint x: 123, startPoint y: 194, endPoint x: 233, endPoint y: 27, distance: 200.0
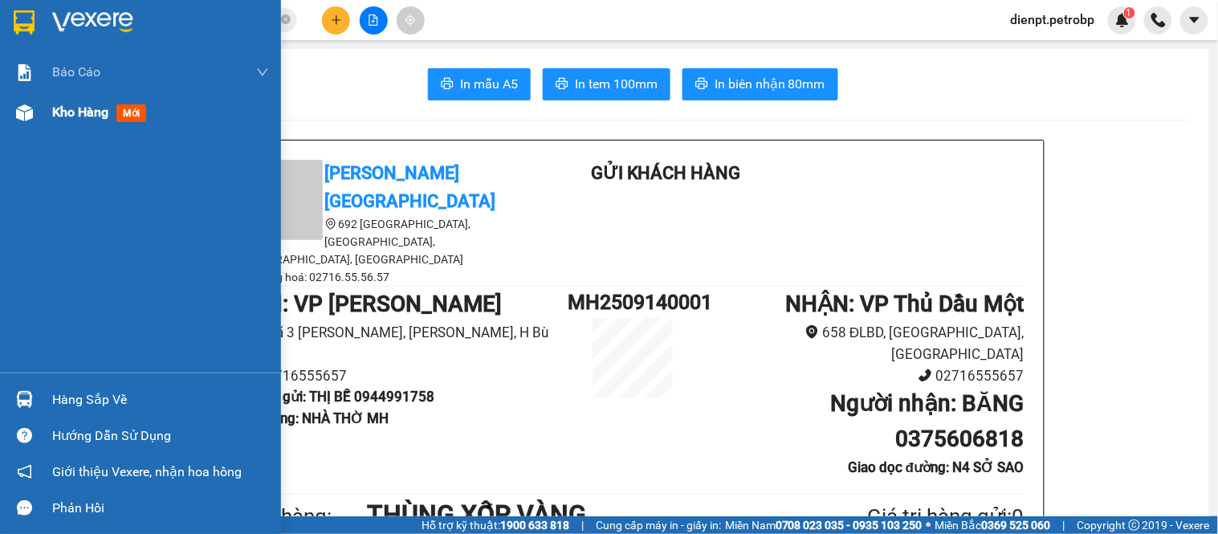
click at [27, 108] on img at bounding box center [24, 112] width 17 height 17
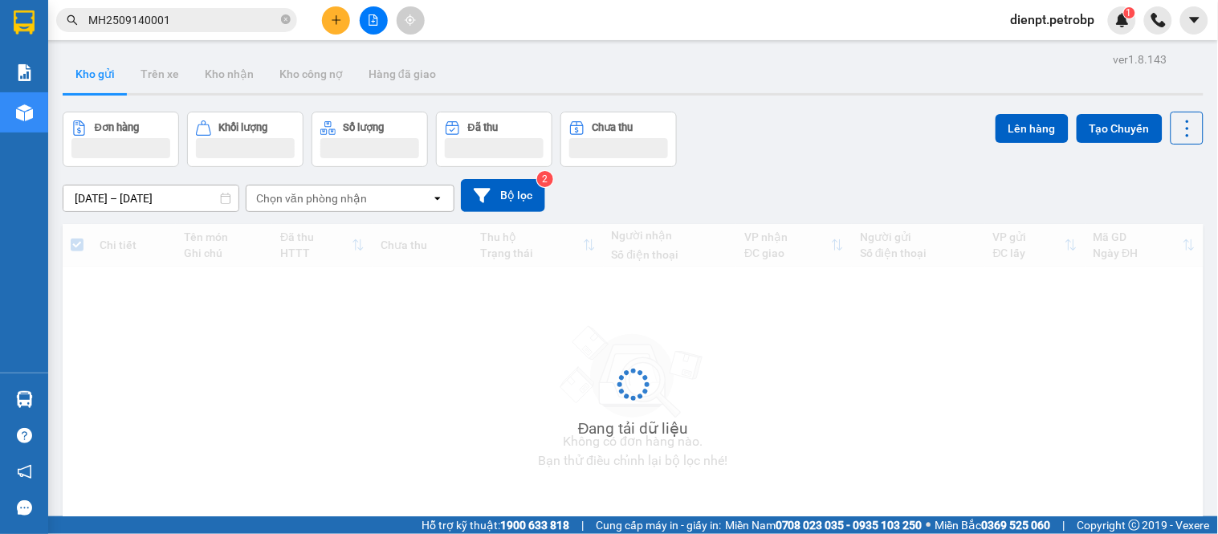
drag, startPoint x: 817, startPoint y: 162, endPoint x: 267, endPoint y: 134, distance: 550.8
click at [790, 161] on div "Đơn hàng Khối lượng Số lượng Đã thu Chưa thu Lên hàng Tạo Chuyến" at bounding box center [633, 139] width 1141 height 55
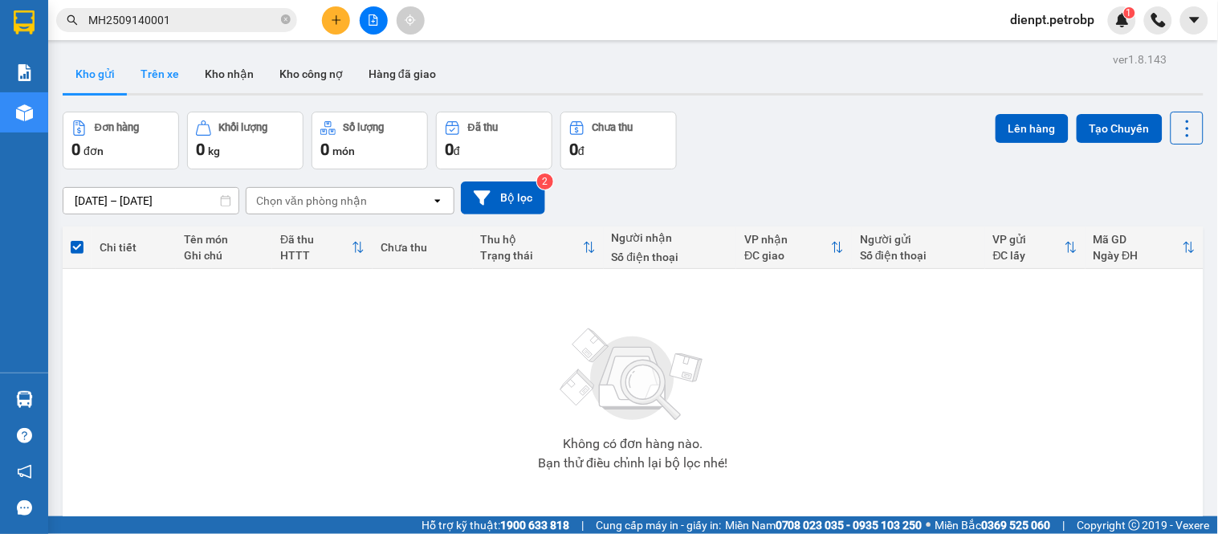
click at [148, 75] on button "Trên xe" at bounding box center [160, 74] width 64 height 39
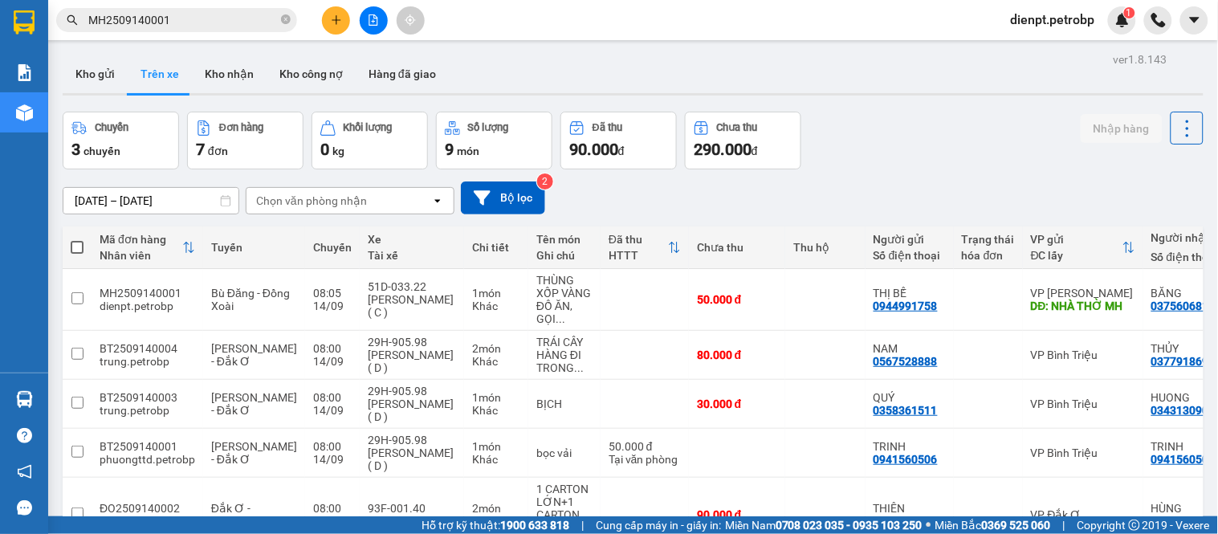
click at [920, 143] on div "Chuyến 3 chuyến Đơn hàng 7 đơn Khối lượng 0 kg Số lượng 9 món Đã thu 90.000 đ C…" at bounding box center [633, 141] width 1141 height 58
click at [365, 17] on button at bounding box center [374, 20] width 28 height 28
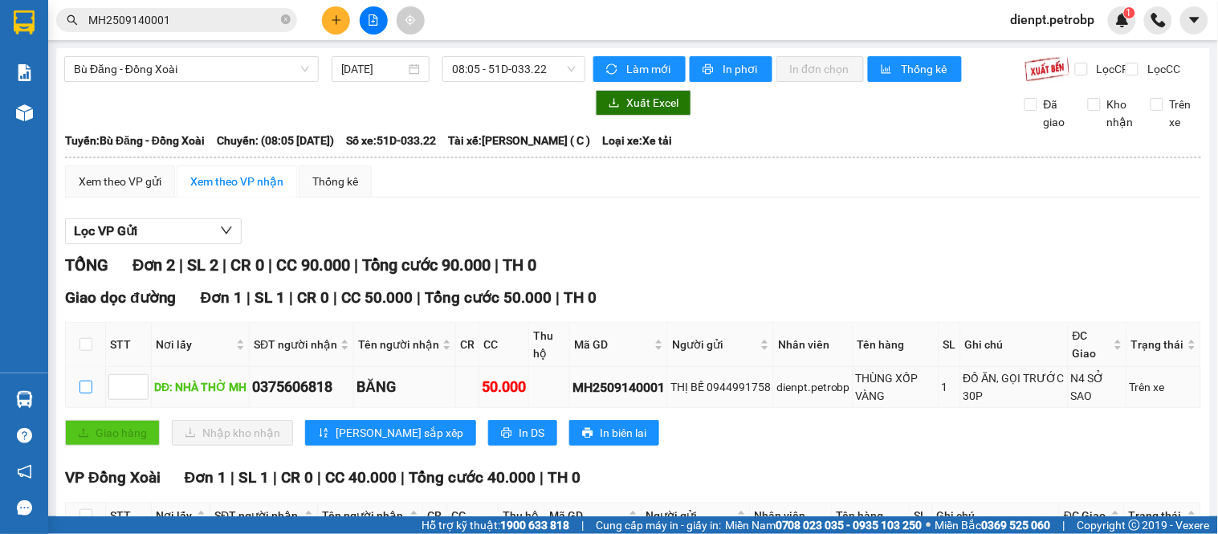
click at [84, 393] on input "checkbox" at bounding box center [86, 387] width 13 height 13
checkbox input "true"
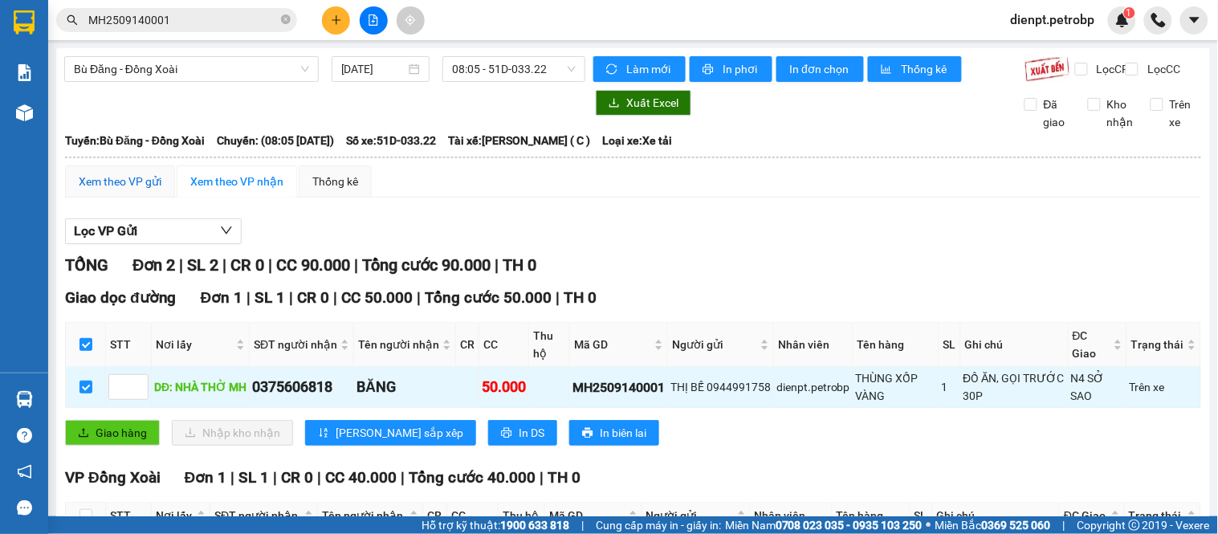
click at [126, 190] on div "Xem theo VP gửi" at bounding box center [120, 182] width 83 height 18
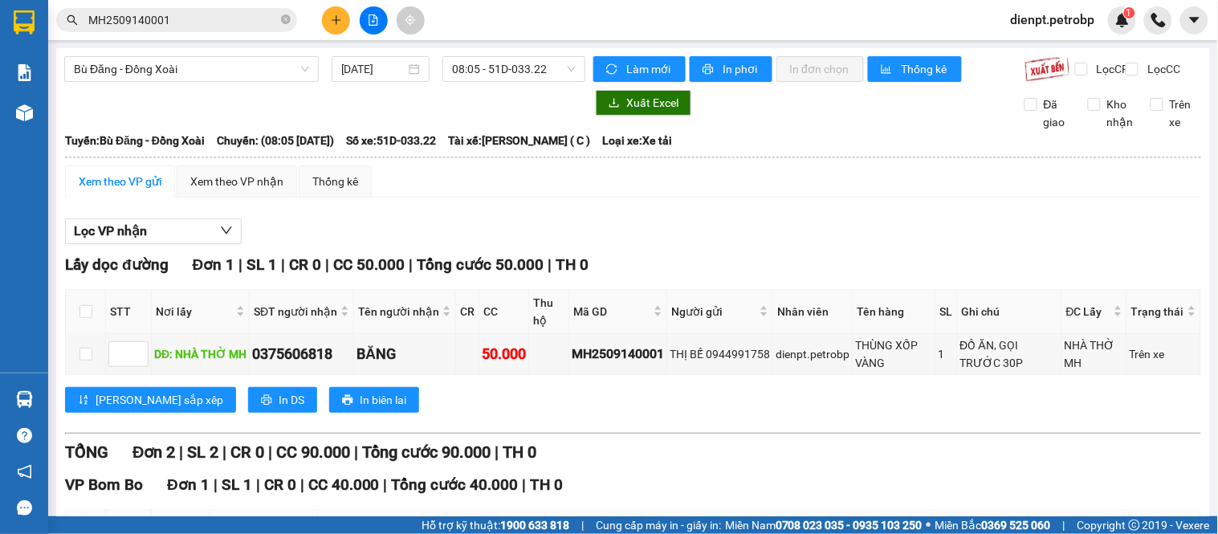
click at [133, 190] on div "Xem theo VP gửi" at bounding box center [120, 182] width 83 height 18
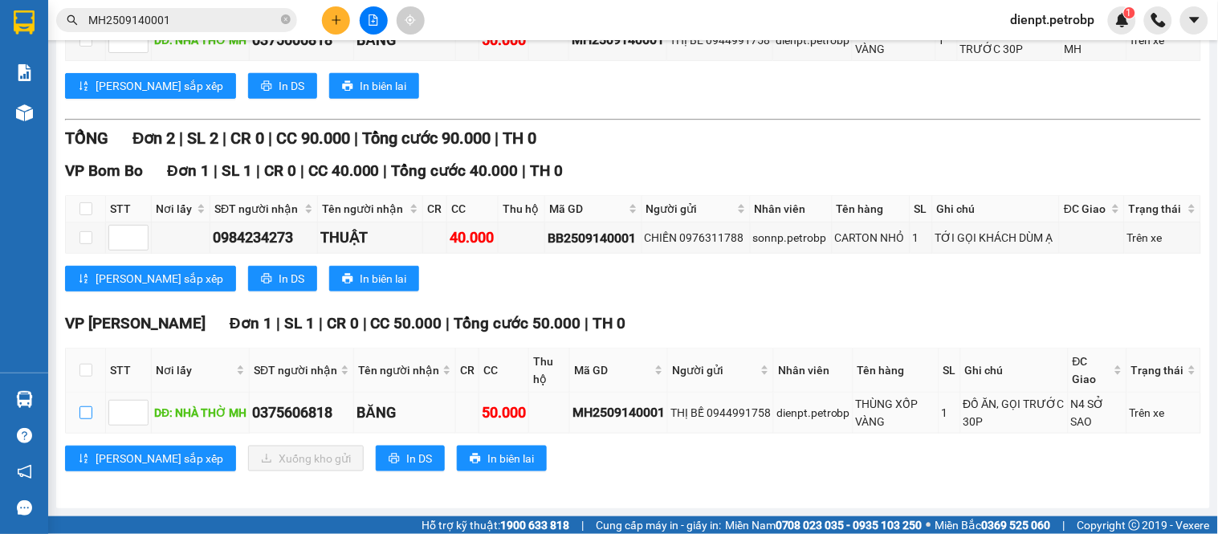
click at [87, 411] on input "checkbox" at bounding box center [86, 412] width 13 height 13
checkbox input "true"
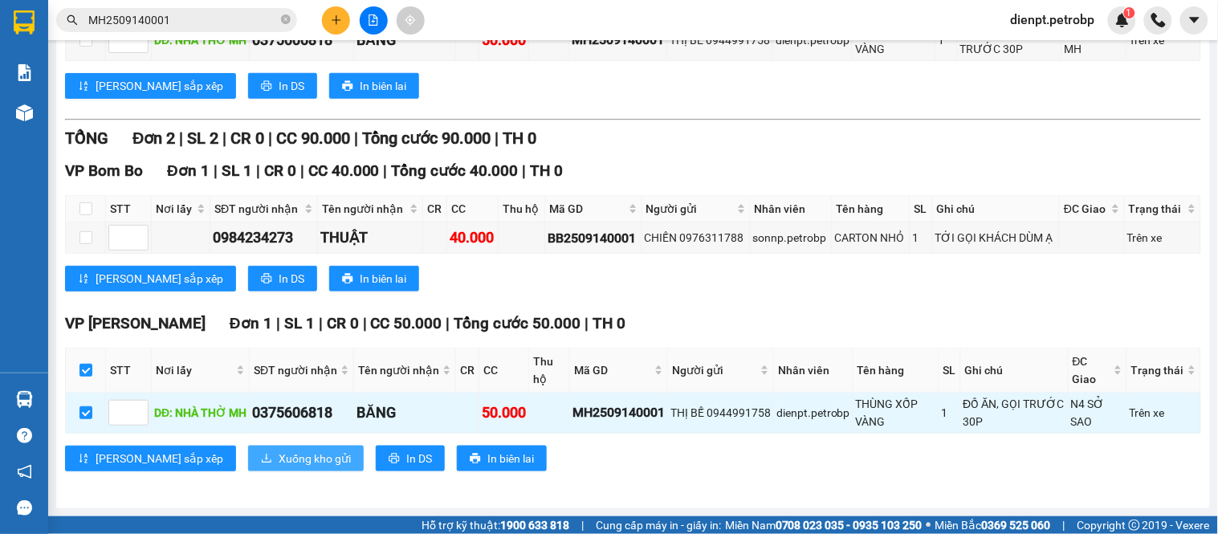
click at [261, 453] on icon "download" at bounding box center [266, 458] width 11 height 11
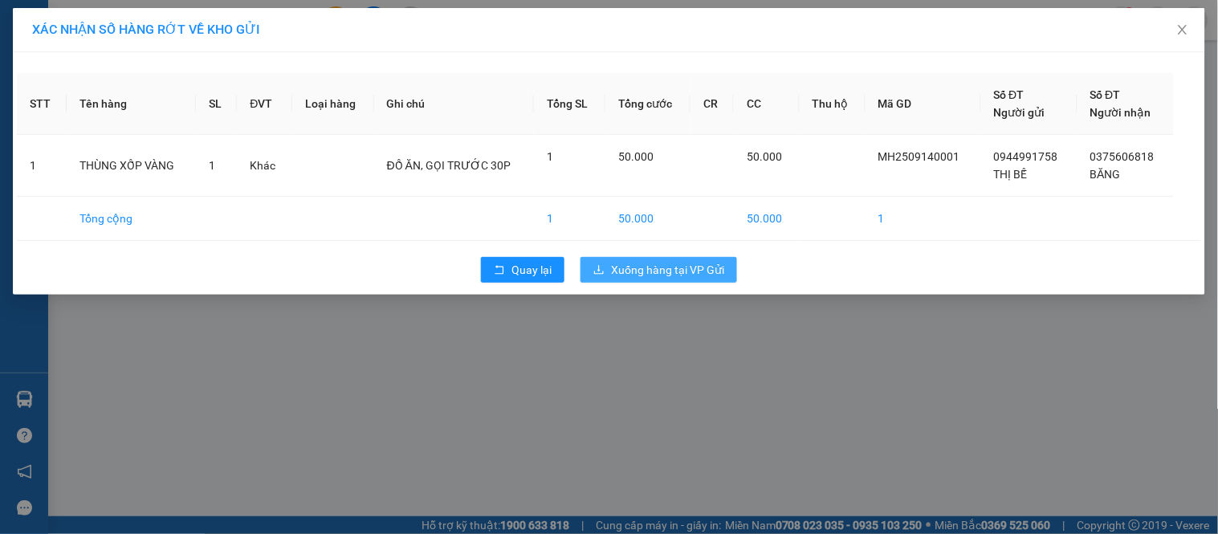
click at [618, 271] on span "Xuống hàng tại VP Gửi" at bounding box center [667, 270] width 113 height 18
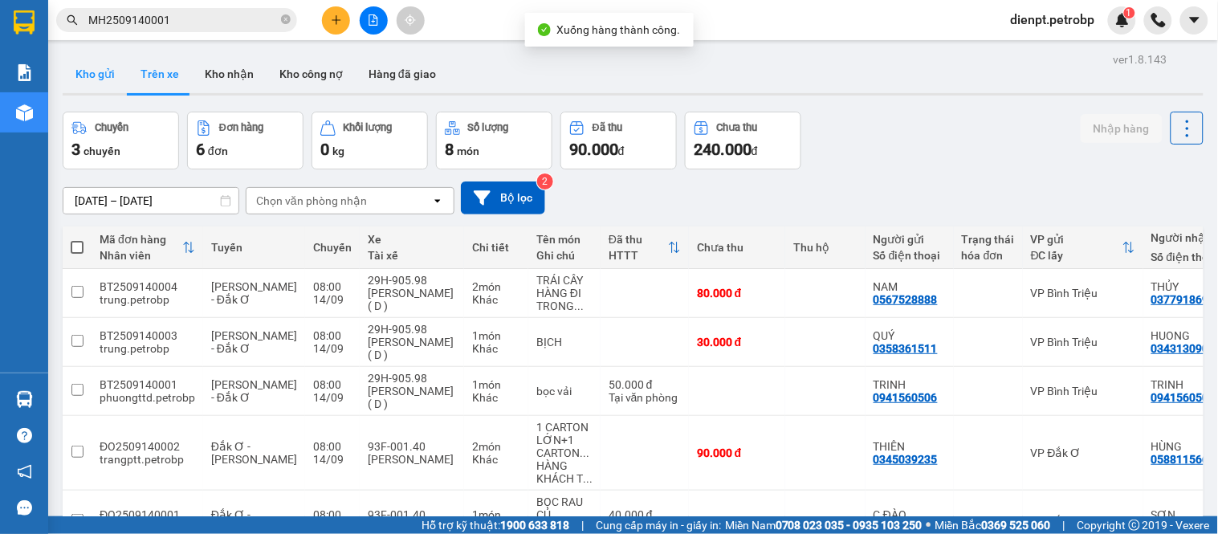
click at [82, 68] on button "Kho gửi" at bounding box center [95, 74] width 65 height 39
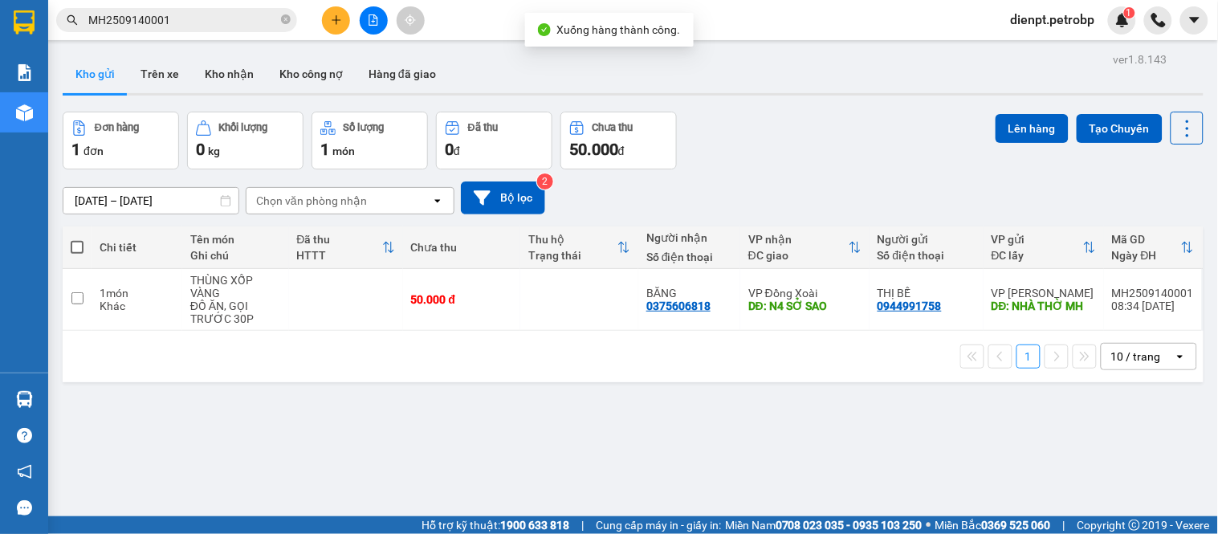
click at [869, 165] on div "Đơn hàng 1 đơn Khối lượng 0 kg Số lượng 1 món Đã thu 0 đ Chưa thu 50.000 đ Lên …" at bounding box center [633, 141] width 1141 height 58
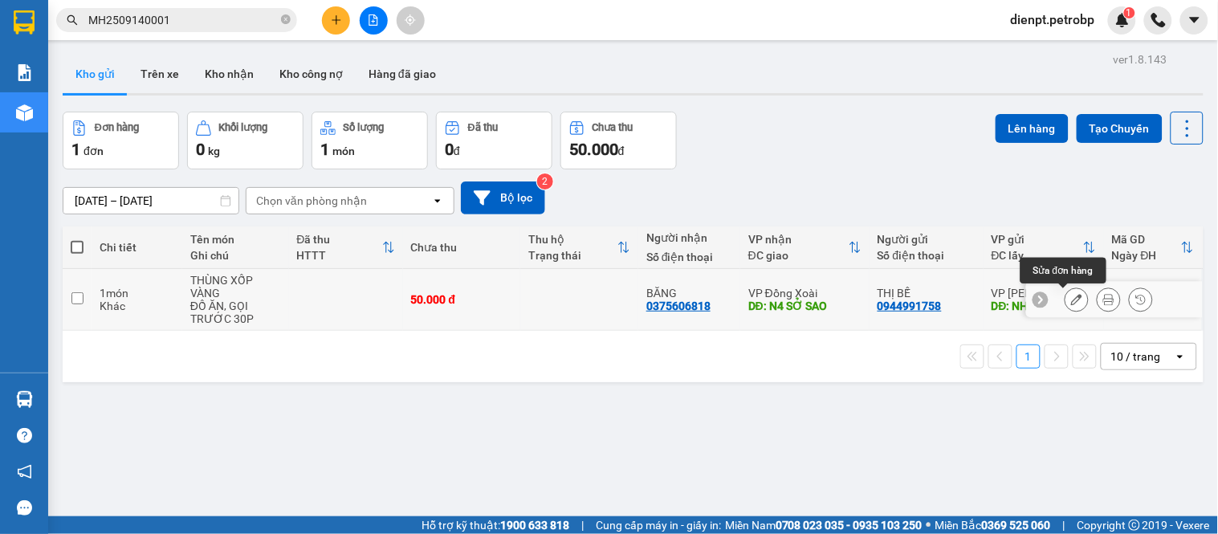
click at [1071, 298] on icon at bounding box center [1076, 299] width 11 height 11
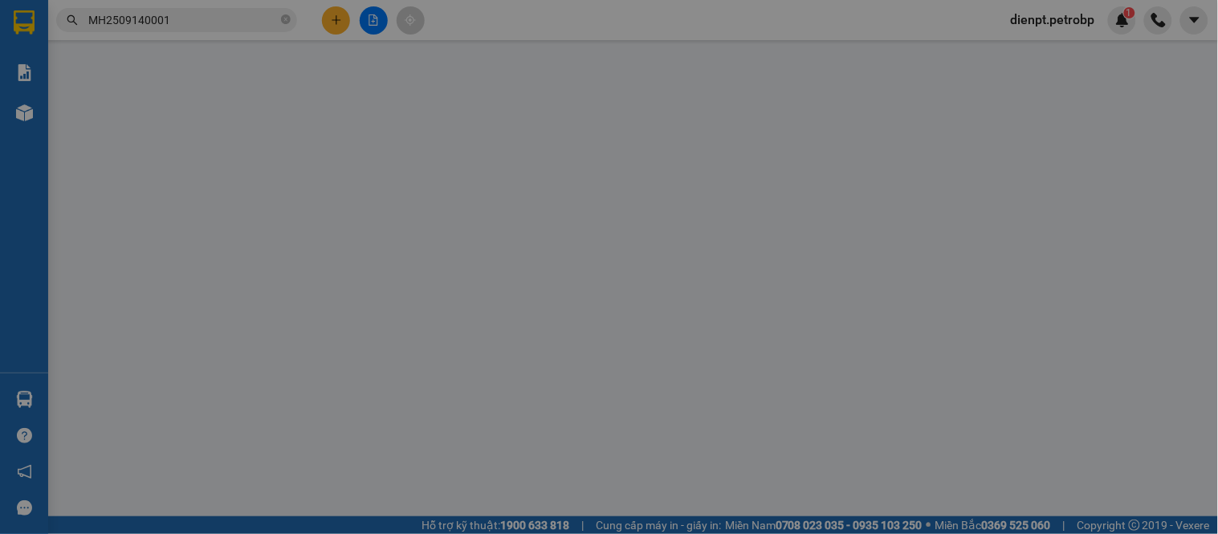
type input "0944991758"
type input "NHÀ THỜ MH"
type input "0375606818"
type input "N4 SỞ SAO"
type input "50.000"
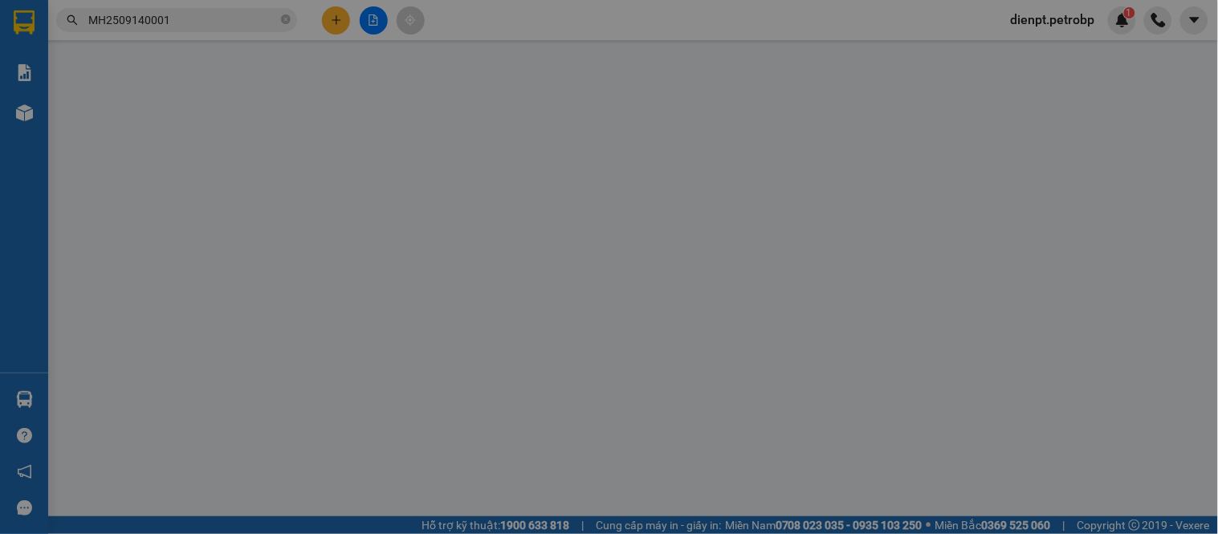
type input "50.000"
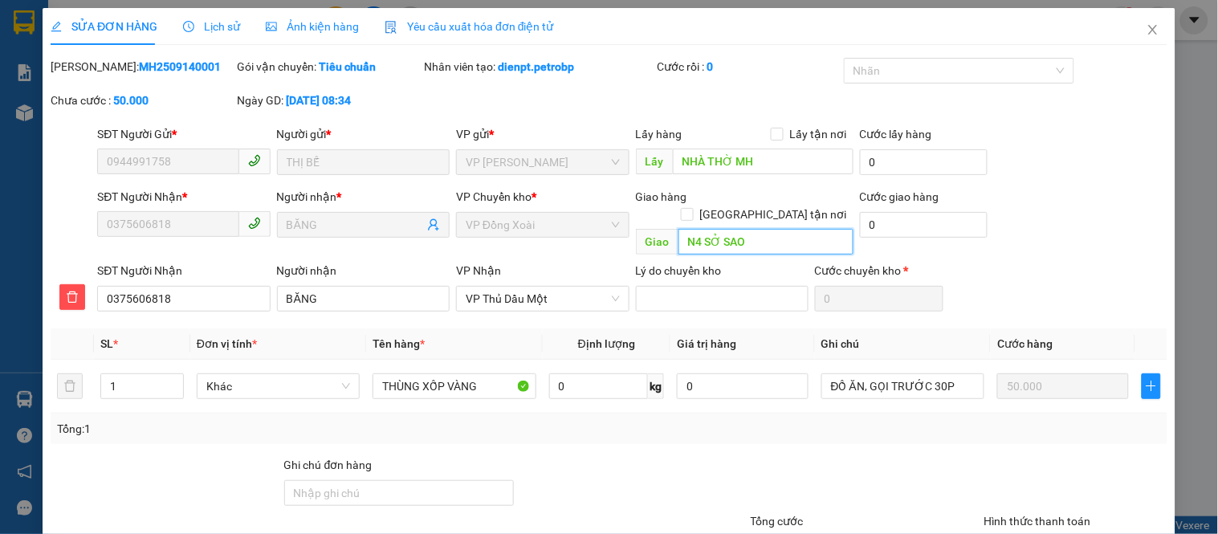
click at [768, 229] on input "N4 SỞ SAO" at bounding box center [766, 242] width 175 height 26
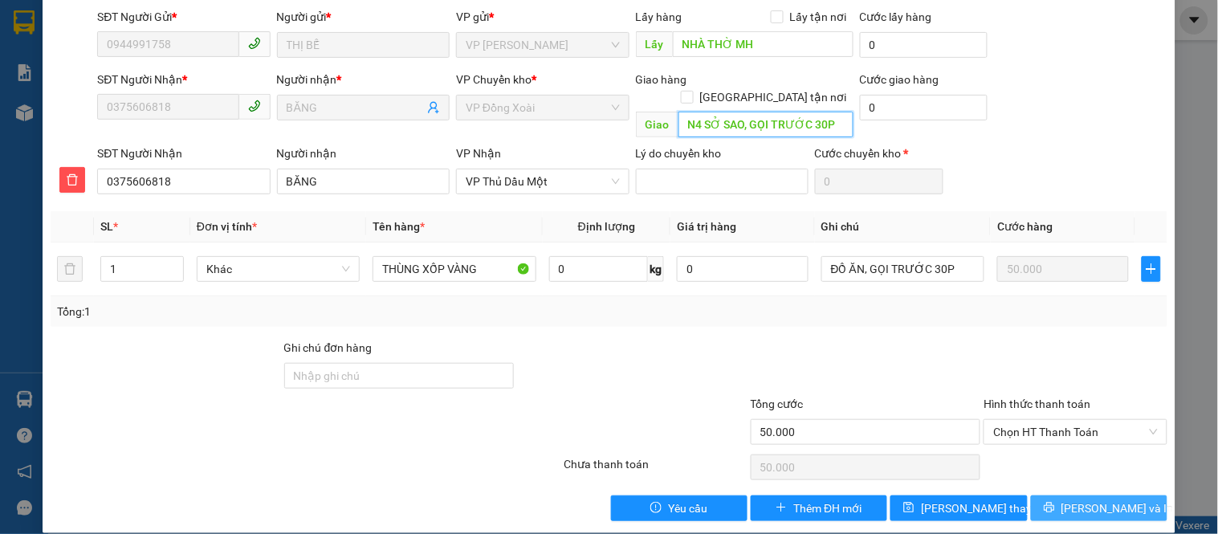
type input "N4 SỞ SAO, GỌI TRƯỚC 30P"
click at [1055, 502] on icon "printer" at bounding box center [1049, 507] width 11 height 11
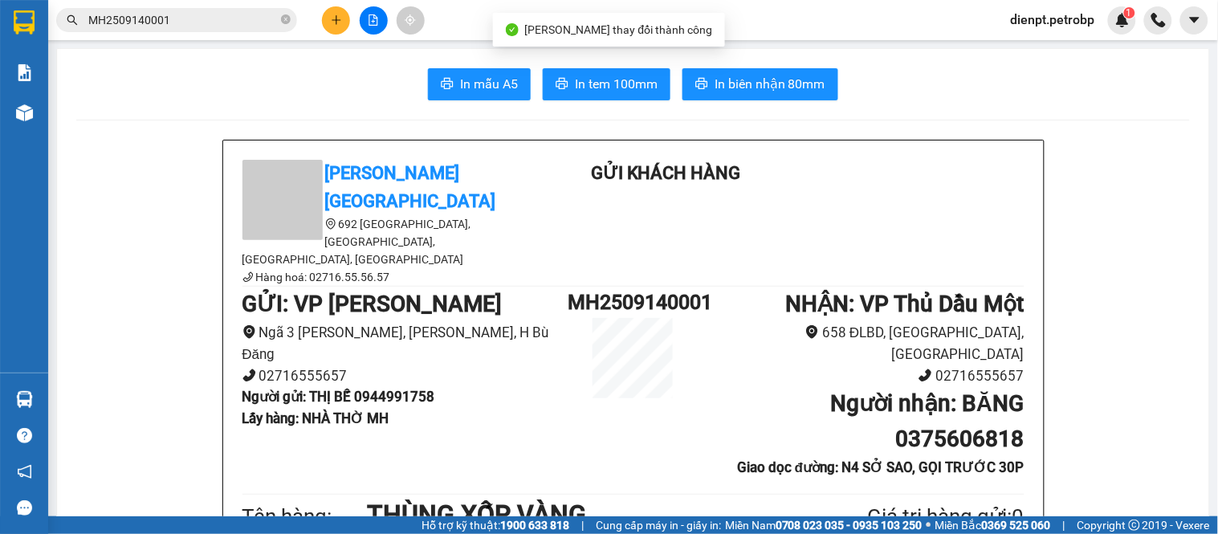
scroll to position [89, 0]
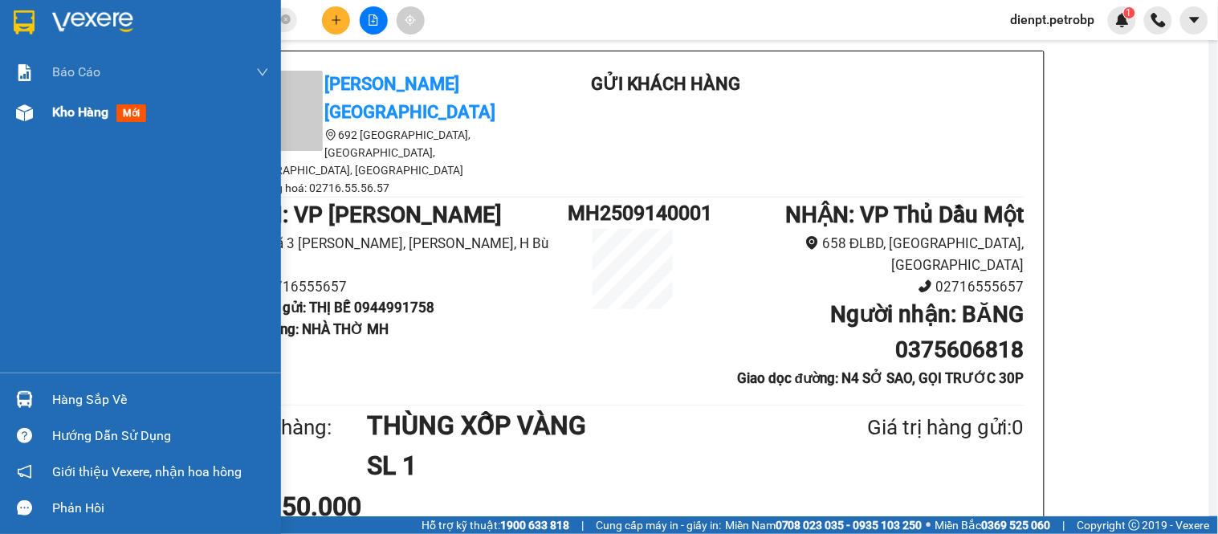
click at [35, 117] on div at bounding box center [24, 113] width 28 height 28
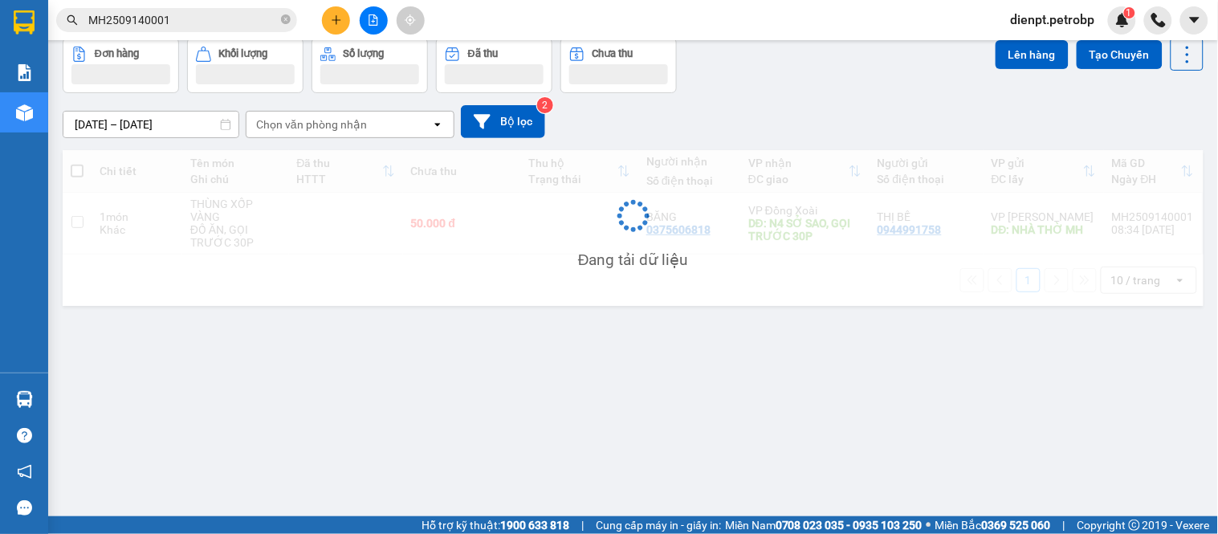
scroll to position [74, 0]
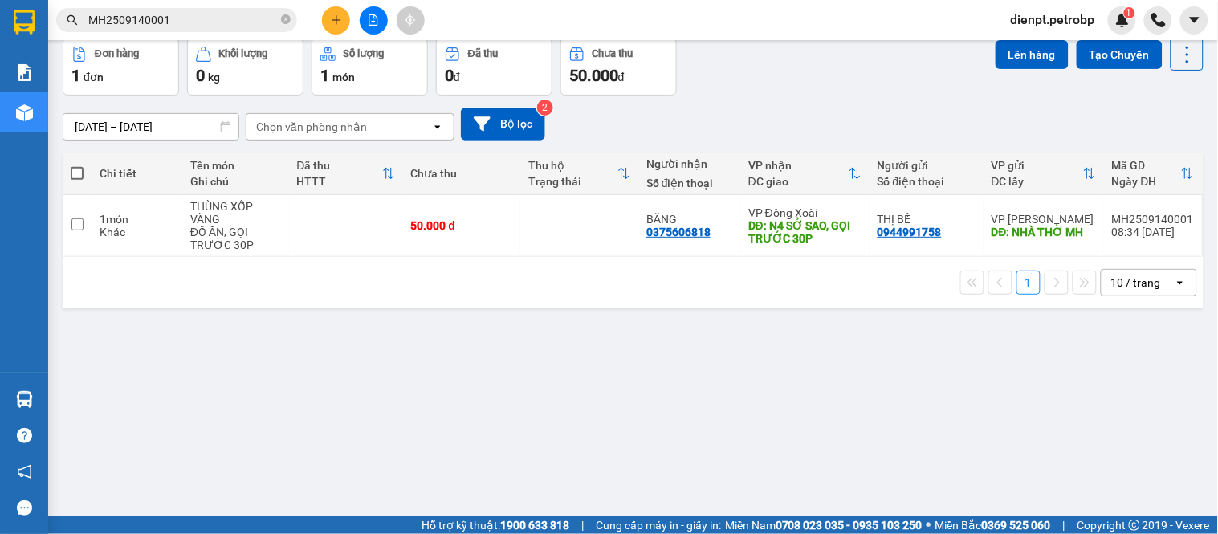
click at [732, 113] on div "[DATE] – [DATE] Press the down arrow key to interact with the calendar and sele…" at bounding box center [633, 124] width 1141 height 33
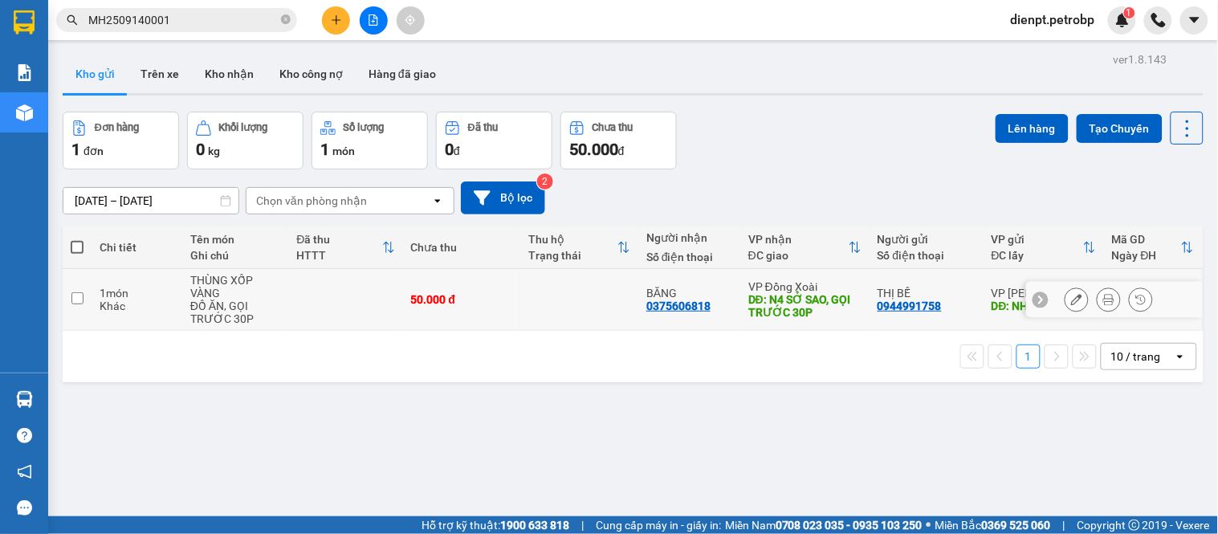
click at [326, 308] on td at bounding box center [346, 300] width 114 height 62
checkbox input "true"
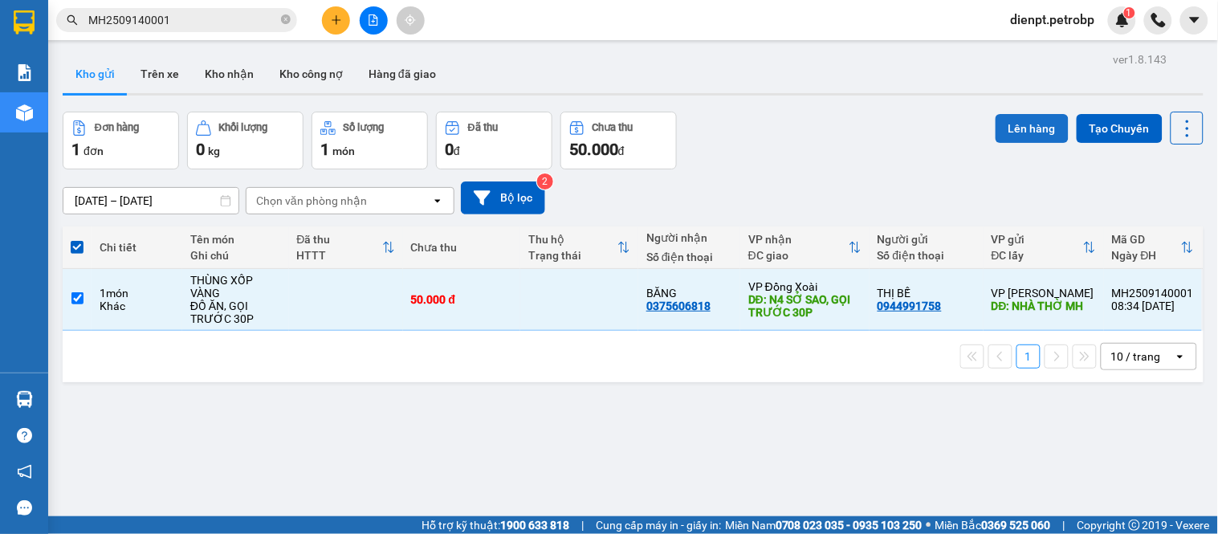
click at [1042, 125] on button "Lên hàng" at bounding box center [1032, 128] width 73 height 29
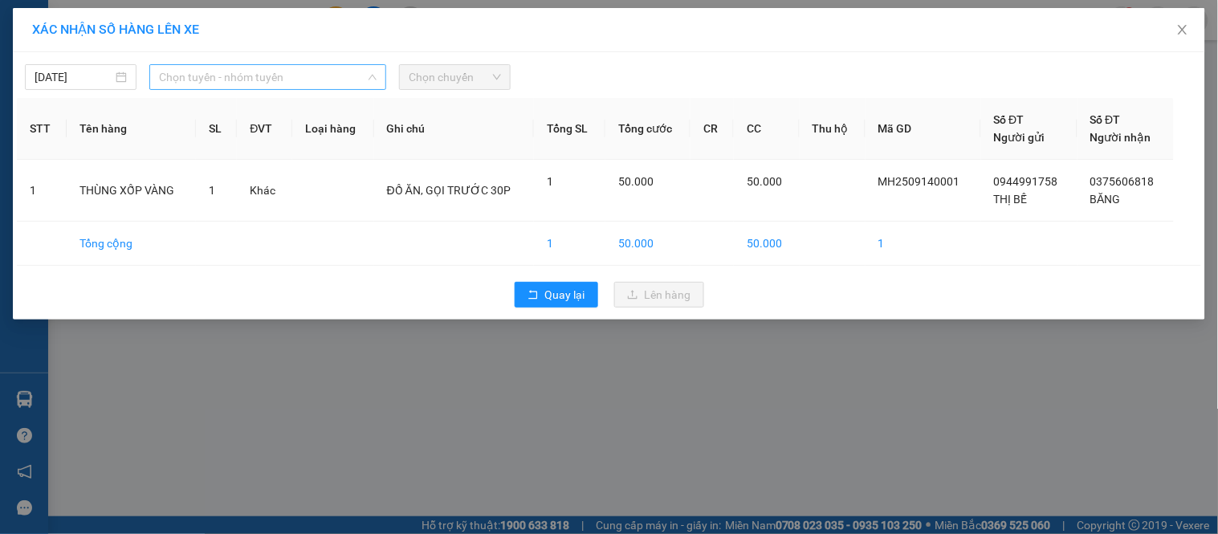
click at [222, 69] on span "Chọn tuyến - nhóm tuyến" at bounding box center [268, 77] width 218 height 24
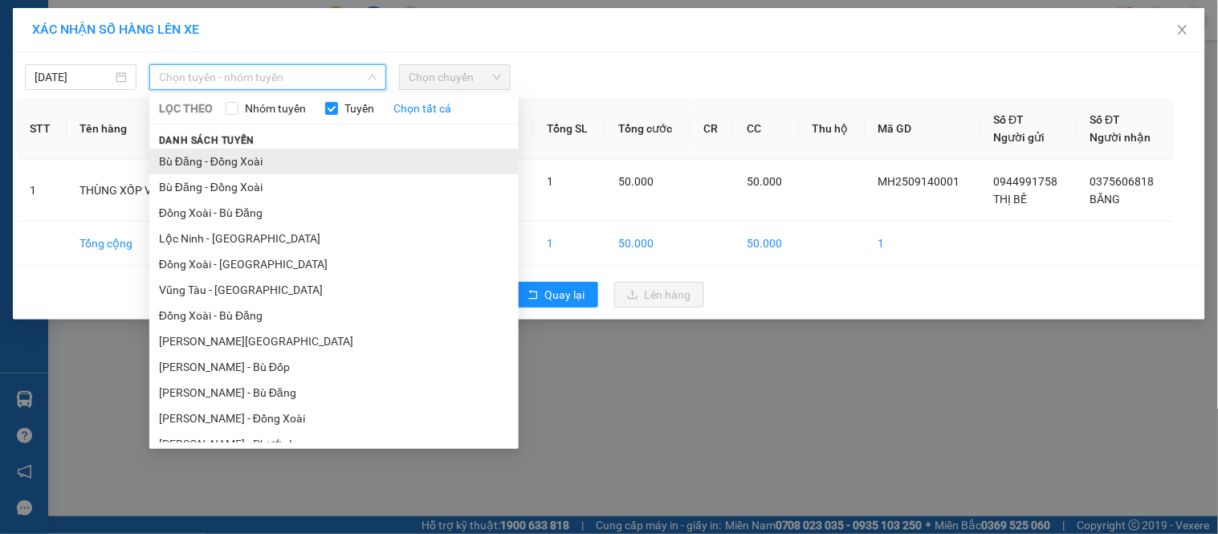
click at [229, 164] on li "Bù Đăng - Đồng Xoài" at bounding box center [333, 162] width 369 height 26
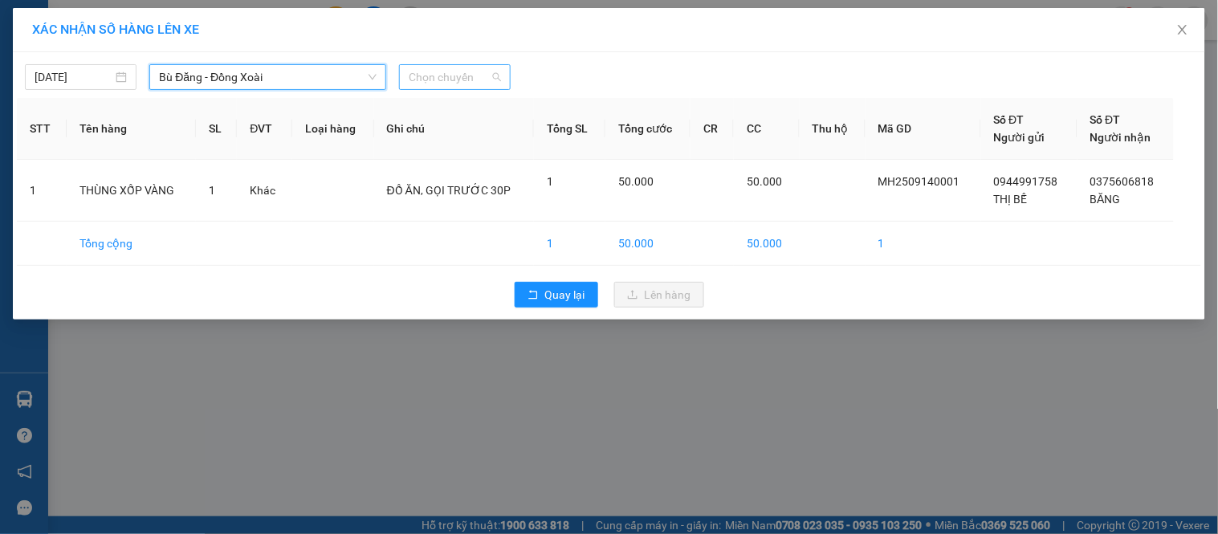
click at [426, 84] on span "Chọn chuyến" at bounding box center [455, 77] width 92 height 24
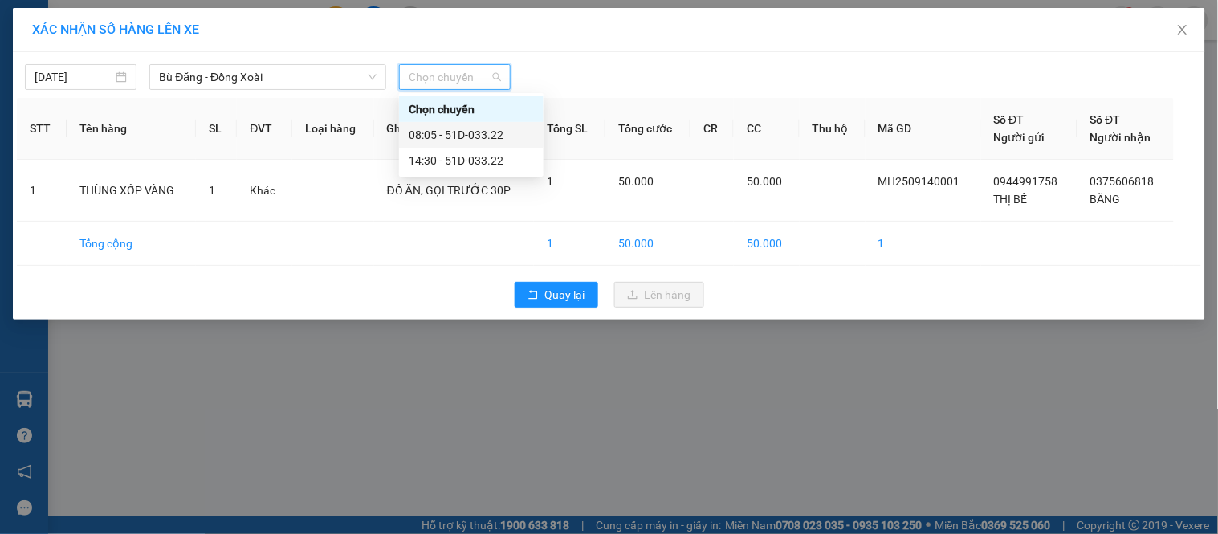
click at [446, 126] on div "08:05 - 51D-033.22" at bounding box center [471, 135] width 125 height 18
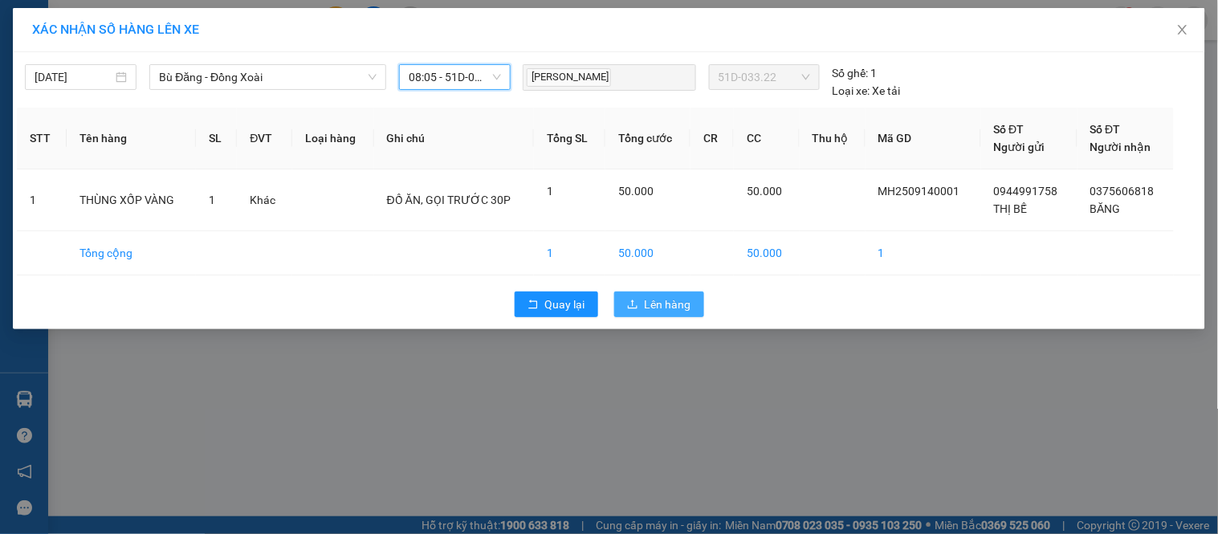
click at [683, 300] on span "Lên hàng" at bounding box center [668, 305] width 47 height 18
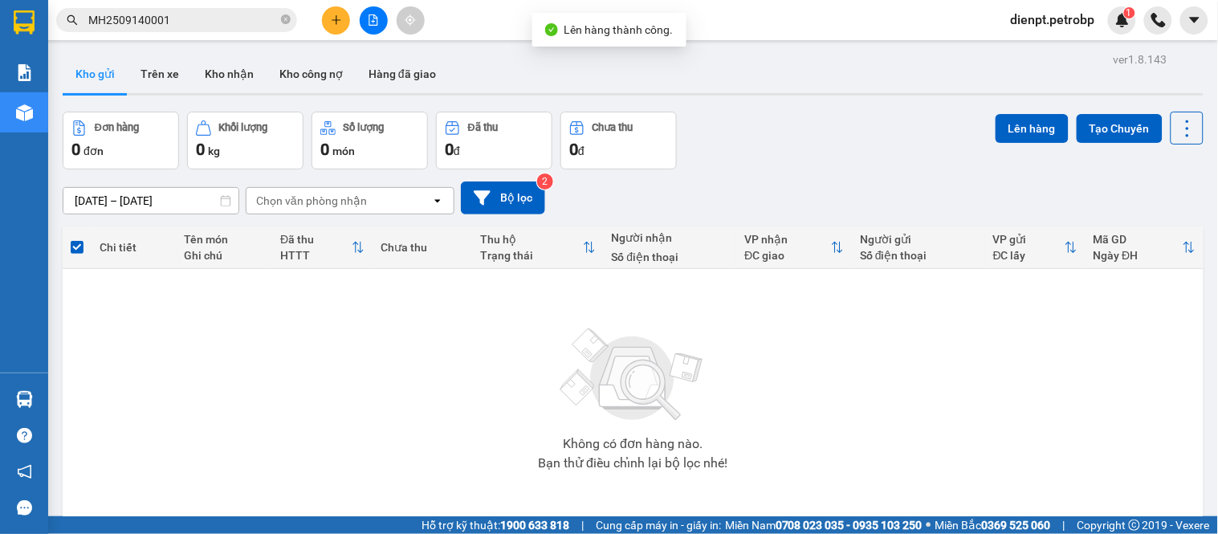
click at [827, 190] on div "[DATE] – [DATE] Press the down arrow key to interact with the calendar and sele…" at bounding box center [633, 197] width 1141 height 33
drag, startPoint x: 416, startPoint y: 450, endPoint x: 260, endPoint y: 185, distance: 307.4
click at [404, 414] on div "Không có đơn hàng nào. Bạn thử điều chỉnh lại bộ lọc nhé!" at bounding box center [633, 394] width 1125 height 241
drag, startPoint x: 783, startPoint y: 166, endPoint x: 34, endPoint y: 33, distance: 761.0
click at [782, 165] on div "Đơn hàng 0 đơn Khối lượng 0 kg Số lượng 0 món Đã thu 0 đ Chưa thu 0 đ Lên hàng …" at bounding box center [633, 141] width 1141 height 58
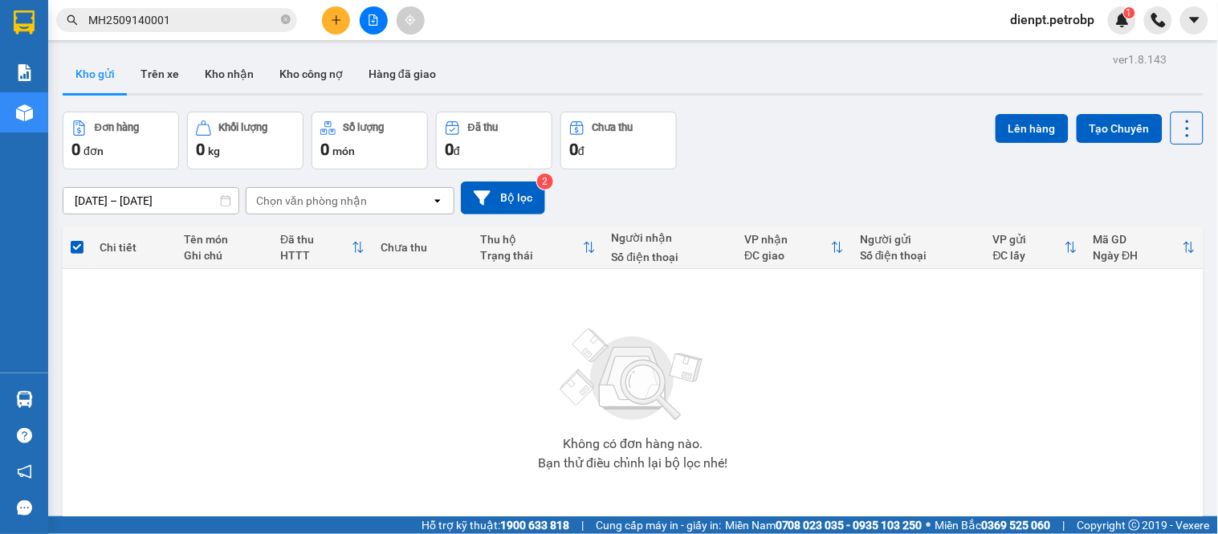
click at [228, 18] on input "MH2509140001" at bounding box center [183, 20] width 190 height 18
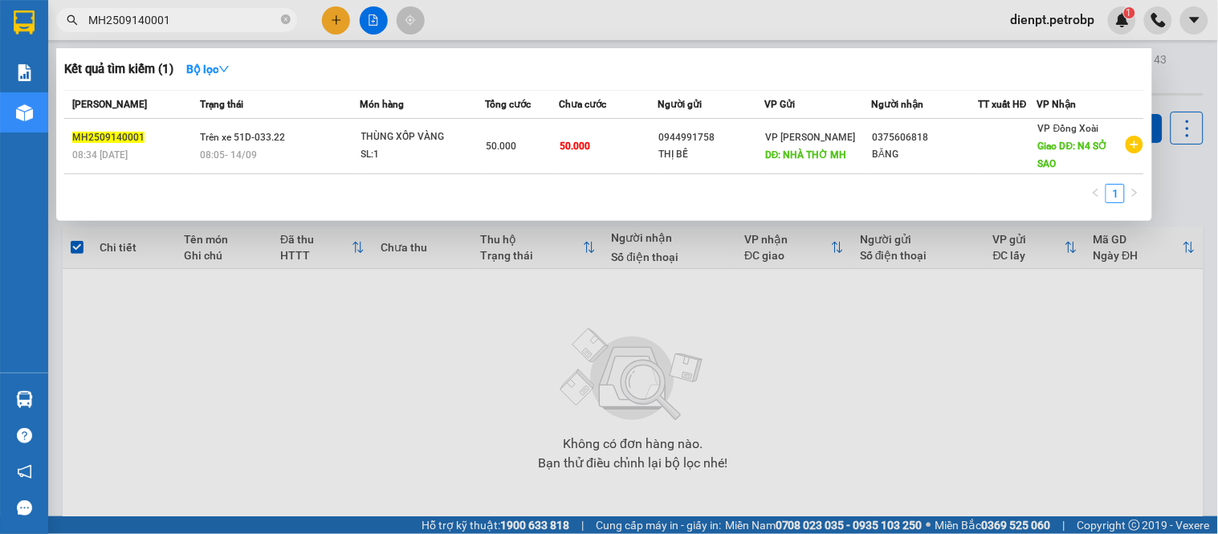
click at [251, 22] on input "MH2509140001" at bounding box center [183, 20] width 190 height 18
drag, startPoint x: 186, startPoint y: 426, endPoint x: 190, endPoint y: 418, distance: 8.3
click at [186, 426] on div at bounding box center [609, 267] width 1218 height 534
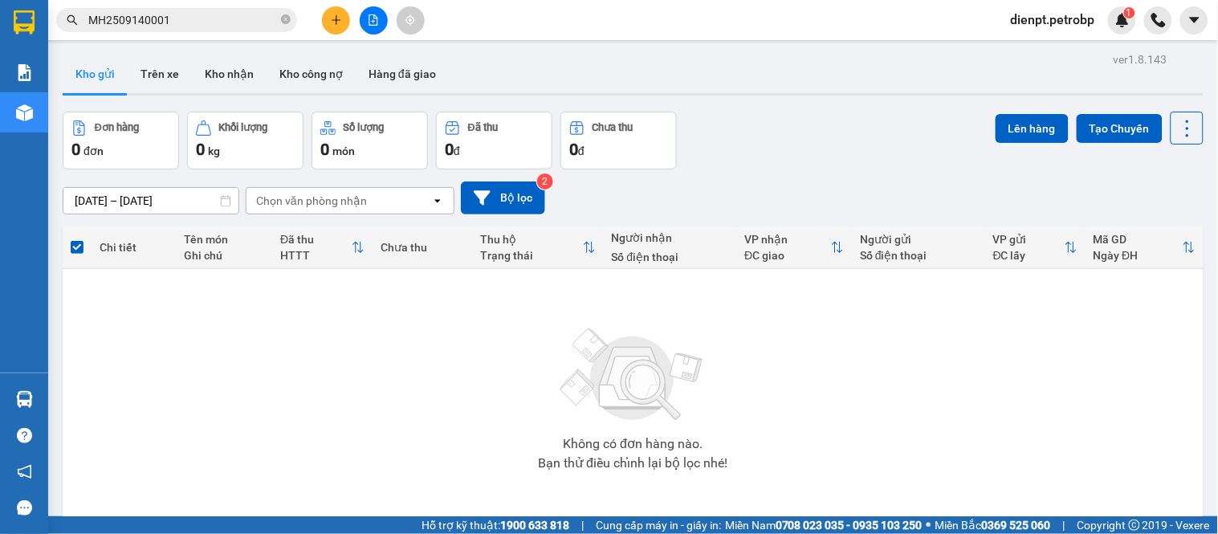
click at [854, 194] on div "[DATE] – [DATE] Press the down arrow key to interact with the calendar and sele…" at bounding box center [633, 197] width 1141 height 33
click at [203, 344] on div "Không có đơn hàng nào. Bạn thử điều chỉnh lại bộ lọc nhé!" at bounding box center [633, 394] width 1125 height 241
